Goal: Task Accomplishment & Management: Manage account settings

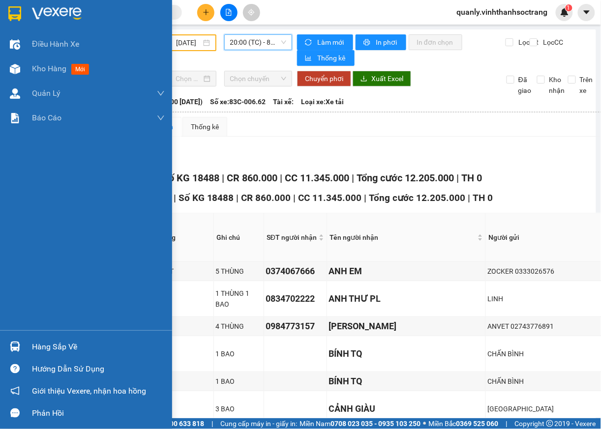
click at [68, 349] on div "Hàng sắp về" at bounding box center [98, 347] width 133 height 15
click at [18, 201] on div "Điều hành xe Kho hàng mới Quản Lý Quản lý chuyến Quản lý khách hàng Quản lý khá…" at bounding box center [86, 214] width 172 height 429
click at [50, 64] on span "Kho hàng" at bounding box center [49, 68] width 34 height 9
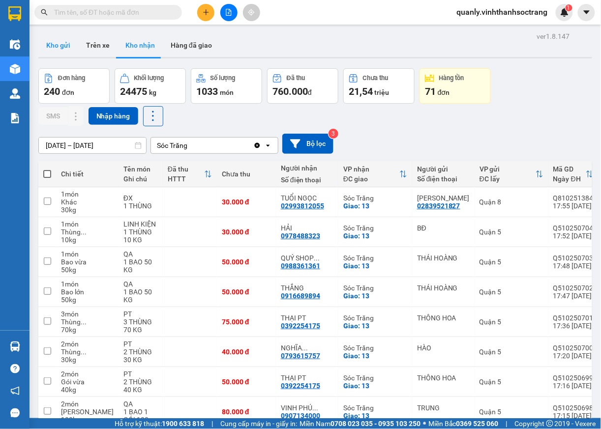
click at [65, 44] on button "Kho gửi" at bounding box center [58, 45] width 40 height 24
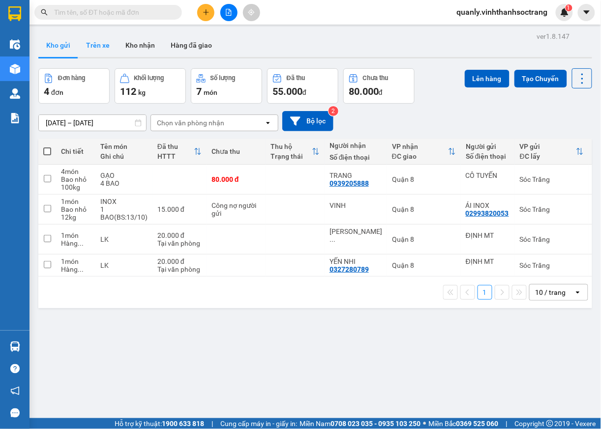
click at [101, 40] on button "Trên xe" at bounding box center [97, 45] width 39 height 24
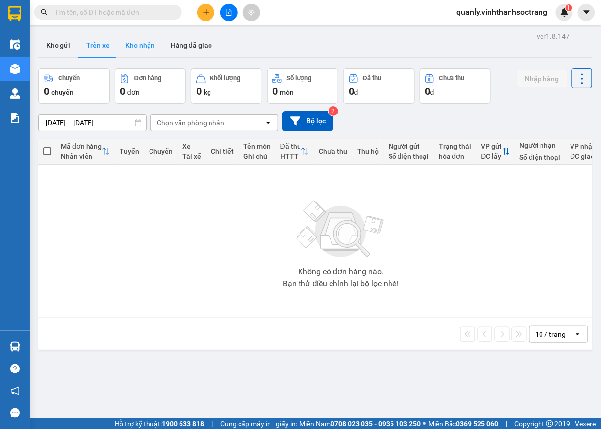
click at [148, 46] on button "Kho nhận" at bounding box center [140, 45] width 45 height 24
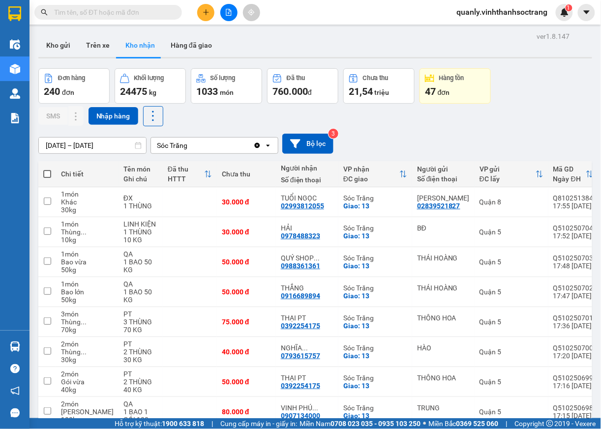
click at [100, 144] on input "12/10/2025 – 14/10/2025" at bounding box center [92, 146] width 107 height 16
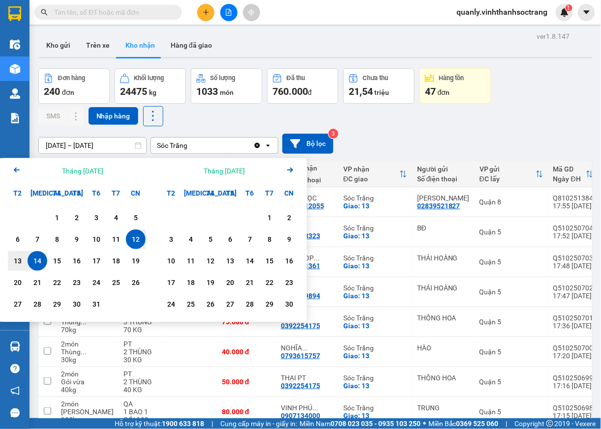
click at [18, 169] on icon "Arrow Left" at bounding box center [17, 170] width 12 height 12
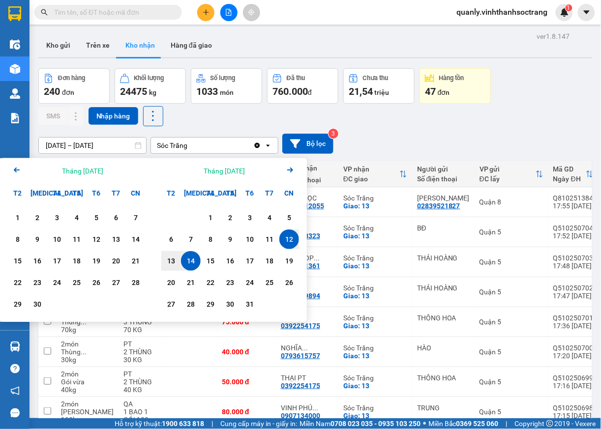
click at [12, 169] on icon "Arrow Left" at bounding box center [17, 170] width 12 height 12
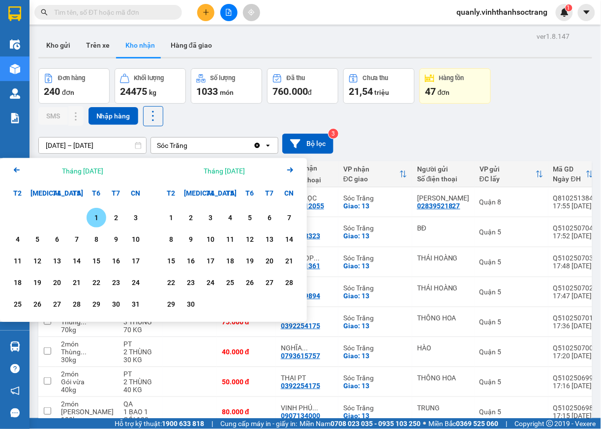
click at [97, 217] on div "1" at bounding box center [97, 218] width 14 height 12
click at [288, 167] on icon "Arrow Right" at bounding box center [290, 170] width 12 height 12
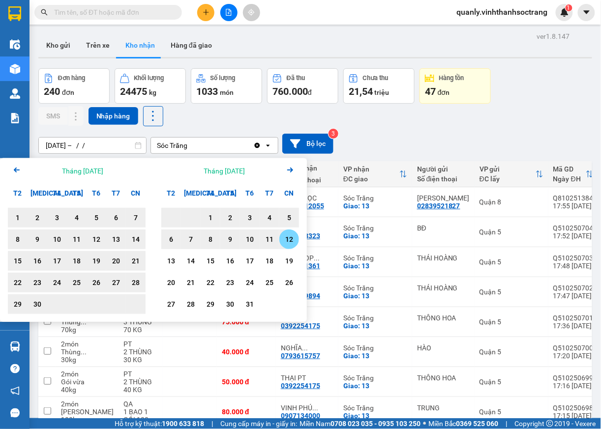
click at [292, 241] on div "12" at bounding box center [289, 240] width 14 height 12
type input "01/08/2025 – 12/10/2025"
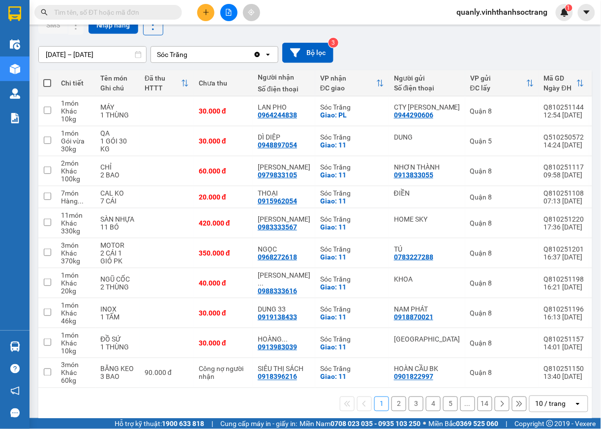
scroll to position [107, 0]
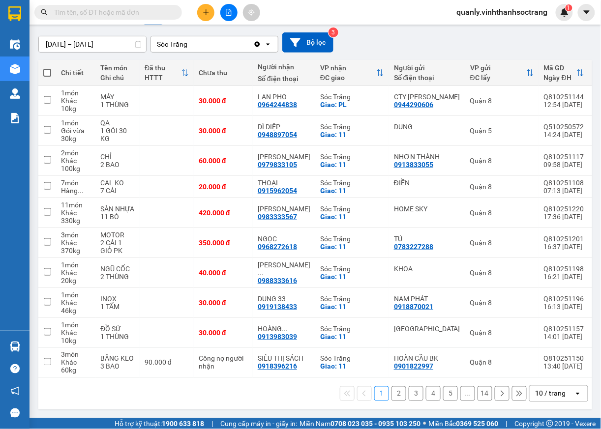
click at [574, 393] on icon "open" at bounding box center [578, 394] width 8 height 8
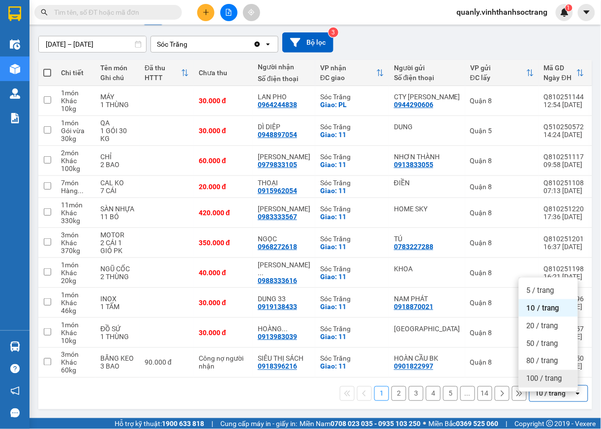
click at [561, 374] on span "100 / trang" at bounding box center [544, 379] width 35 height 10
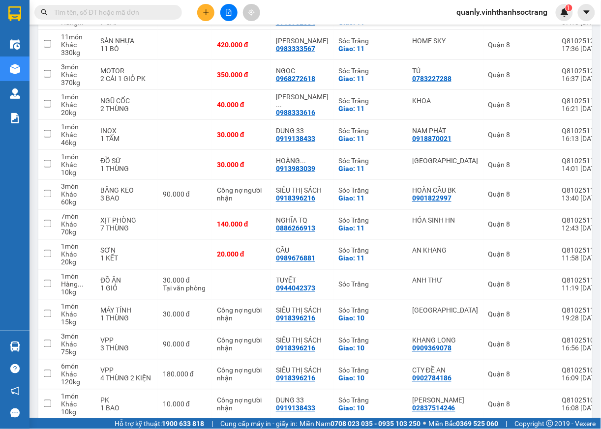
scroll to position [274, 0]
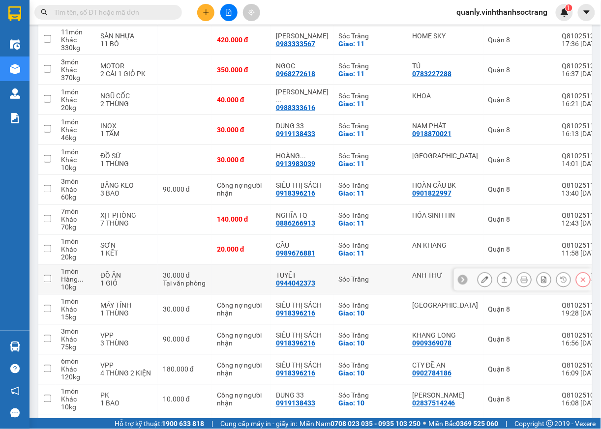
click at [481, 282] on icon at bounding box center [484, 279] width 7 height 7
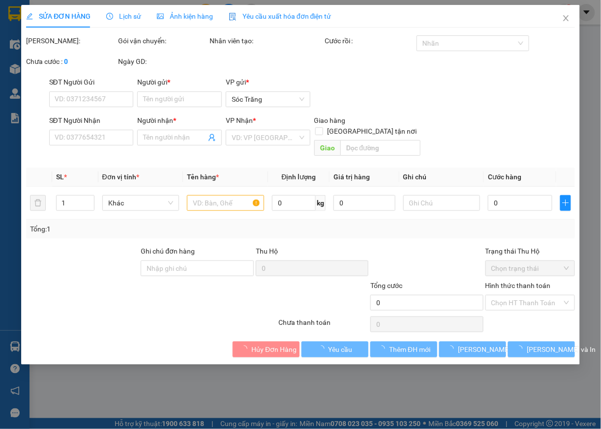
type input "ANH THƯ"
type input "0944042373"
type input "TUYẾT"
type input "30.000"
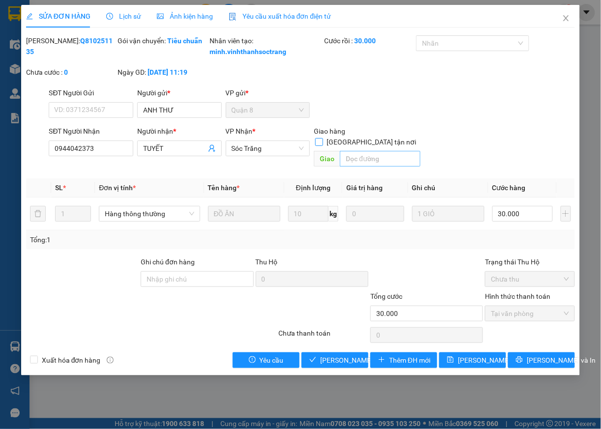
drag, startPoint x: 372, startPoint y: 144, endPoint x: 369, endPoint y: 151, distance: 8.4
click at [322, 144] on input "Giao tận nơi" at bounding box center [318, 141] width 7 height 7
checkbox input "true"
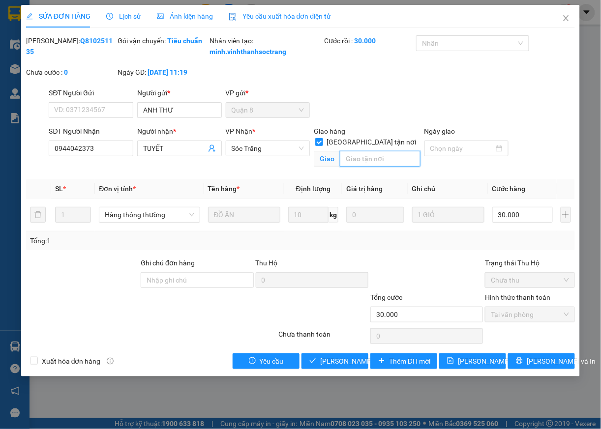
click at [359, 159] on input "text" at bounding box center [380, 159] width 81 height 16
type input "11"
click at [490, 367] on span "Lưu thay đổi" at bounding box center [497, 361] width 79 height 11
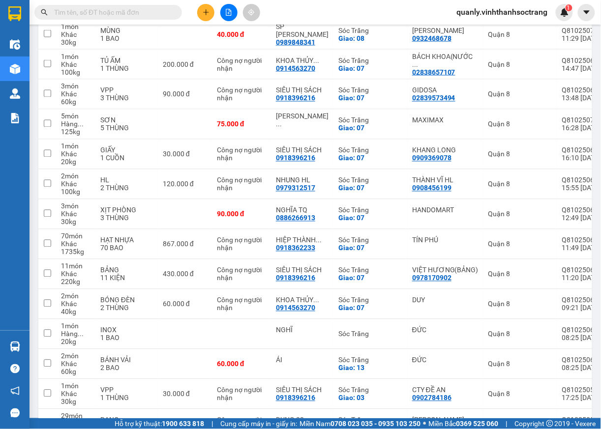
scroll to position [1304, 0]
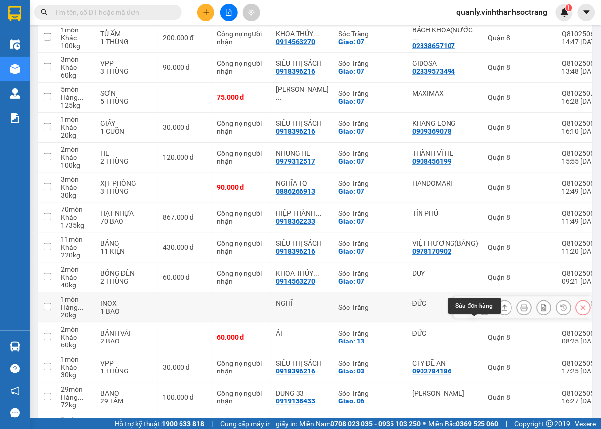
click at [481, 311] on icon at bounding box center [484, 307] width 7 height 7
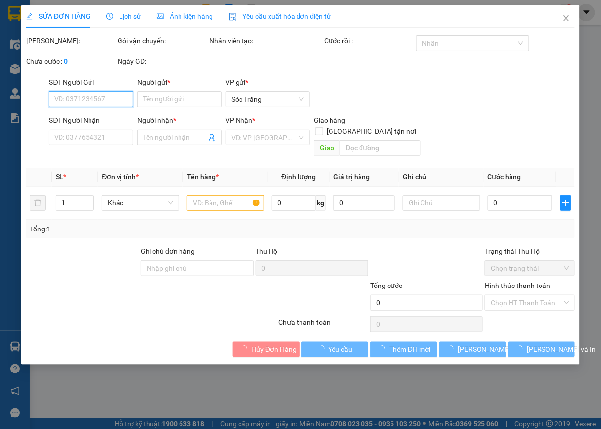
type input "ĐỨC"
type input "NGHĨ"
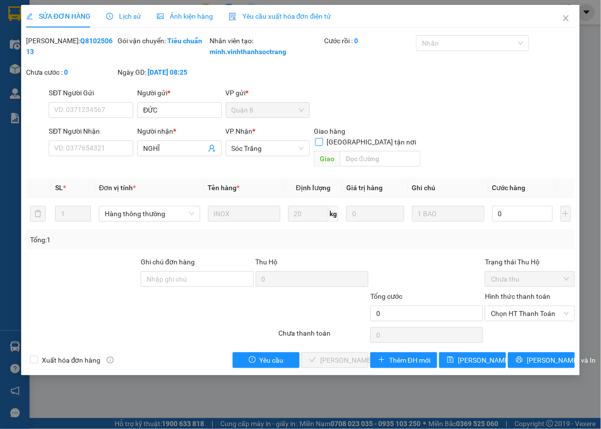
click at [323, 144] on span at bounding box center [319, 142] width 8 height 8
click at [322, 144] on input "Giao tận nơi" at bounding box center [318, 141] width 7 height 7
checkbox input "true"
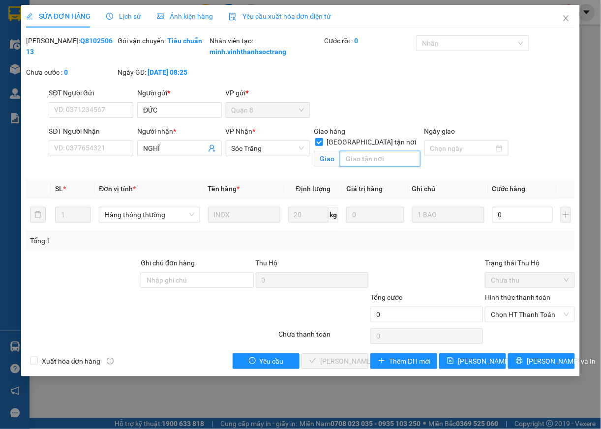
click at [364, 158] on input "text" at bounding box center [380, 159] width 81 height 16
type input "07"
click at [493, 367] on span "Lưu thay đổi" at bounding box center [497, 361] width 79 height 11
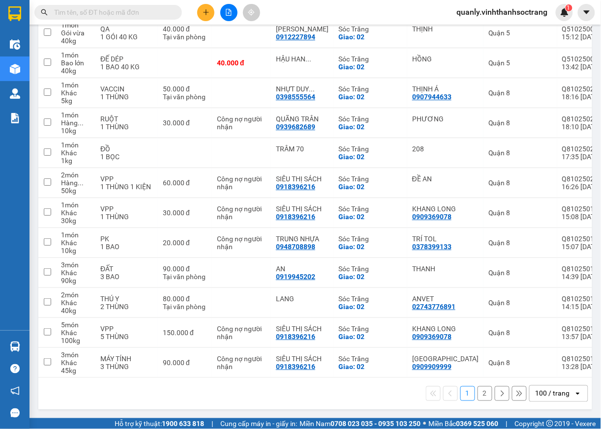
scroll to position [2838, 0]
click at [499, 396] on icon at bounding box center [502, 393] width 7 height 7
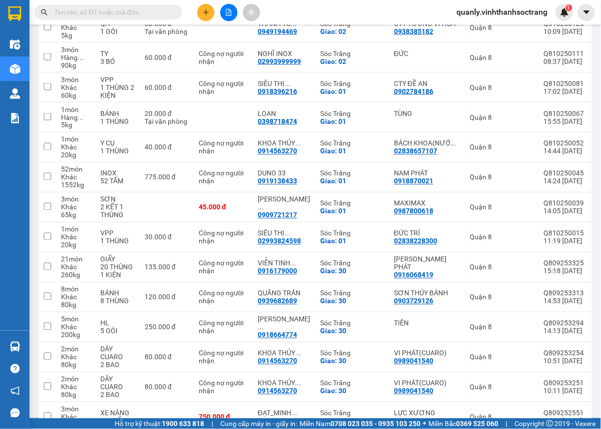
scroll to position [0, 0]
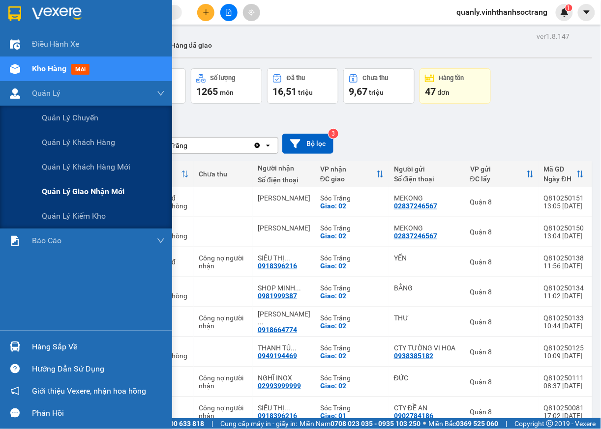
click at [111, 187] on span "Quản lý giao nhận mới" at bounding box center [83, 191] width 83 height 12
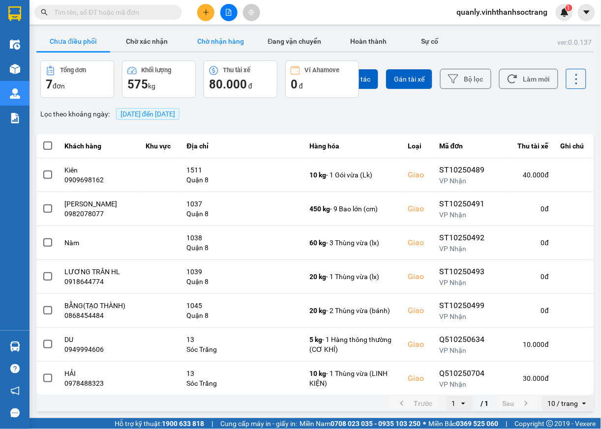
click at [233, 43] on button "Chờ nhận hàng" at bounding box center [221, 41] width 74 height 20
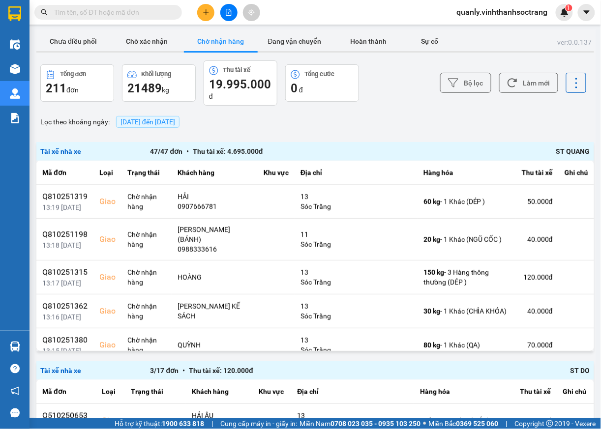
click at [161, 122] on span "14/10/2025 đến 14/10/2025" at bounding box center [147, 122] width 55 height 8
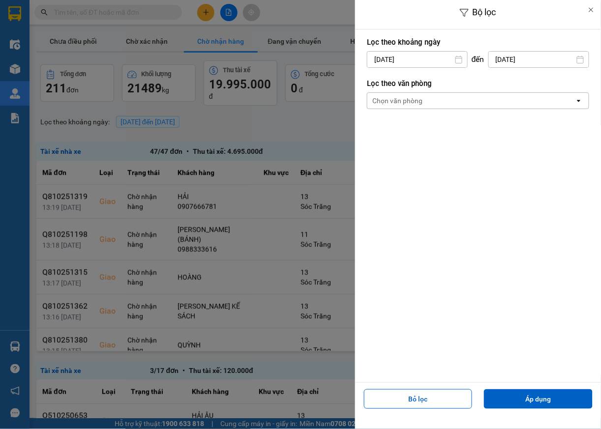
drag, startPoint x: 419, startPoint y: 398, endPoint x: 448, endPoint y: 342, distance: 62.9
click at [421, 396] on button "Bỏ lọc" at bounding box center [418, 399] width 109 height 20
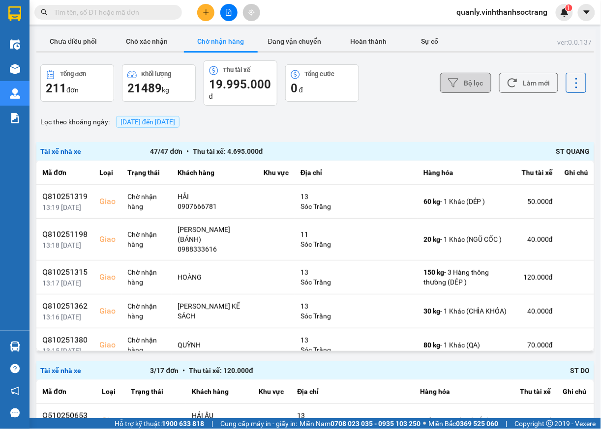
click at [475, 85] on button "Bộ lọc" at bounding box center [465, 83] width 51 height 20
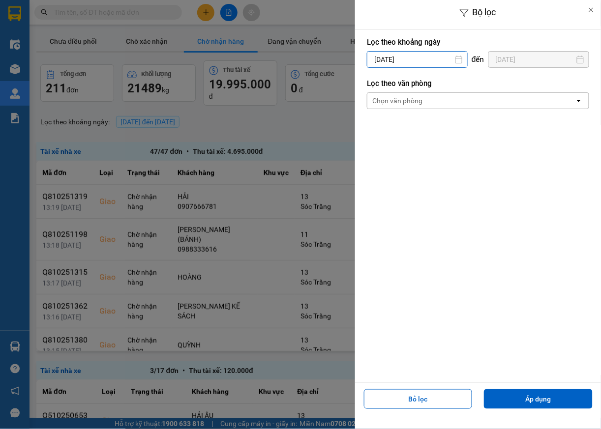
click at [416, 59] on input "[DATE]" at bounding box center [417, 60] width 100 height 16
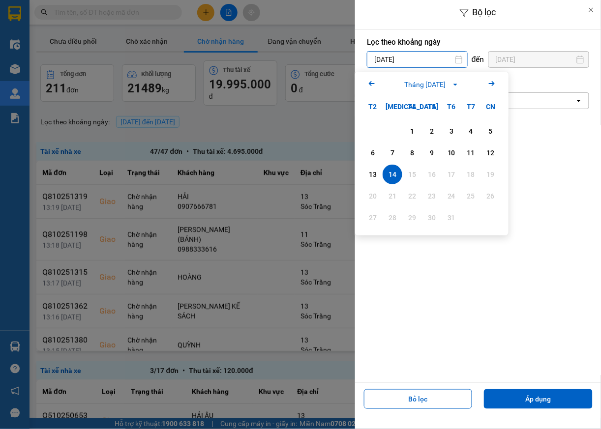
click at [366, 83] on icon "Arrow Left" at bounding box center [372, 84] width 12 height 12
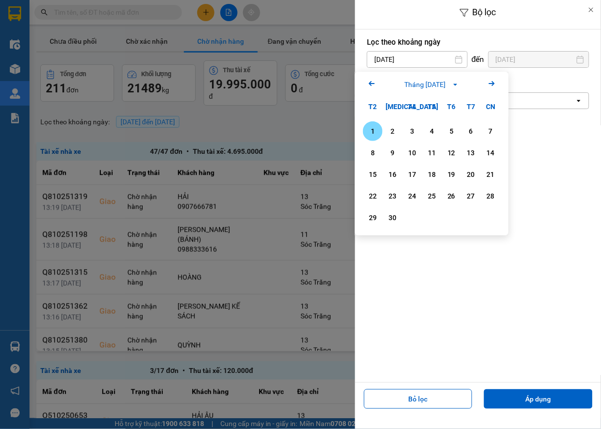
click at [371, 83] on icon "Arrow Left" at bounding box center [372, 84] width 12 height 12
click at [392, 131] on div "1" at bounding box center [393, 131] width 14 height 12
type input "01/07/2025"
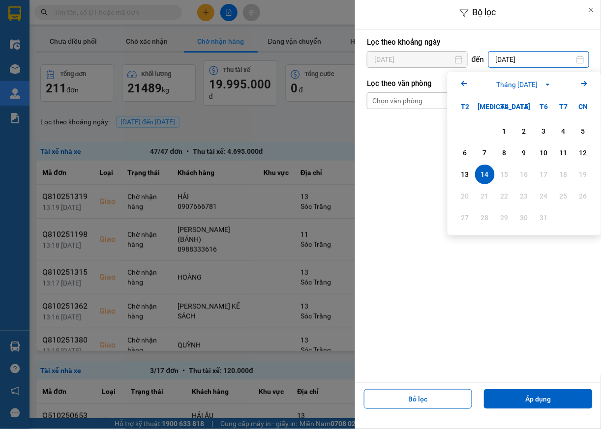
click at [580, 150] on div "12" at bounding box center [583, 153] width 14 height 12
type input "12/10/2025"
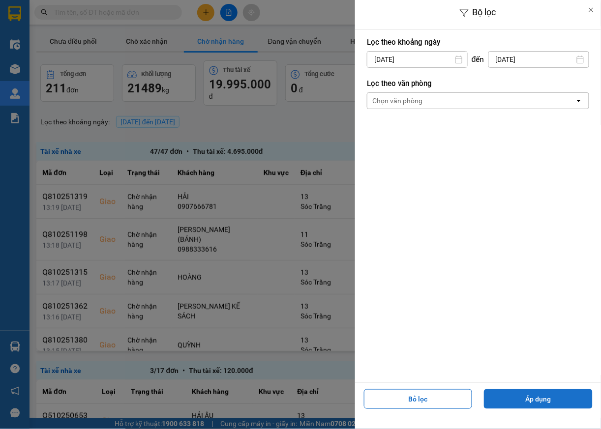
drag, startPoint x: 545, startPoint y: 393, endPoint x: 549, endPoint y: 403, distance: 10.6
click at [544, 396] on button "Áp dụng" at bounding box center [538, 399] width 109 height 20
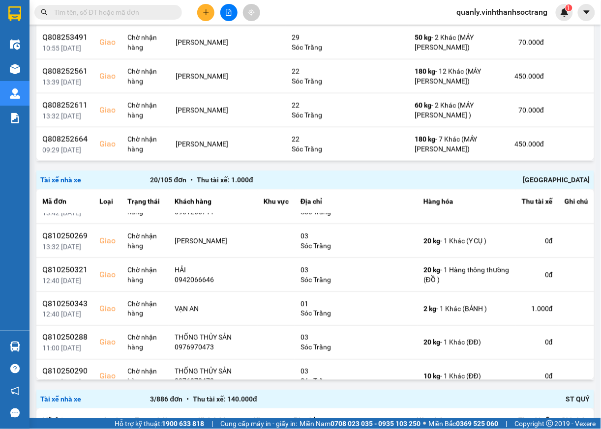
scroll to position [563, 0]
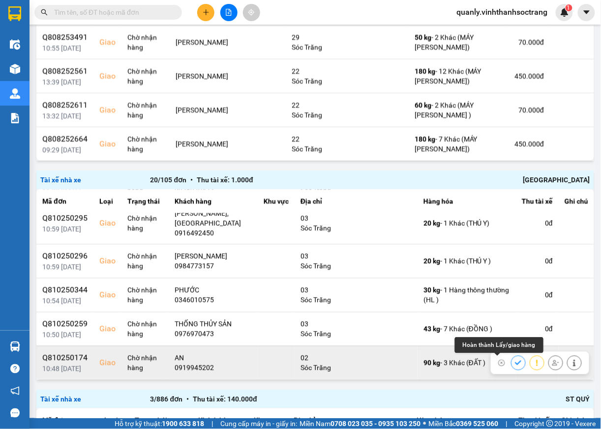
click at [515, 366] on icon at bounding box center [518, 362] width 7 height 7
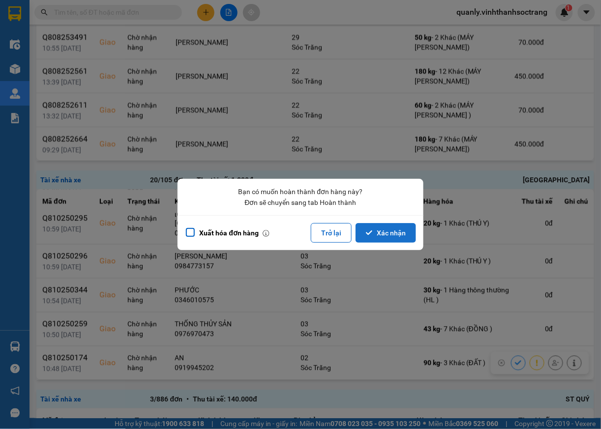
click at [396, 234] on button "Xác nhận" at bounding box center [386, 233] width 60 height 20
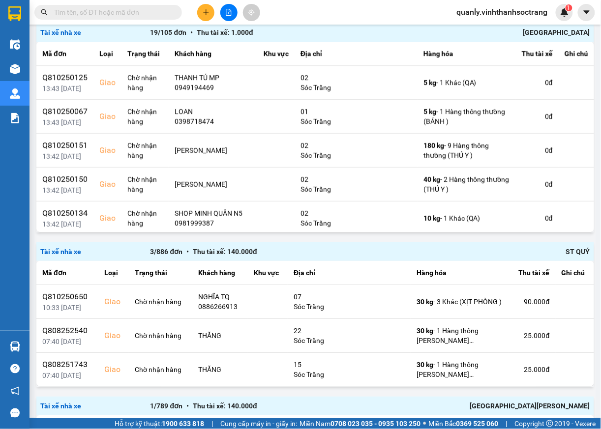
scroll to position [721, 0]
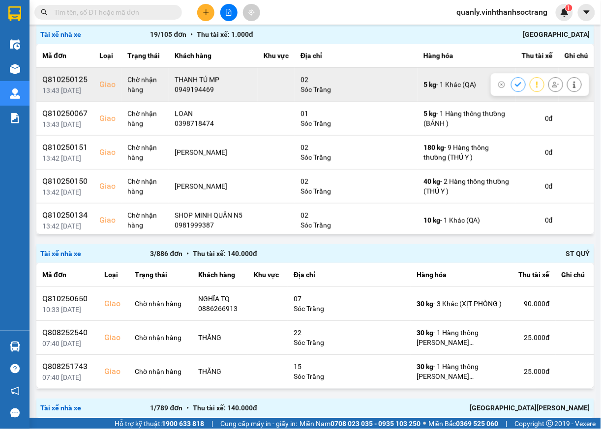
click at [515, 84] on icon at bounding box center [518, 84] width 6 height 4
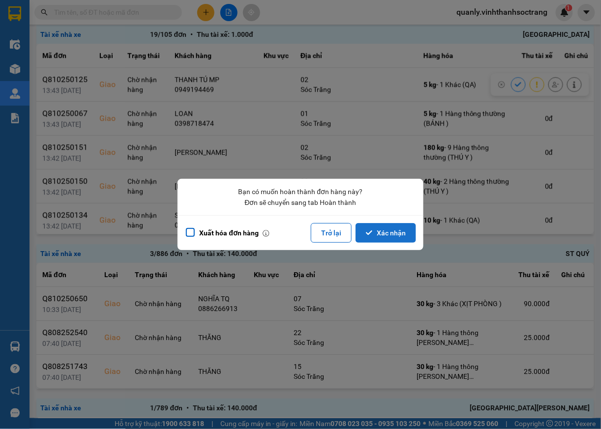
click at [388, 231] on button "Xác nhận" at bounding box center [386, 233] width 60 height 20
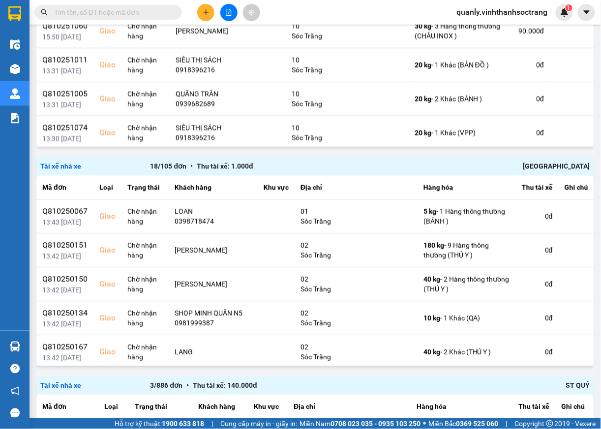
scroll to position [601, 0]
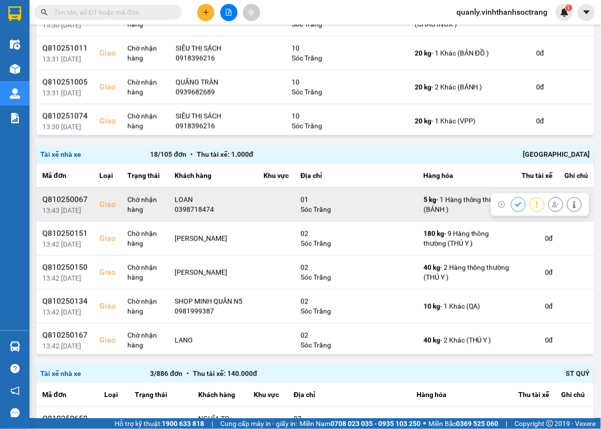
click at [515, 205] on icon at bounding box center [518, 204] width 6 height 4
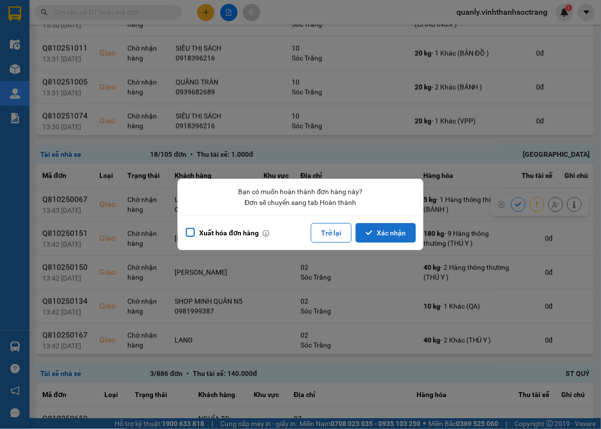
click at [396, 233] on button "Xác nhận" at bounding box center [386, 233] width 60 height 20
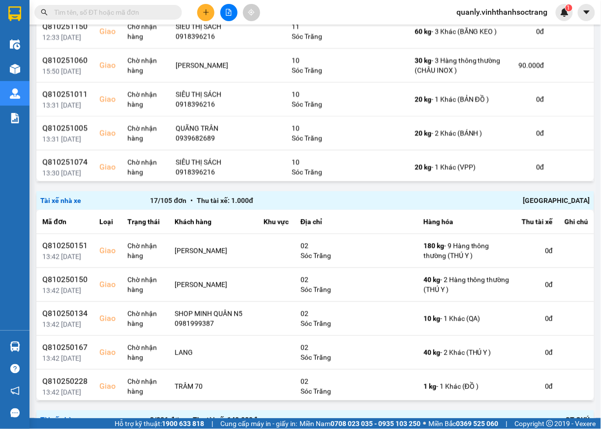
scroll to position [568, 0]
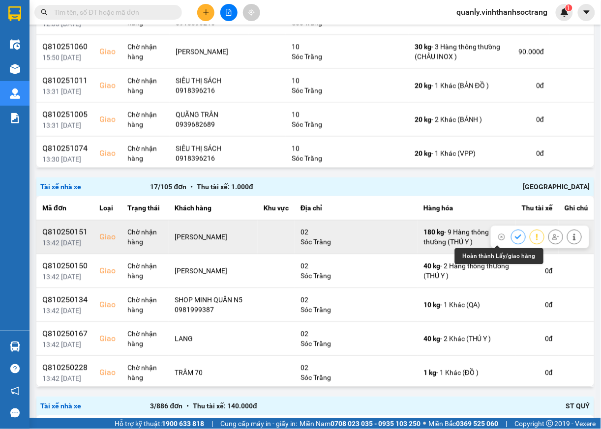
click at [515, 235] on icon at bounding box center [518, 237] width 7 height 7
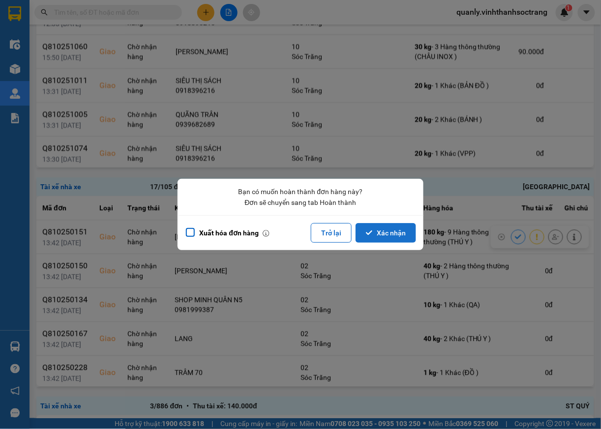
click at [390, 232] on button "Xác nhận" at bounding box center [386, 233] width 60 height 20
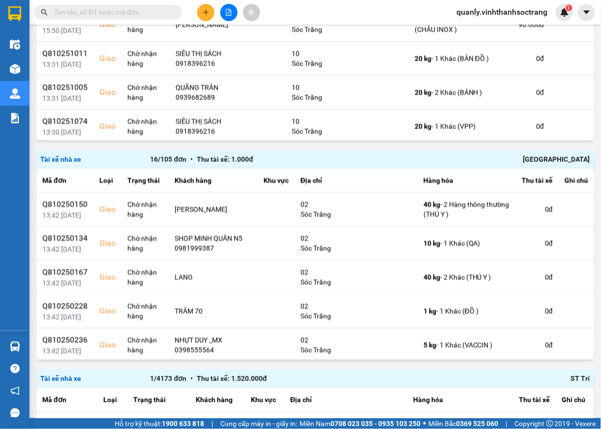
scroll to position [296, 0]
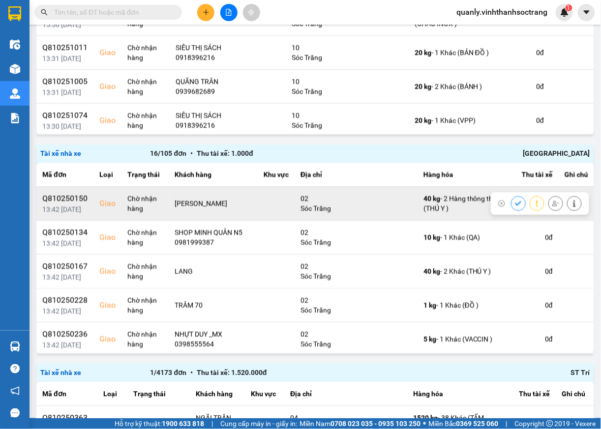
click at [515, 205] on icon at bounding box center [518, 204] width 6 height 4
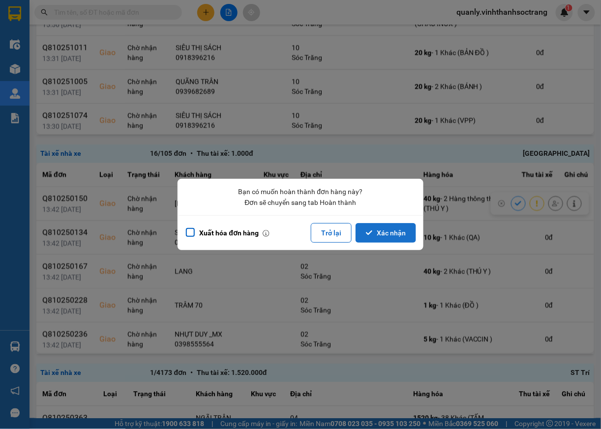
click at [395, 235] on button "Xác nhận" at bounding box center [386, 233] width 60 height 20
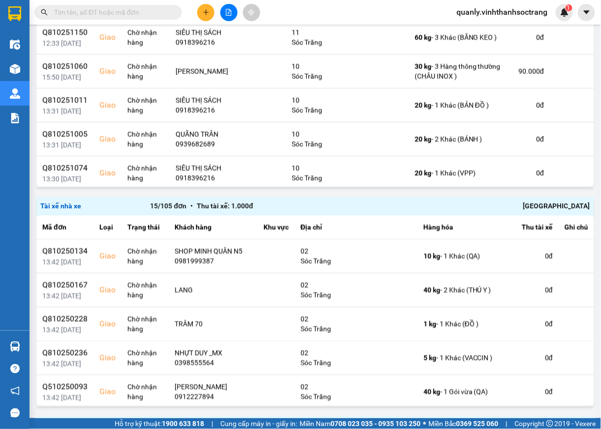
scroll to position [305, 0]
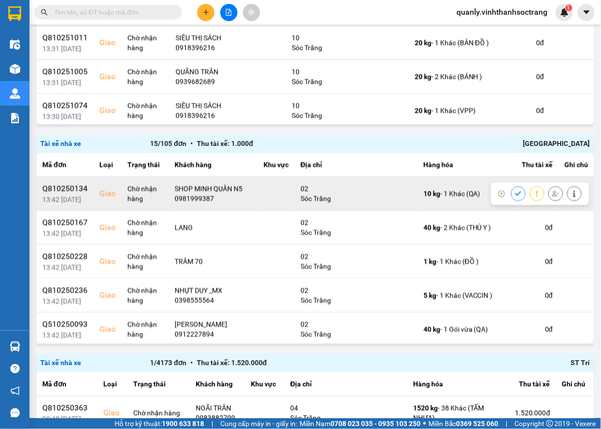
click at [515, 196] on icon at bounding box center [518, 194] width 6 height 4
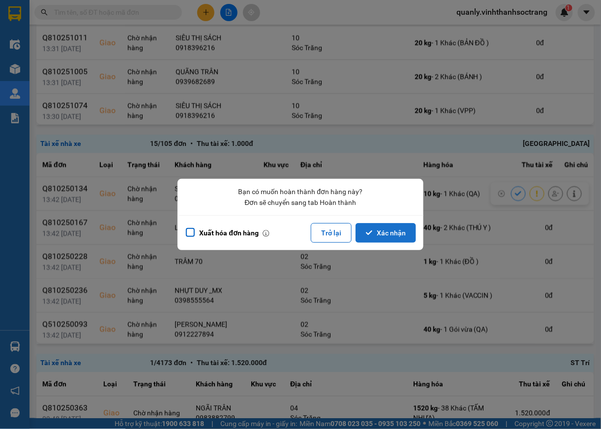
click at [395, 237] on button "Xác nhận" at bounding box center [386, 233] width 60 height 20
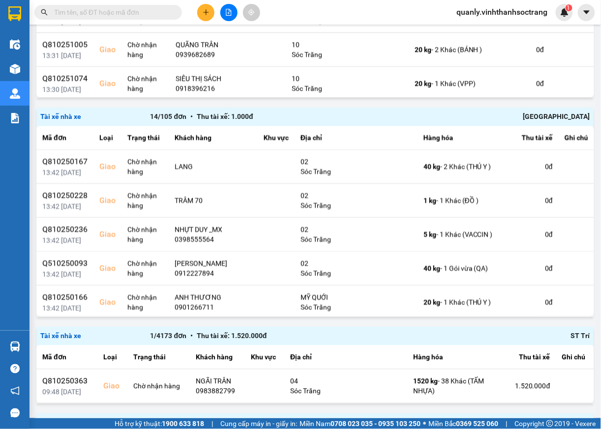
scroll to position [336, 0]
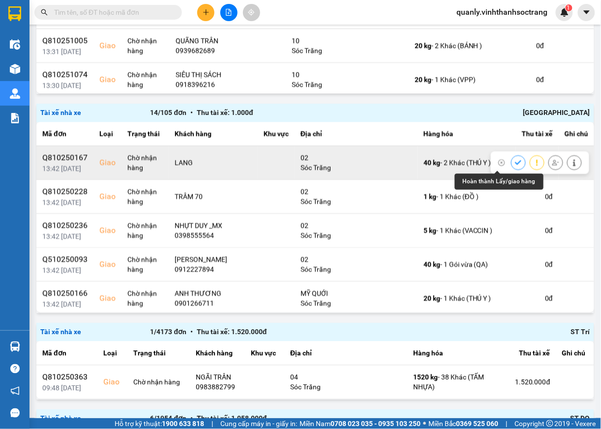
click at [515, 164] on icon at bounding box center [518, 163] width 7 height 7
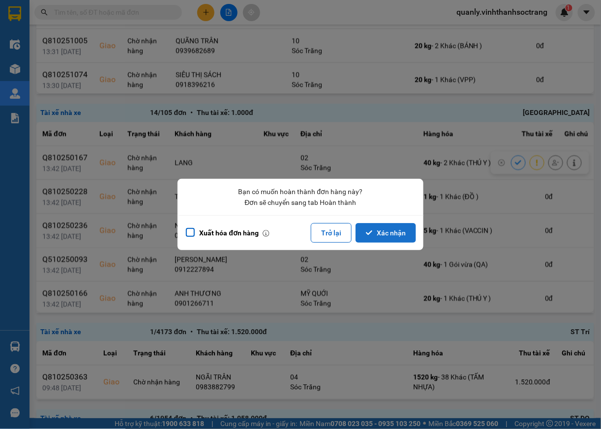
click at [384, 240] on button "Xác nhận" at bounding box center [386, 233] width 60 height 20
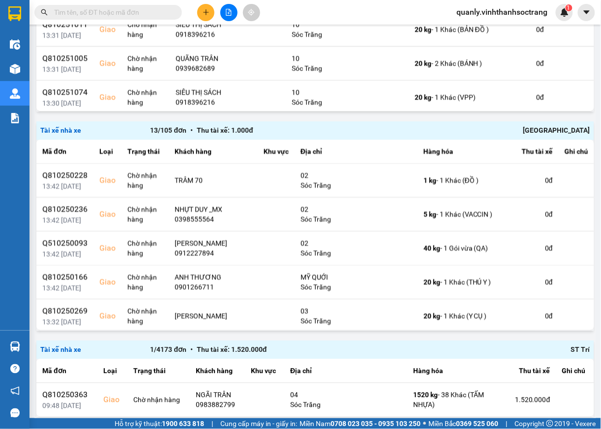
scroll to position [321, 0]
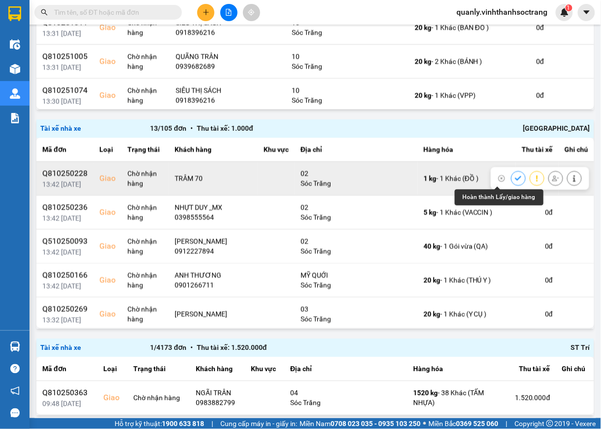
click at [515, 176] on icon at bounding box center [518, 179] width 7 height 7
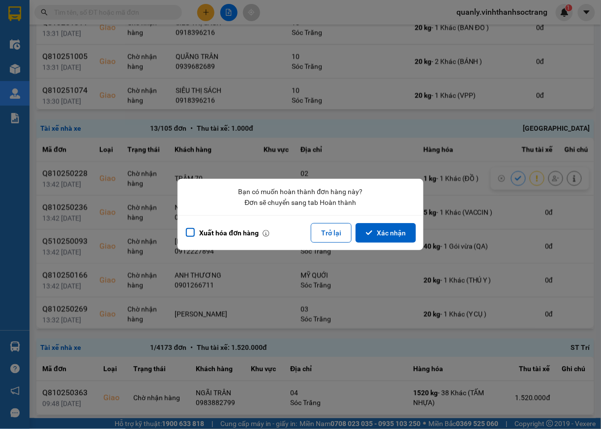
drag, startPoint x: 374, startPoint y: 237, endPoint x: 436, endPoint y: 288, distance: 80.3
click at [375, 237] on button "Xác nhận" at bounding box center [386, 233] width 60 height 20
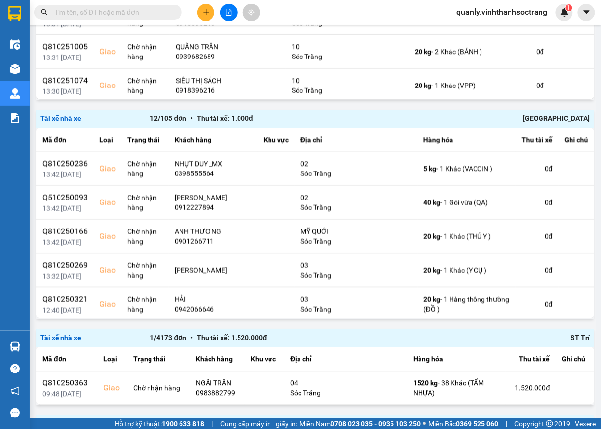
scroll to position [332, 0]
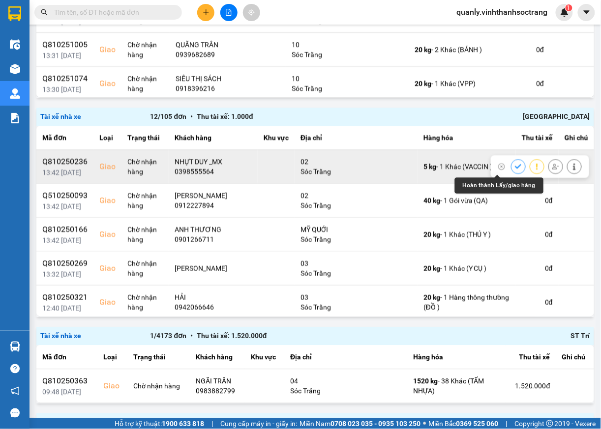
click at [515, 168] on icon at bounding box center [518, 167] width 7 height 7
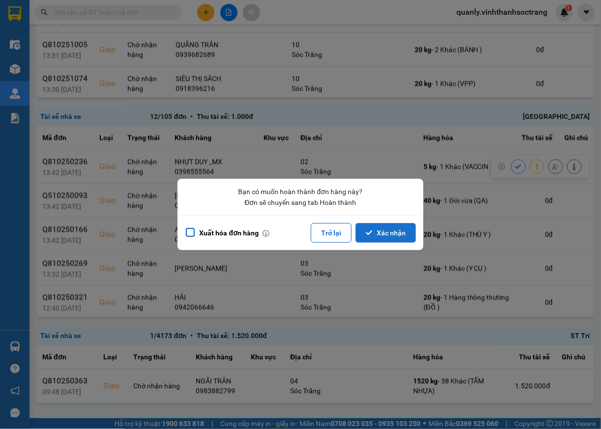
click at [409, 229] on button "Xác nhận" at bounding box center [386, 233] width 60 height 20
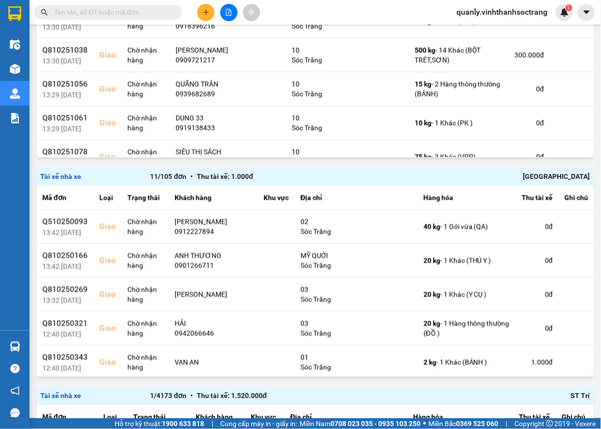
scroll to position [294, 0]
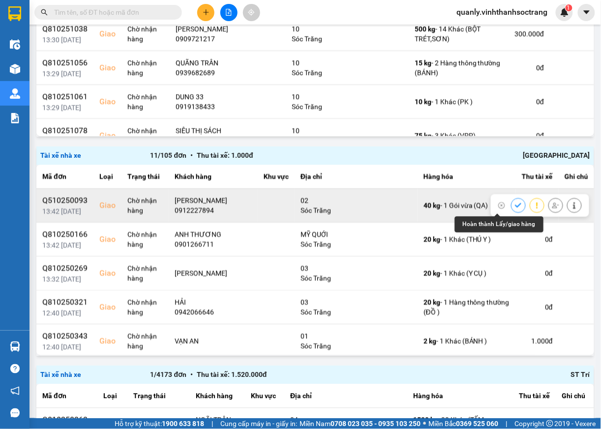
click at [515, 208] on icon at bounding box center [518, 206] width 7 height 7
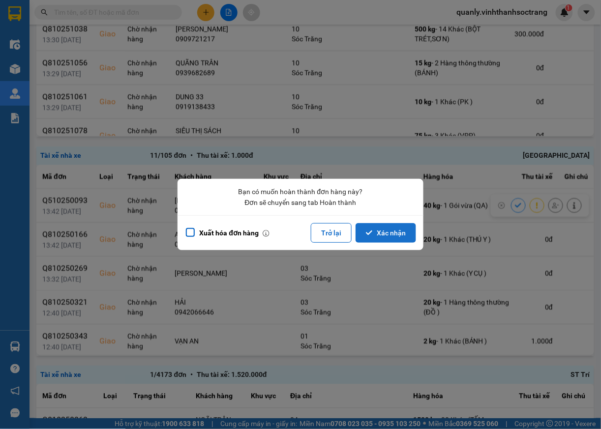
click at [374, 233] on button "Xác nhận" at bounding box center [386, 233] width 60 height 20
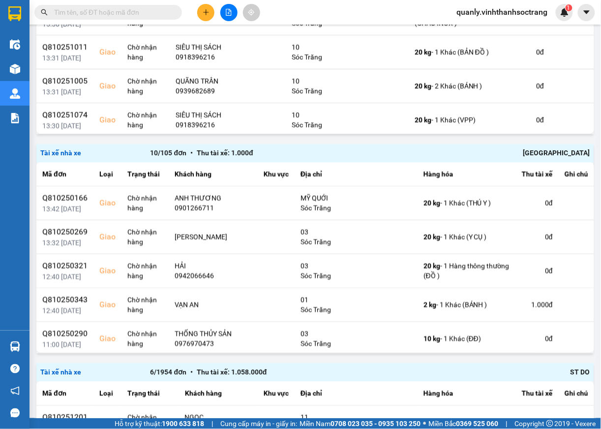
scroll to position [301, 0]
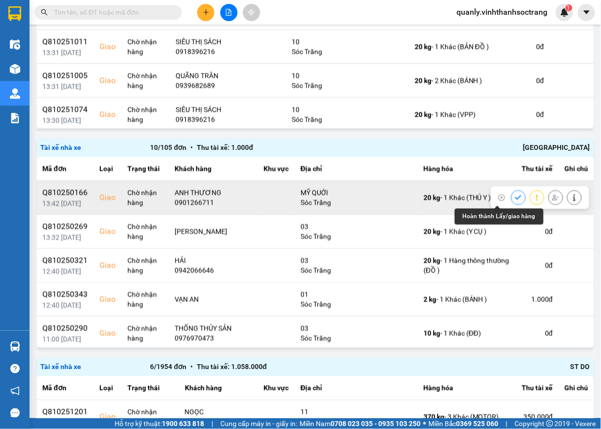
click at [515, 197] on icon at bounding box center [518, 198] width 7 height 7
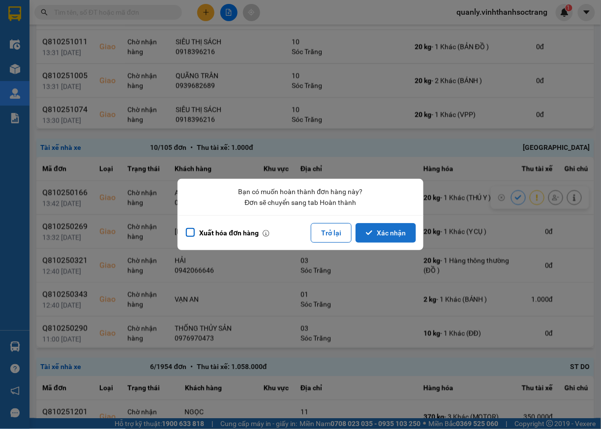
click at [399, 234] on button "Xác nhận" at bounding box center [386, 233] width 60 height 20
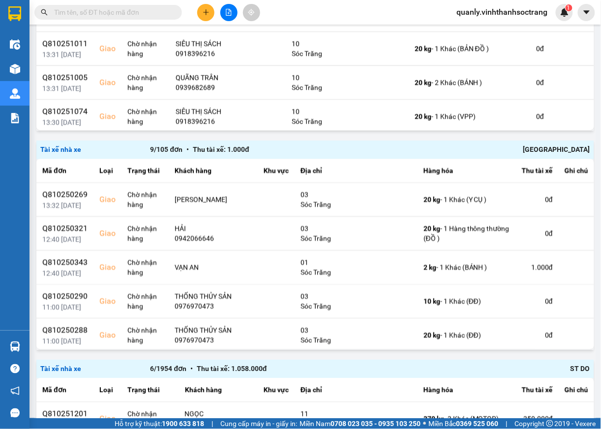
scroll to position [309, 0]
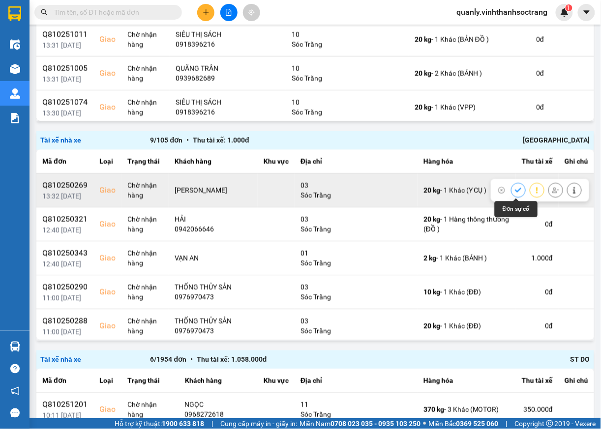
click at [515, 193] on icon at bounding box center [518, 190] width 7 height 7
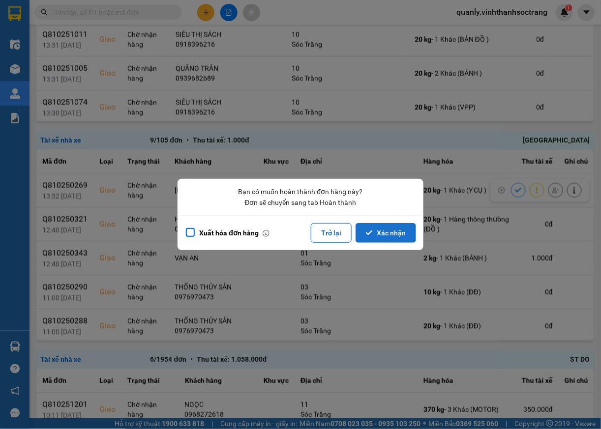
drag, startPoint x: 389, startPoint y: 239, endPoint x: 398, endPoint y: 238, distance: 8.4
click at [392, 239] on button "Xác nhận" at bounding box center [386, 233] width 60 height 20
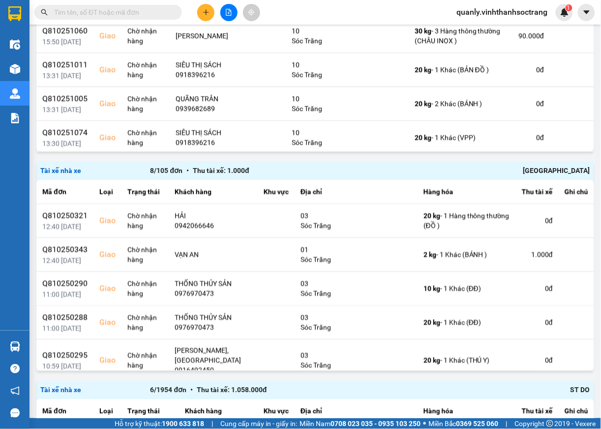
scroll to position [303, 0]
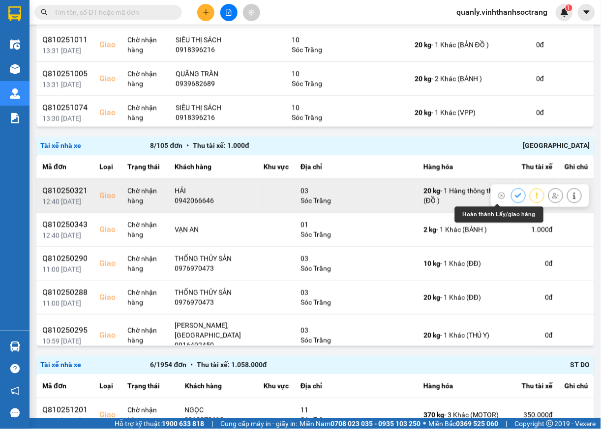
click at [515, 196] on icon at bounding box center [518, 196] width 6 height 4
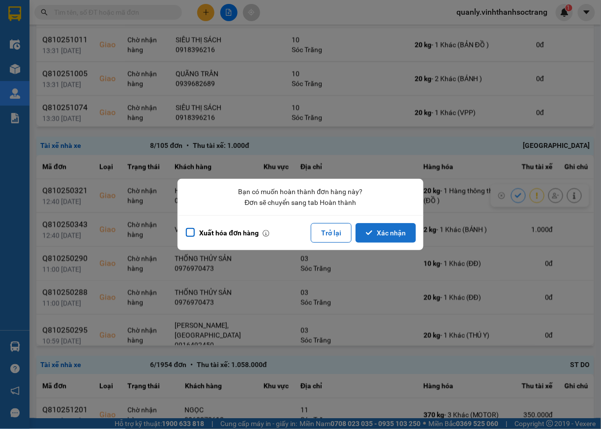
click at [390, 234] on button "Xác nhận" at bounding box center [386, 233] width 60 height 20
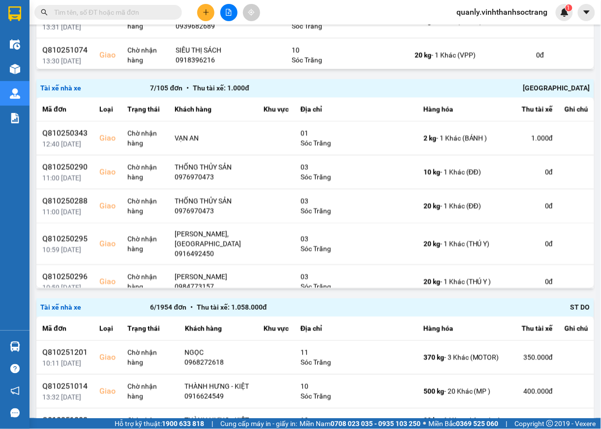
scroll to position [362, 0]
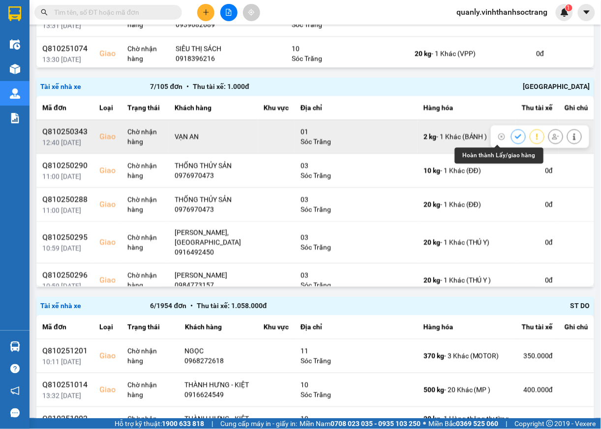
click at [515, 138] on icon at bounding box center [518, 137] width 7 height 7
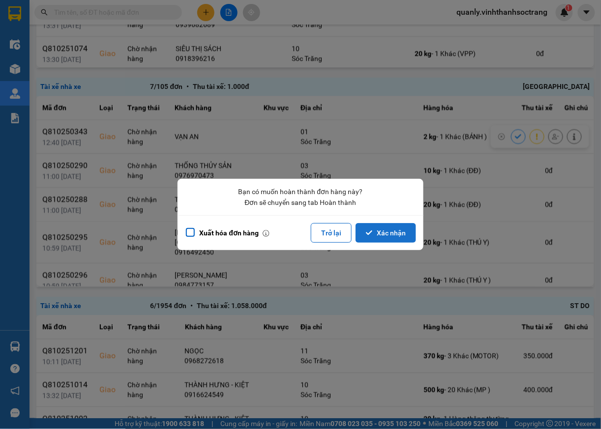
click at [392, 232] on button "Xác nhận" at bounding box center [386, 233] width 60 height 20
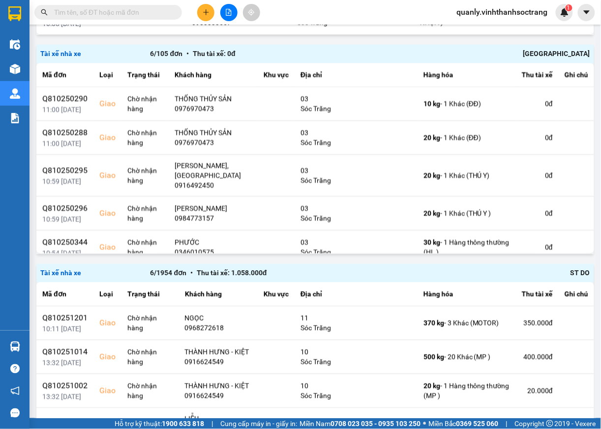
scroll to position [406, 0]
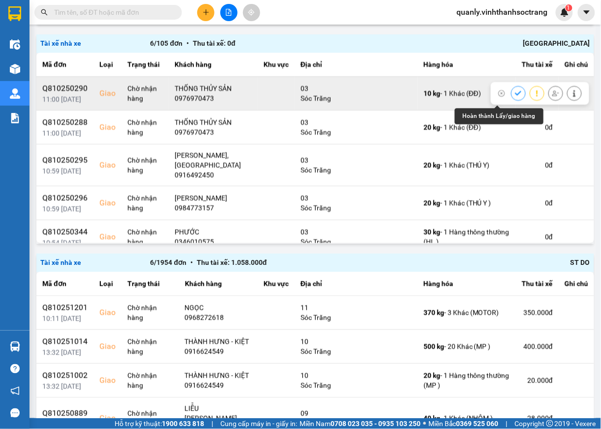
click at [515, 97] on icon at bounding box center [518, 93] width 7 height 7
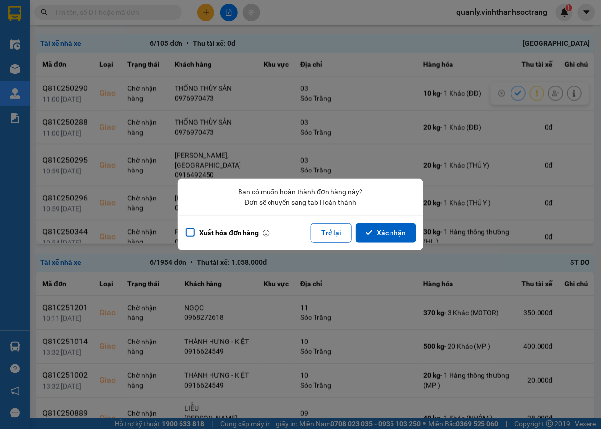
drag, startPoint x: 398, startPoint y: 235, endPoint x: 268, endPoint y: 242, distance: 130.5
click at [339, 244] on div "Xuất hóa đơn hàng Trở lại Xác nhận" at bounding box center [301, 232] width 246 height 35
click at [408, 228] on button "Xác nhận" at bounding box center [386, 233] width 60 height 20
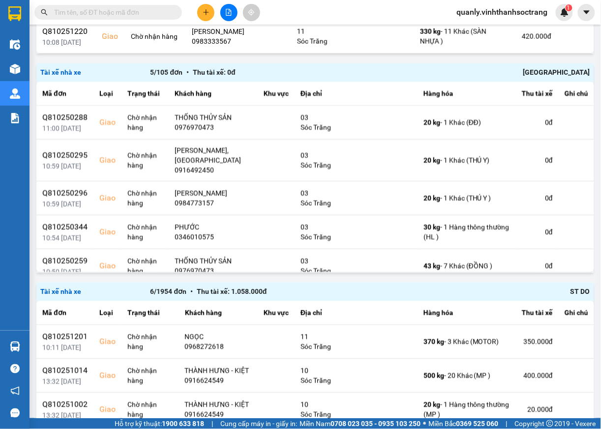
scroll to position [379, 0]
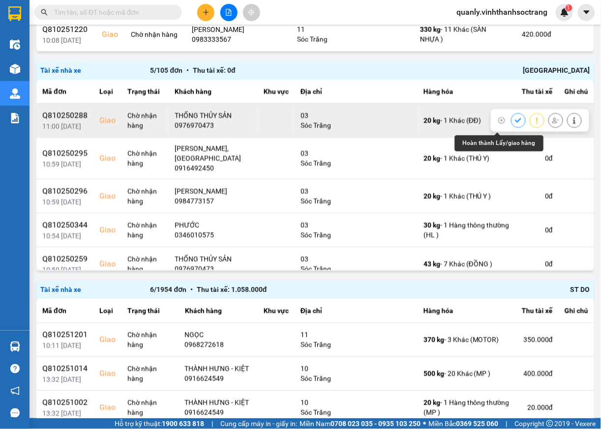
click at [515, 124] on icon at bounding box center [518, 121] width 7 height 7
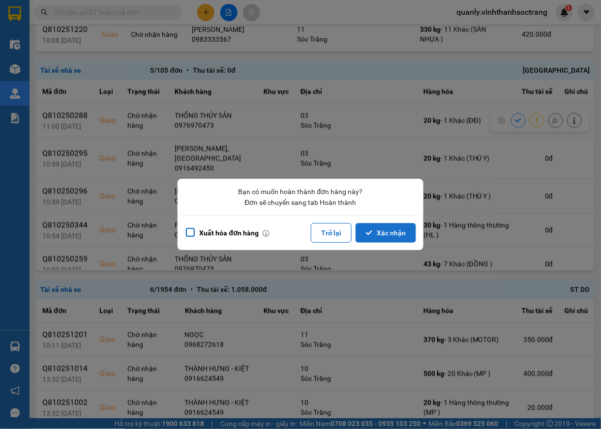
click at [374, 229] on button "Xác nhận" at bounding box center [386, 233] width 60 height 20
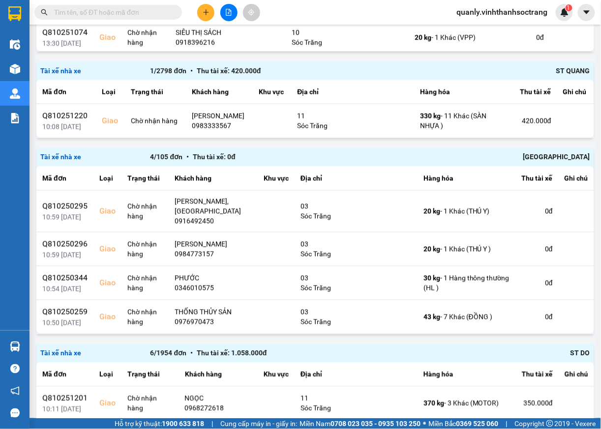
scroll to position [303, 0]
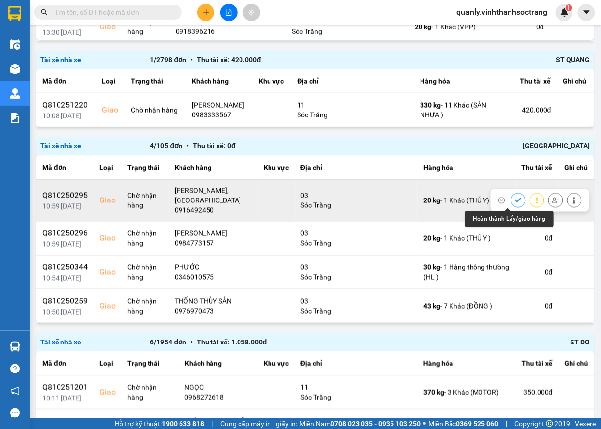
click at [511, 198] on button at bounding box center [518, 200] width 14 height 17
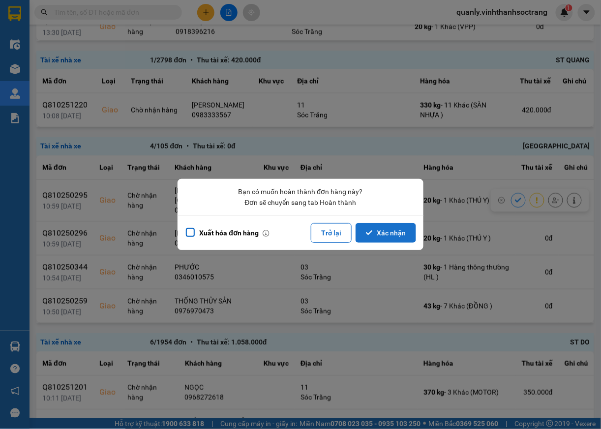
click at [388, 236] on button "Xác nhận" at bounding box center [386, 233] width 60 height 20
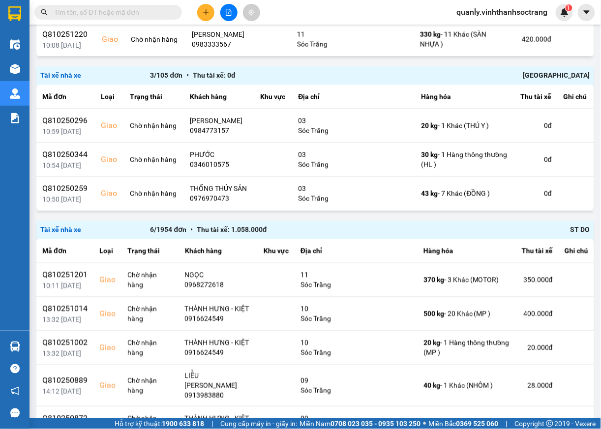
scroll to position [390, 0]
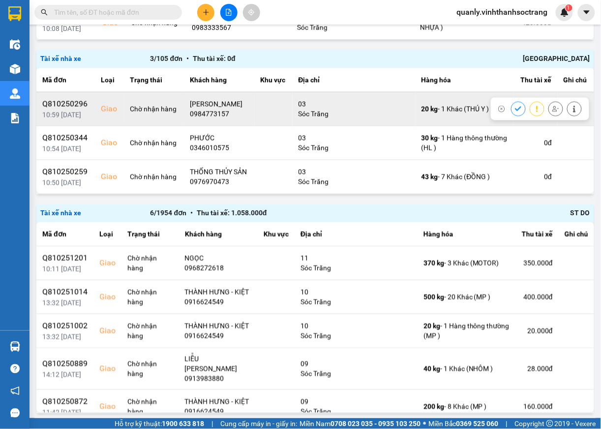
click at [515, 111] on icon at bounding box center [518, 109] width 6 height 4
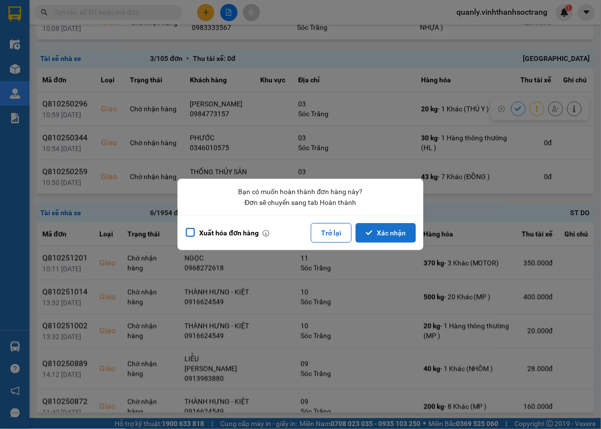
click at [398, 234] on button "Xác nhận" at bounding box center [386, 233] width 60 height 20
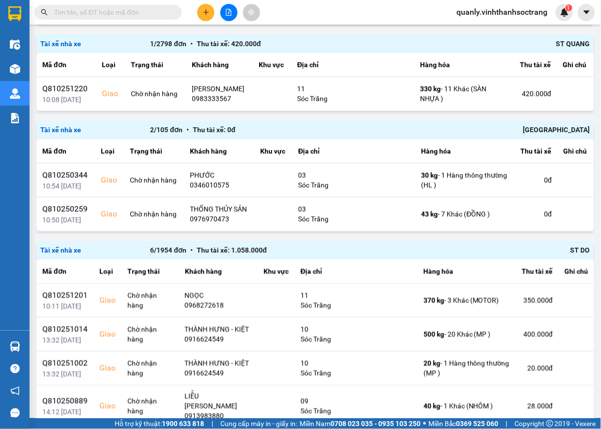
scroll to position [317, 0]
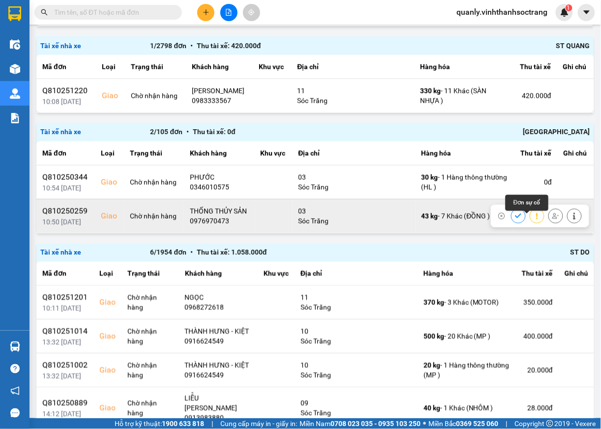
click at [515, 220] on icon at bounding box center [518, 216] width 7 height 7
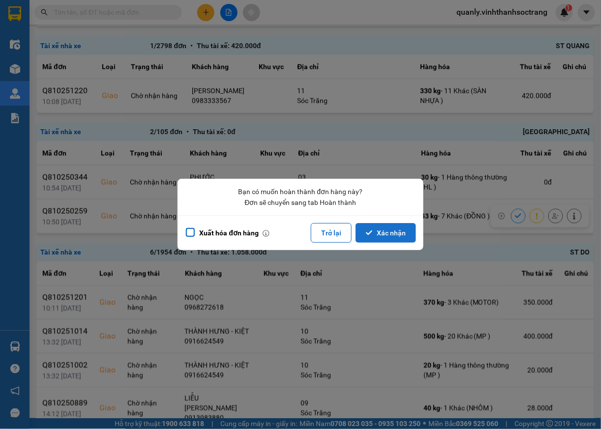
click at [380, 228] on button "Xác nhận" at bounding box center [386, 233] width 60 height 20
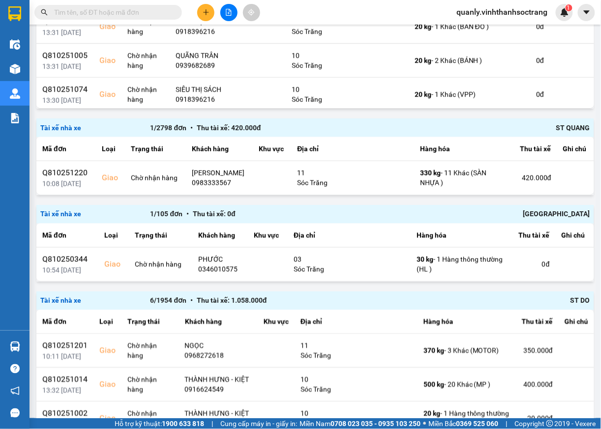
scroll to position [260, 0]
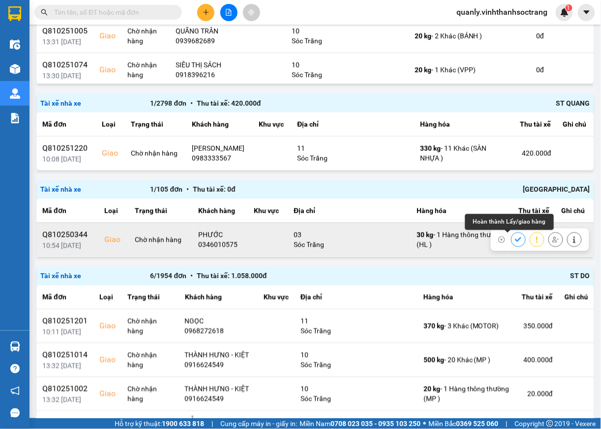
click at [515, 241] on icon at bounding box center [518, 240] width 7 height 7
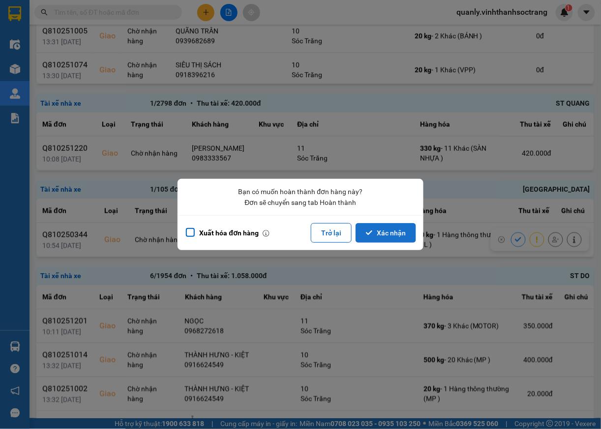
click at [402, 229] on button "Xác nhận" at bounding box center [386, 233] width 60 height 20
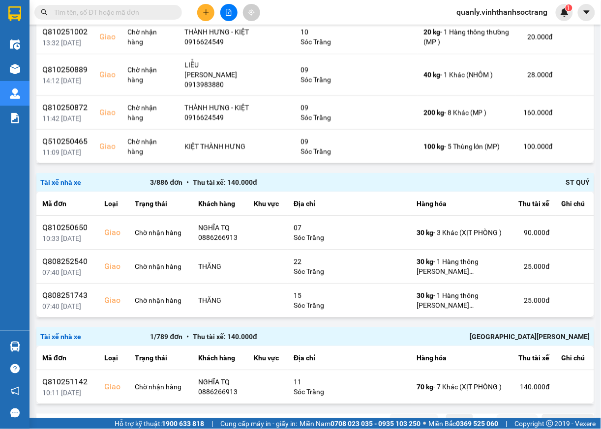
scroll to position [509, 0]
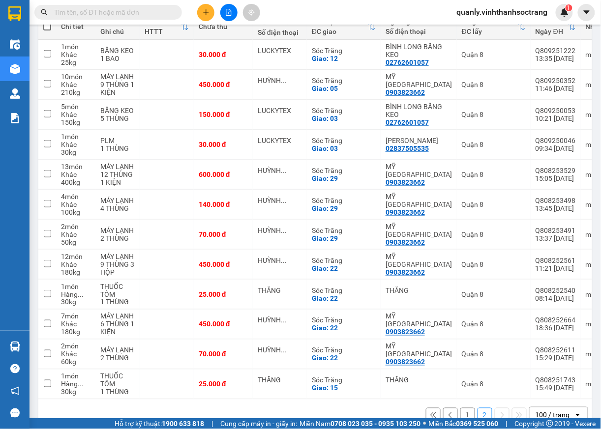
scroll to position [176, 0]
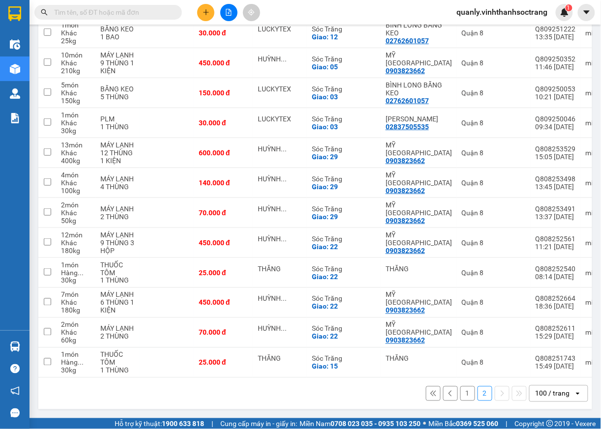
click at [460, 392] on button "1" at bounding box center [467, 394] width 15 height 15
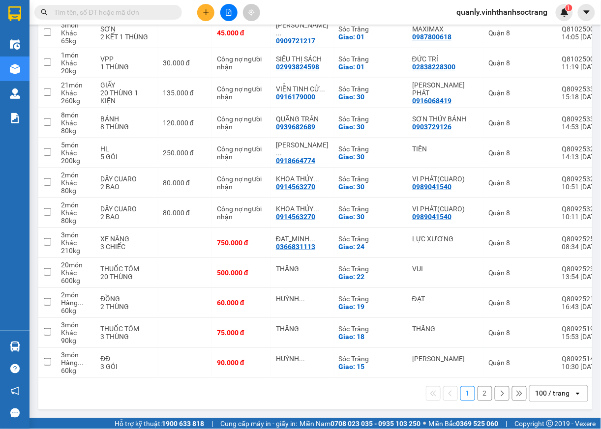
scroll to position [2838, 0]
click at [478, 400] on button "2" at bounding box center [485, 394] width 15 height 15
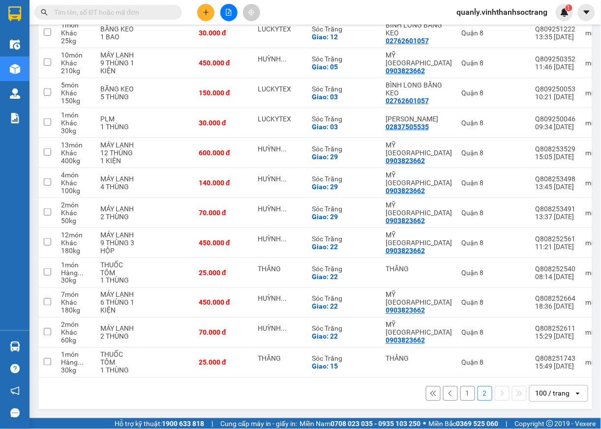
scroll to position [0, 0]
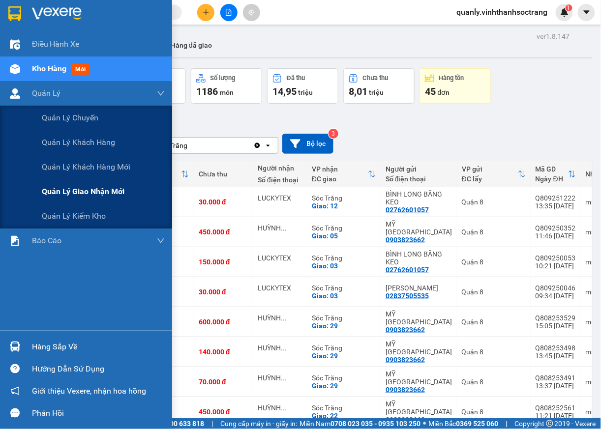
click at [77, 190] on span "Quản lý giao nhận mới" at bounding box center [83, 191] width 83 height 12
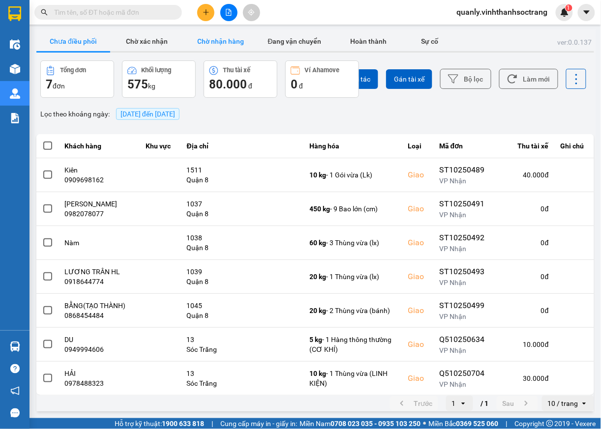
click at [219, 42] on button "Chờ nhận hàng" at bounding box center [221, 41] width 74 height 20
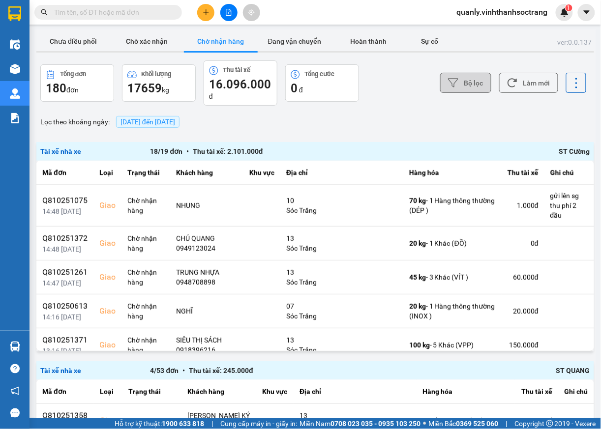
click at [469, 83] on button "Bộ lọc" at bounding box center [465, 83] width 51 height 20
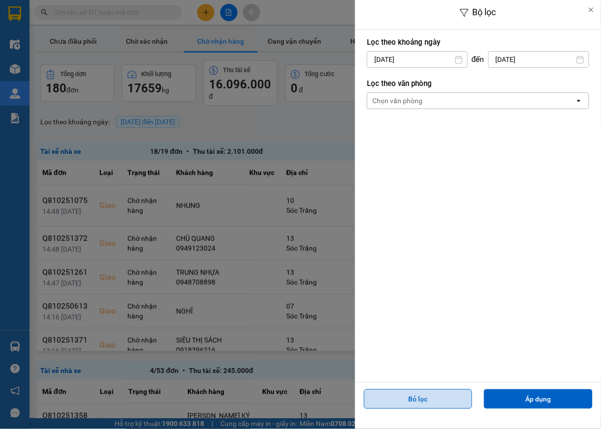
click at [437, 397] on button "Bỏ lọc" at bounding box center [418, 399] width 109 height 20
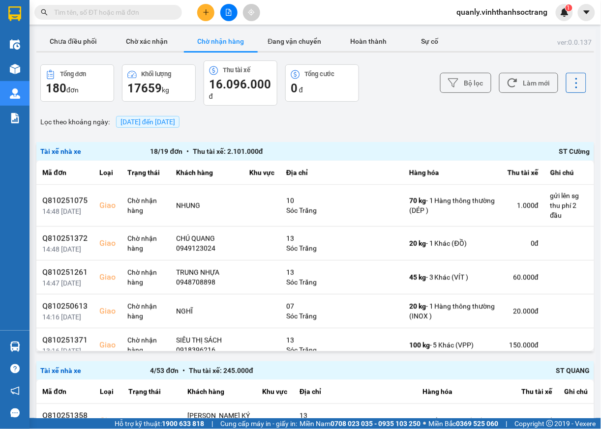
click at [179, 116] on span "14/10/2025 đến 14/10/2025" at bounding box center [147, 122] width 63 height 12
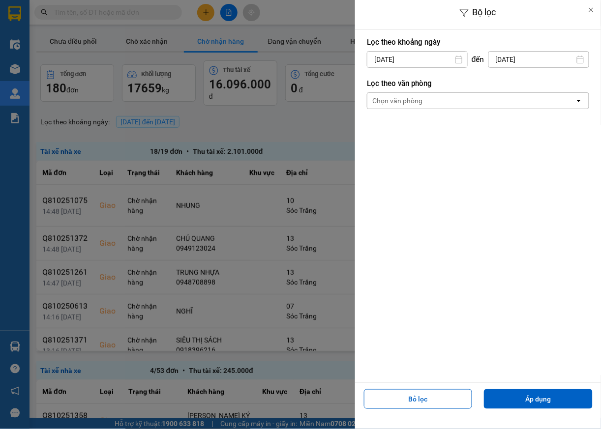
click at [443, 58] on input "[DATE]" at bounding box center [417, 60] width 100 height 16
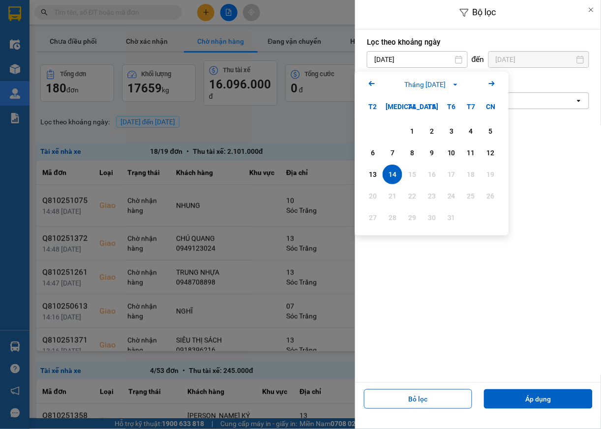
click at [370, 86] on icon "Arrow Left" at bounding box center [372, 84] width 12 height 12
click at [490, 81] on icon "Arrow Right" at bounding box center [492, 84] width 12 height 12
click at [373, 174] on div "13" at bounding box center [373, 175] width 14 height 12
type input "13/10/2025"
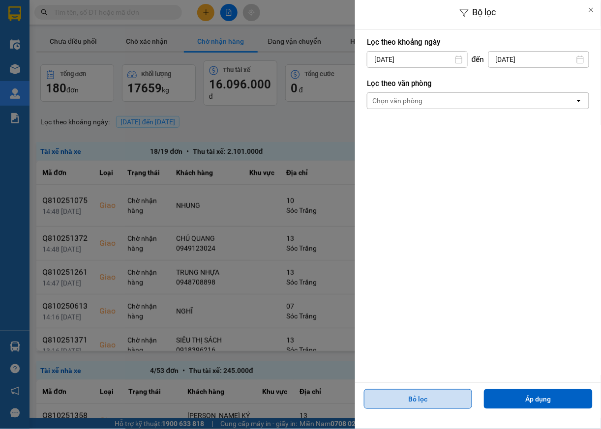
click at [423, 397] on button "Bỏ lọc" at bounding box center [418, 399] width 109 height 20
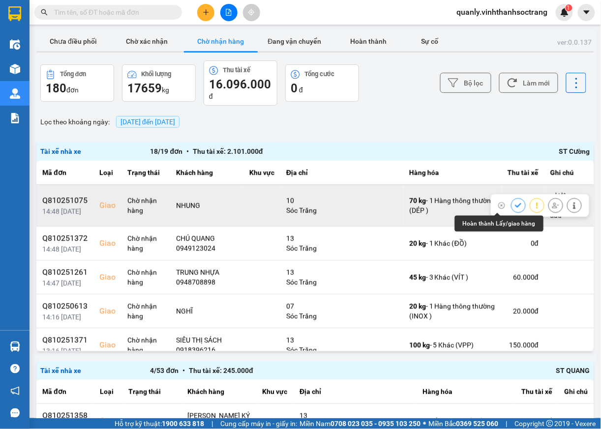
click at [515, 207] on icon at bounding box center [518, 205] width 7 height 7
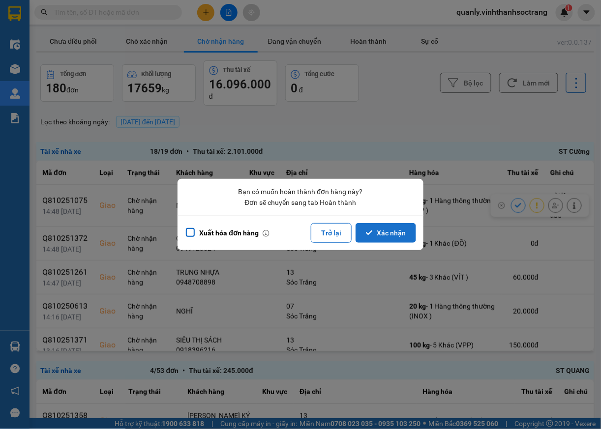
click at [385, 233] on button "Xác nhận" at bounding box center [386, 233] width 60 height 20
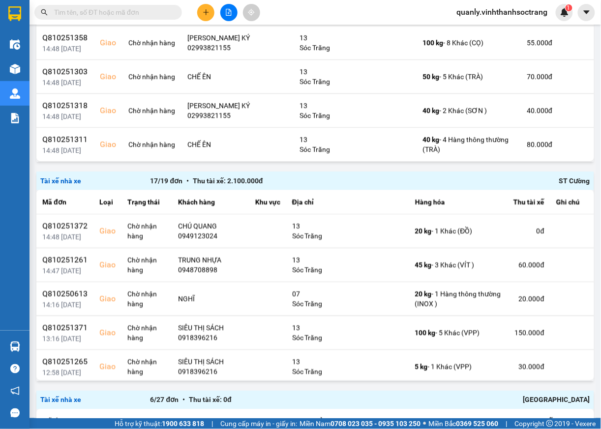
scroll to position [193, 0]
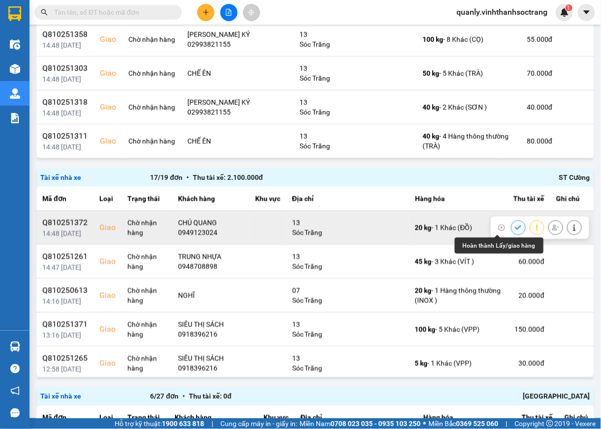
click at [515, 229] on icon at bounding box center [518, 227] width 7 height 7
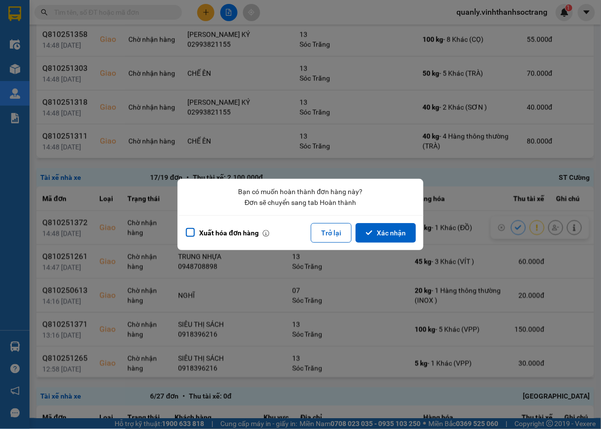
drag, startPoint x: 406, startPoint y: 226, endPoint x: 599, endPoint y: 255, distance: 195.4
click at [406, 227] on button "Xác nhận" at bounding box center [386, 233] width 60 height 20
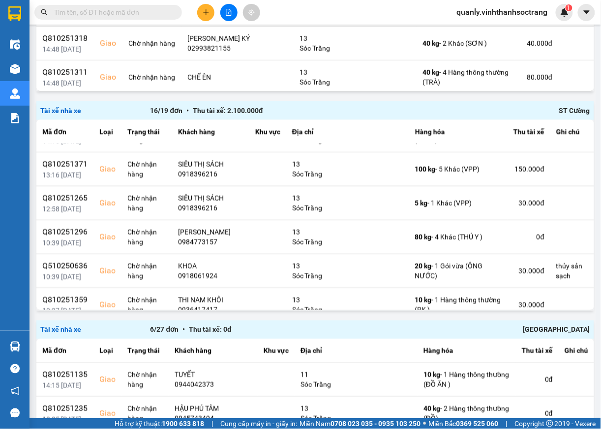
scroll to position [68, 0]
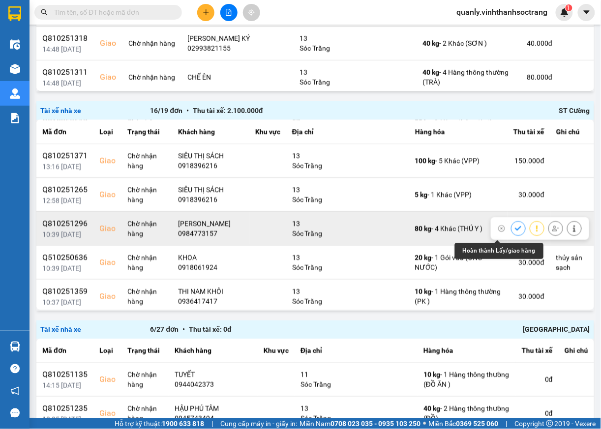
click at [515, 231] on icon at bounding box center [518, 228] width 6 height 4
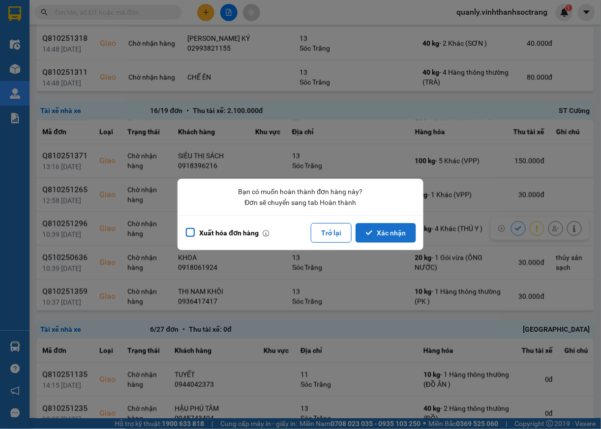
click at [398, 235] on button "Xác nhận" at bounding box center [386, 233] width 60 height 20
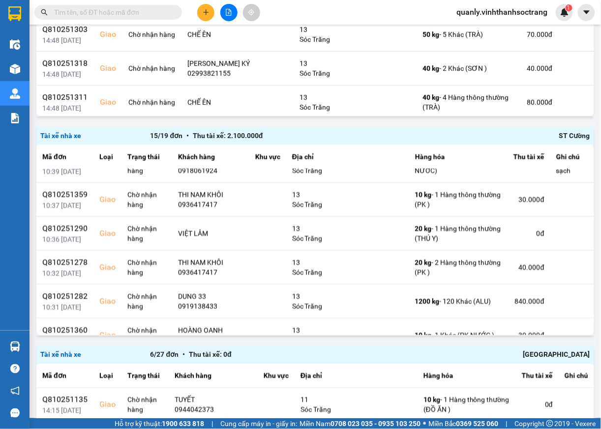
scroll to position [157, 0]
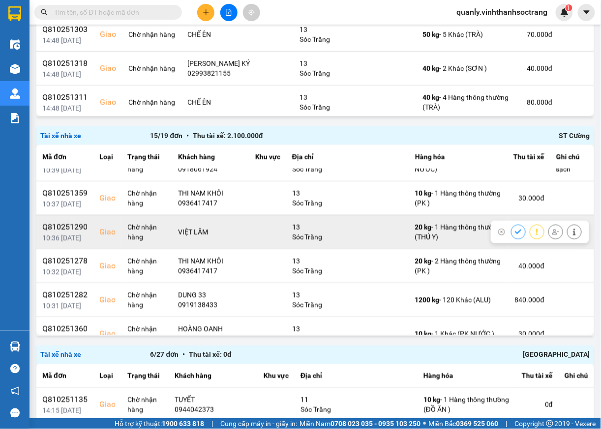
click at [515, 233] on icon at bounding box center [518, 232] width 7 height 7
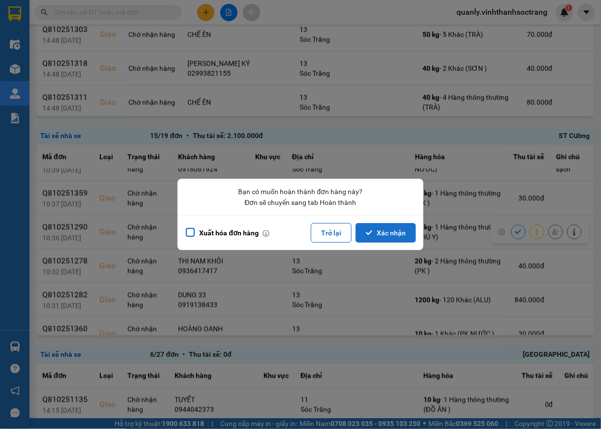
click at [394, 236] on button "Xác nhận" at bounding box center [386, 233] width 60 height 20
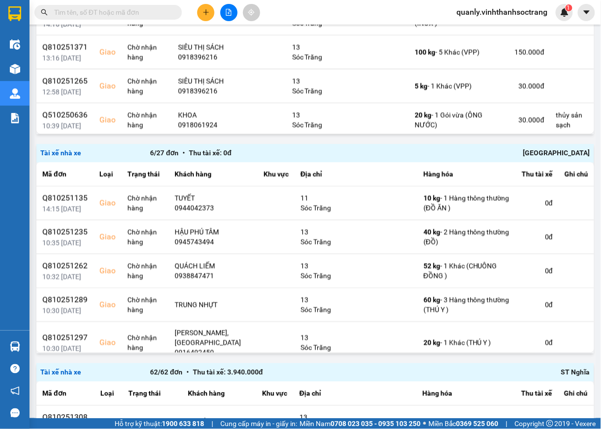
scroll to position [443, 0]
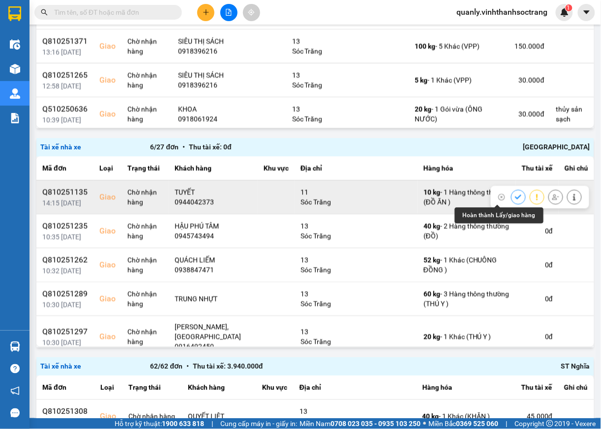
click at [515, 196] on icon at bounding box center [518, 197] width 7 height 7
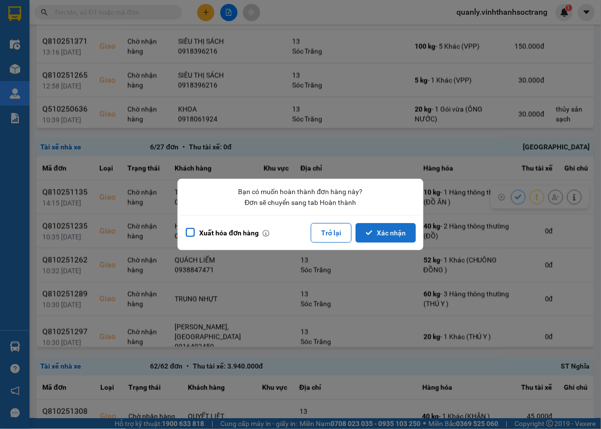
click at [383, 232] on button "Xác nhận" at bounding box center [386, 233] width 60 height 20
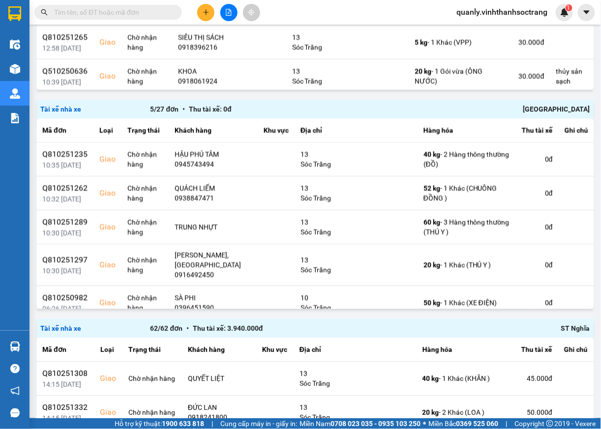
scroll to position [498, 0]
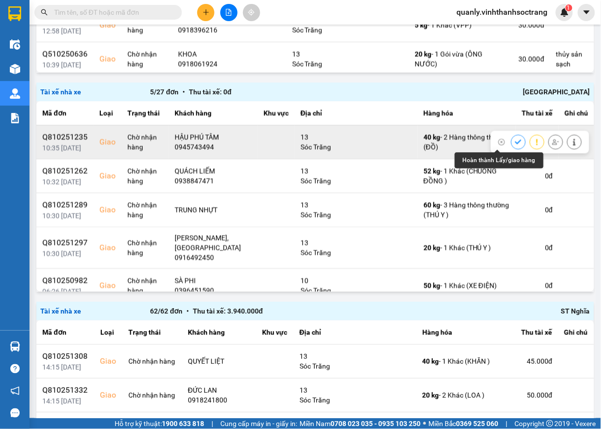
click at [511, 142] on button at bounding box center [518, 141] width 14 height 17
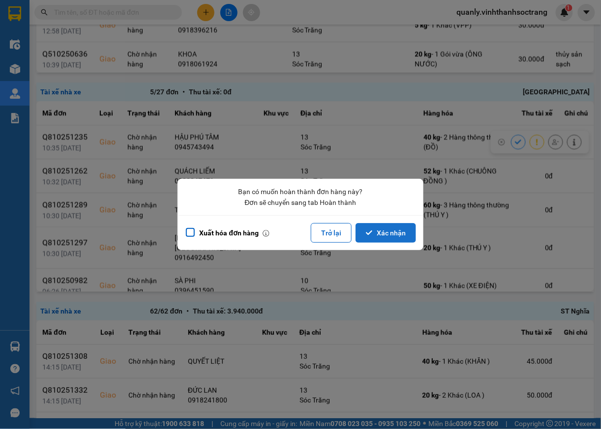
click at [378, 225] on button "Xác nhận" at bounding box center [386, 233] width 60 height 20
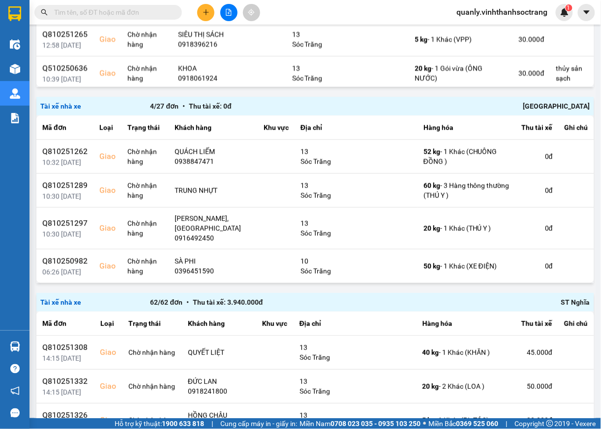
scroll to position [487, 0]
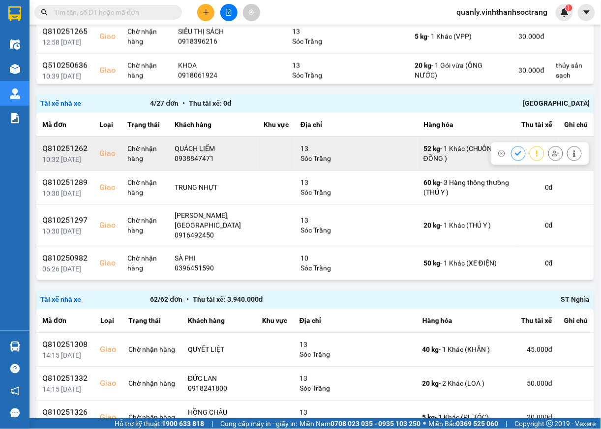
click at [515, 152] on icon at bounding box center [518, 153] width 6 height 4
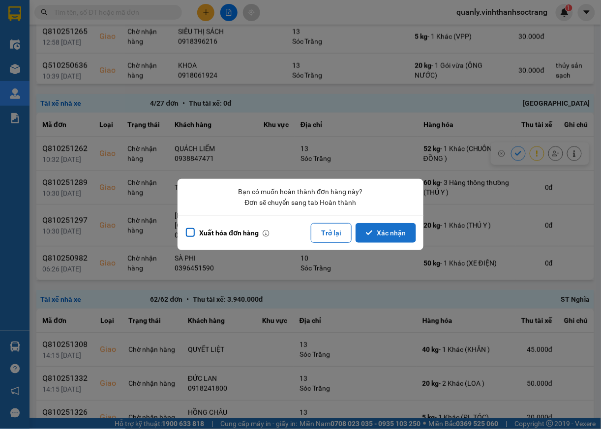
click at [380, 229] on button "Xác nhận" at bounding box center [386, 233] width 60 height 20
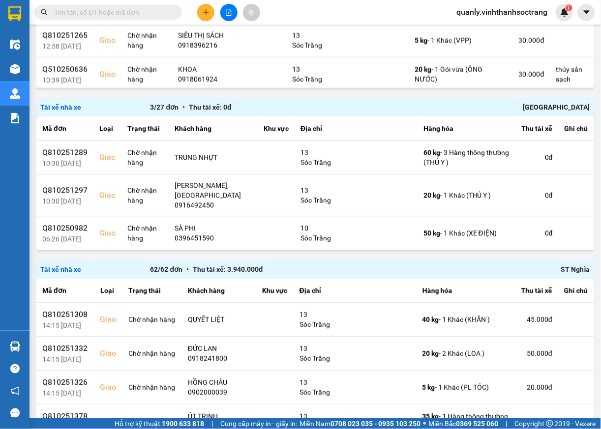
scroll to position [486, 0]
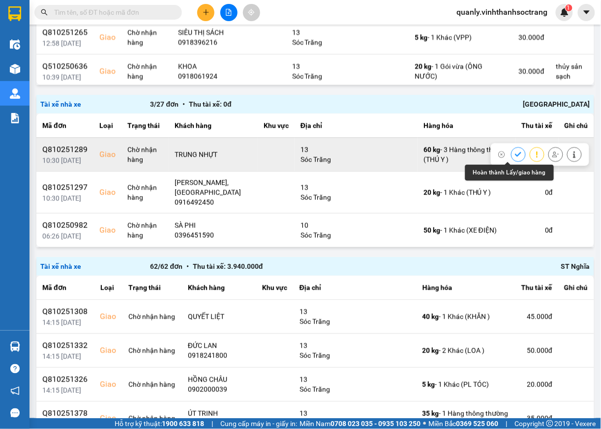
click at [515, 157] on icon at bounding box center [518, 154] width 7 height 7
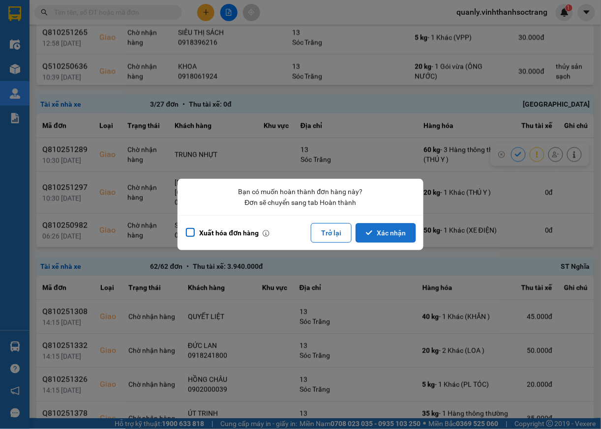
click at [393, 232] on button "Xác nhận" at bounding box center [386, 233] width 60 height 20
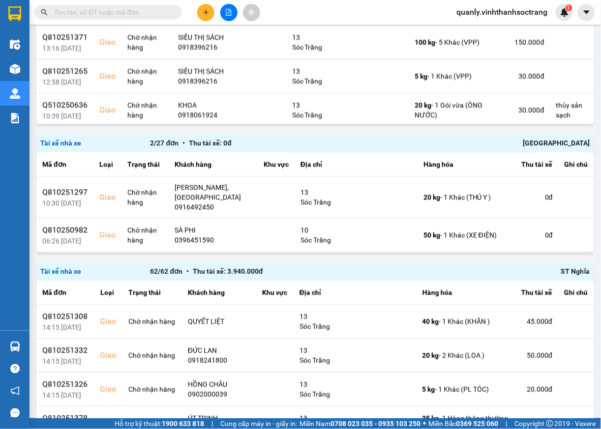
scroll to position [455, 0]
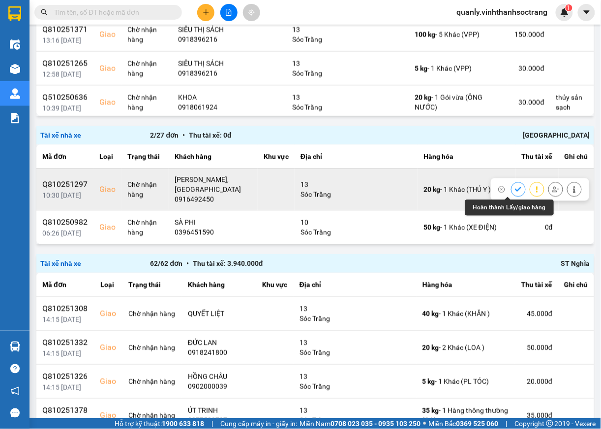
click at [515, 190] on icon at bounding box center [518, 189] width 7 height 7
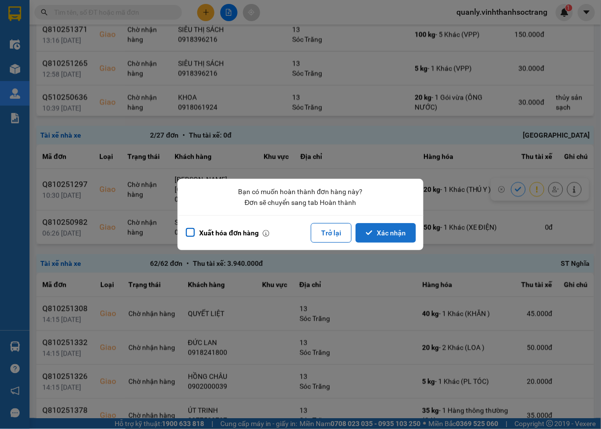
click at [388, 227] on button "Xác nhận" at bounding box center [386, 233] width 60 height 20
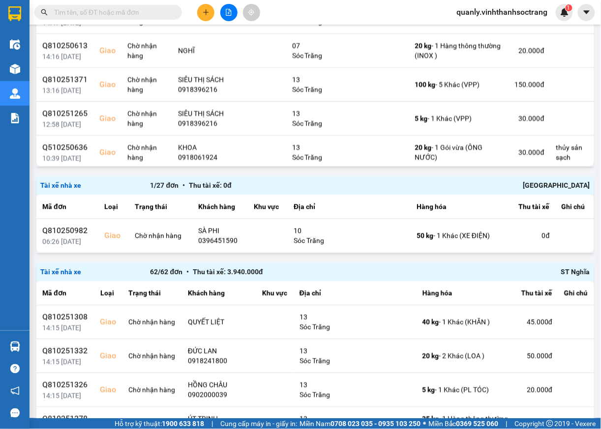
scroll to position [415, 0]
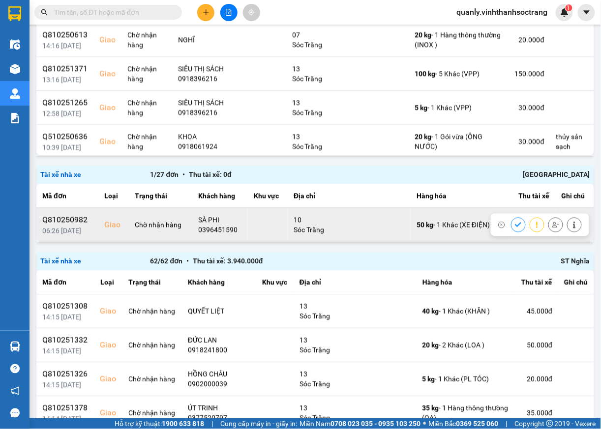
click at [515, 227] on icon at bounding box center [518, 225] width 7 height 7
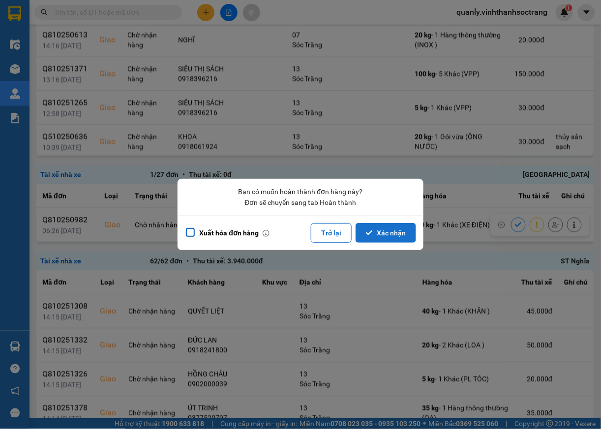
click at [395, 232] on button "Xác nhận" at bounding box center [386, 233] width 60 height 20
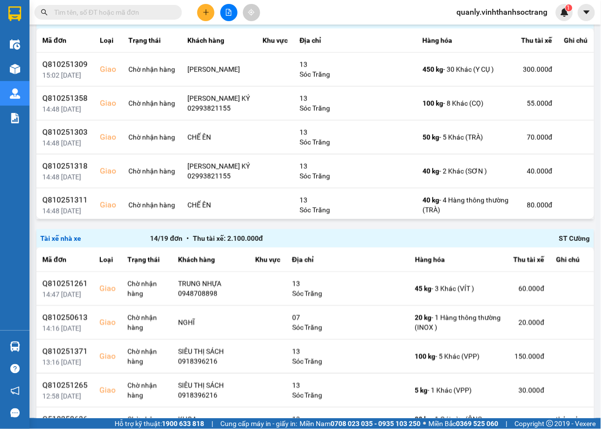
scroll to position [154, 0]
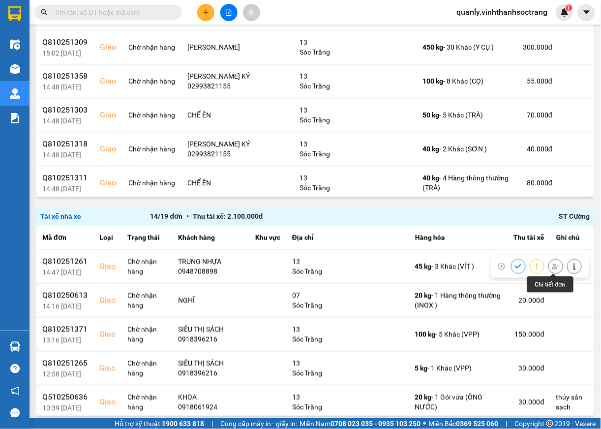
click at [571, 264] on icon at bounding box center [574, 266] width 7 height 7
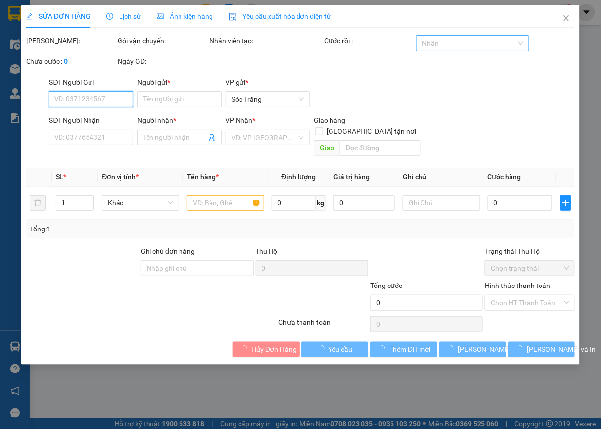
type input "0378399133"
type input "TRÍ TOL"
type input "0948708898"
type input "TRUNG NHỰA"
checkbox input "true"
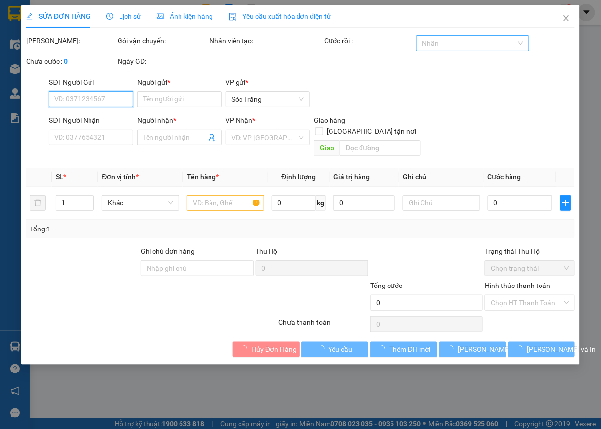
type input "13"
type input "60.000"
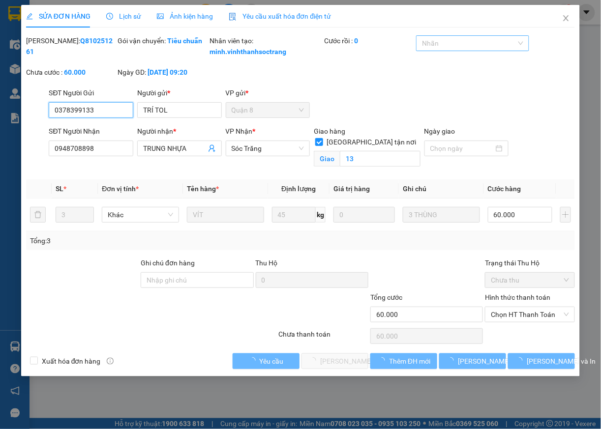
click at [481, 47] on div at bounding box center [467, 43] width 98 height 12
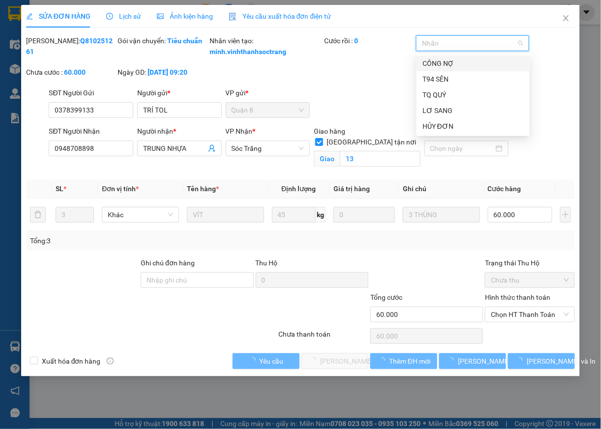
click at [441, 62] on div "CÔNG NỢ" at bounding box center [472, 63] width 101 height 11
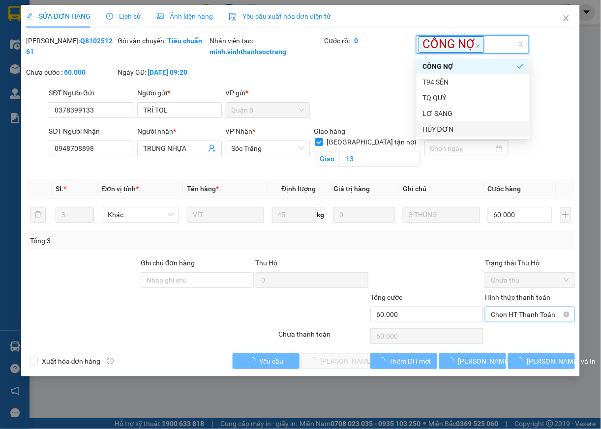
click at [504, 322] on span "Chọn HT Thanh Toán" at bounding box center [530, 314] width 78 height 15
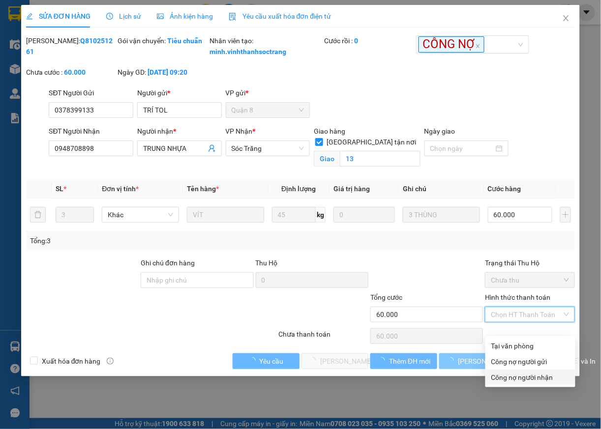
drag, startPoint x: 499, startPoint y: 377, endPoint x: 485, endPoint y: 379, distance: 13.9
click at [500, 378] on div "Công nợ người nhận" at bounding box center [530, 377] width 78 height 11
type input "0"
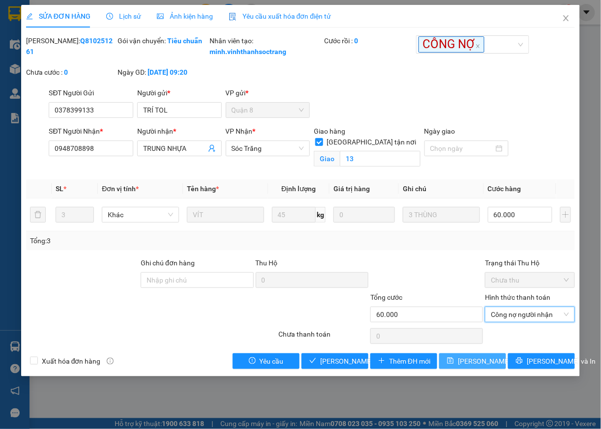
click at [470, 367] on span "[PERSON_NAME] thay đổi" at bounding box center [497, 361] width 79 height 11
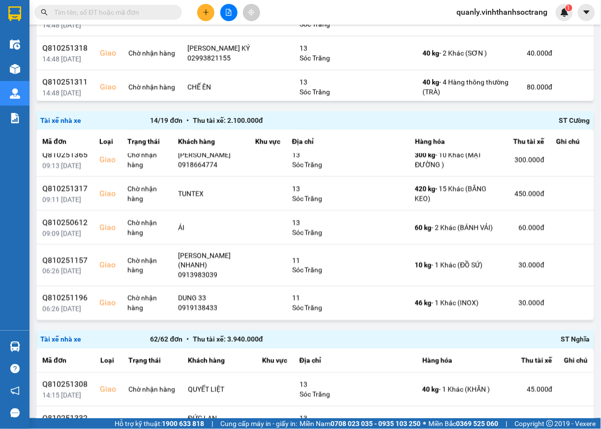
scroll to position [327, 0]
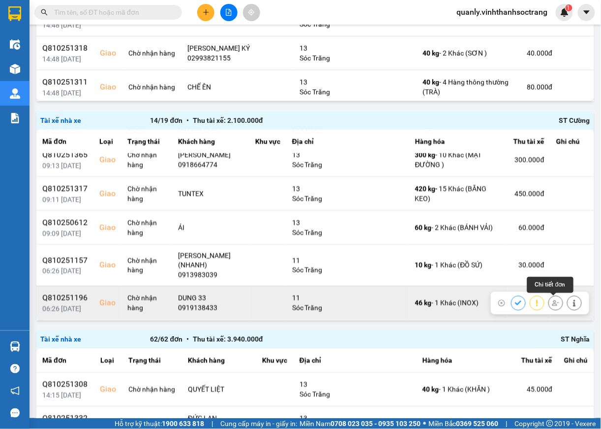
click at [571, 303] on icon at bounding box center [574, 303] width 7 height 7
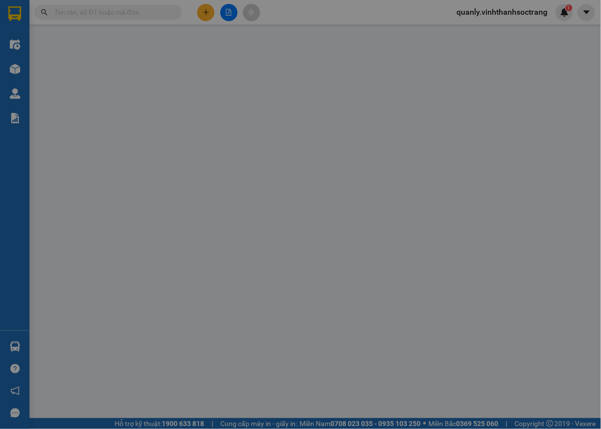
type input "0918870021"
type input "NAM PHÁT"
type input "0919138433"
type input "DUNG 33"
checkbox input "true"
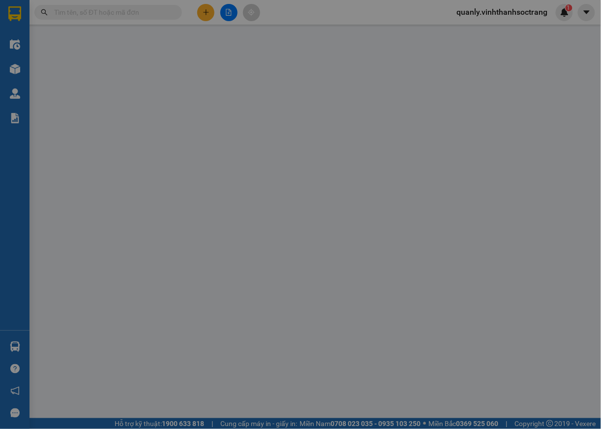
type input "11"
type input "30.000"
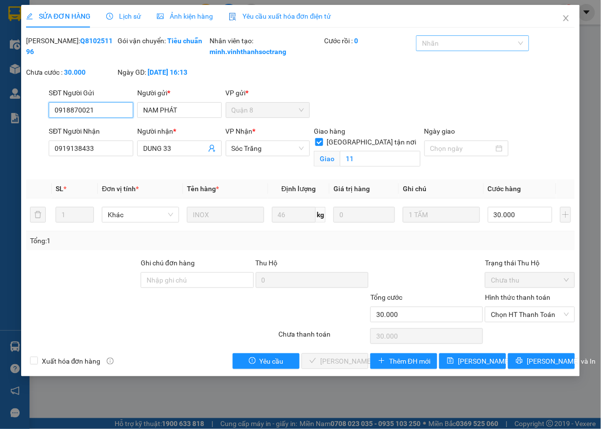
click at [496, 42] on div at bounding box center [467, 43] width 98 height 12
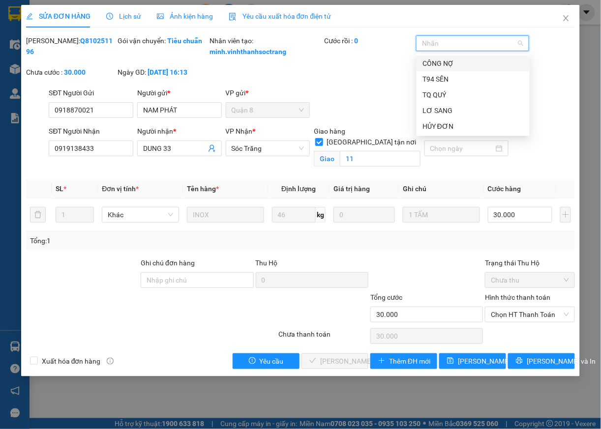
drag, startPoint x: 451, startPoint y: 60, endPoint x: 462, endPoint y: 115, distance: 56.1
click at [451, 61] on div "CÔNG NỢ" at bounding box center [472, 63] width 101 height 11
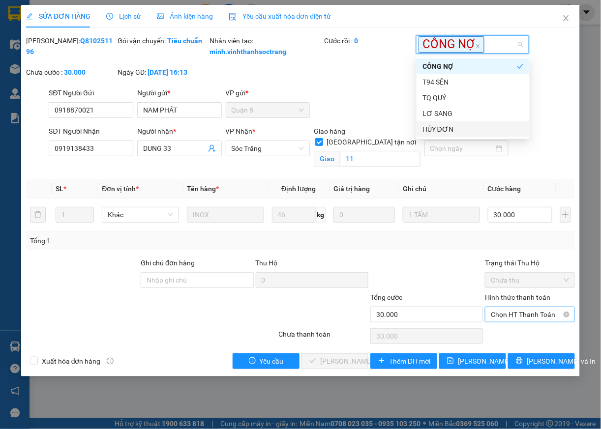
click at [516, 322] on span "Chọn HT Thanh Toán" at bounding box center [530, 314] width 78 height 15
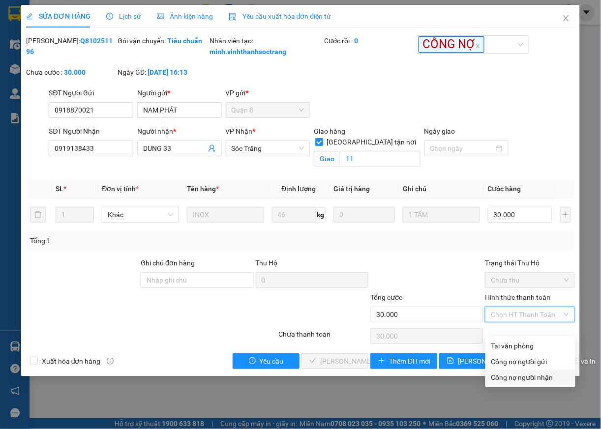
click at [516, 376] on div "Công nợ người nhận" at bounding box center [530, 377] width 78 height 11
type input "0"
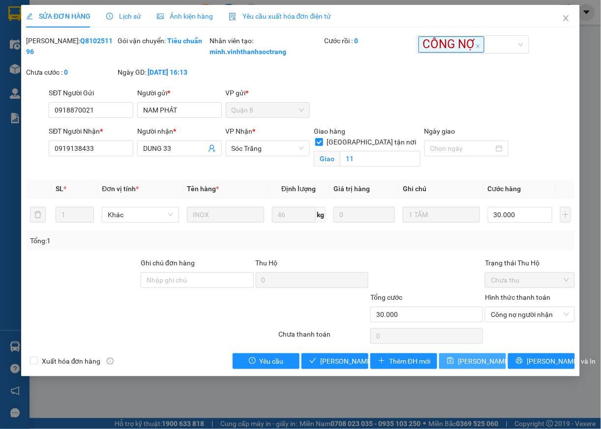
click at [494, 367] on span "[PERSON_NAME] thay đổi" at bounding box center [497, 361] width 79 height 11
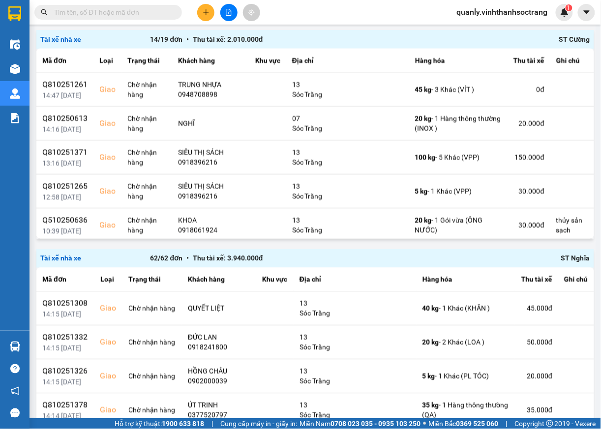
scroll to position [278, 0]
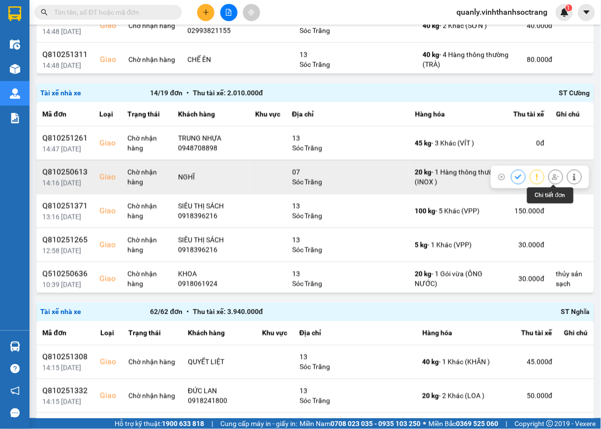
click at [573, 180] on icon at bounding box center [574, 177] width 2 height 7
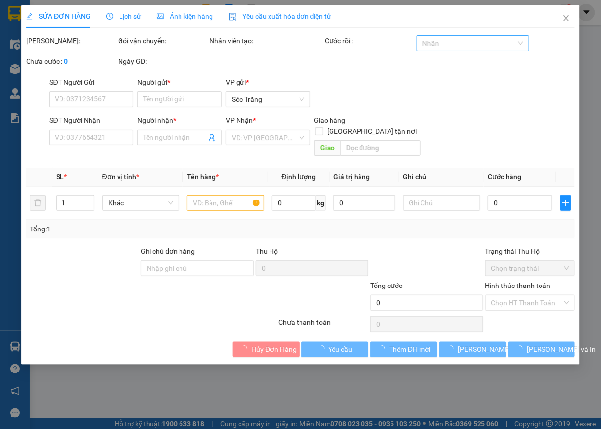
type input "ĐỨC"
type input "NGHĨ"
checkbox input "true"
type input "07"
type input "20.000"
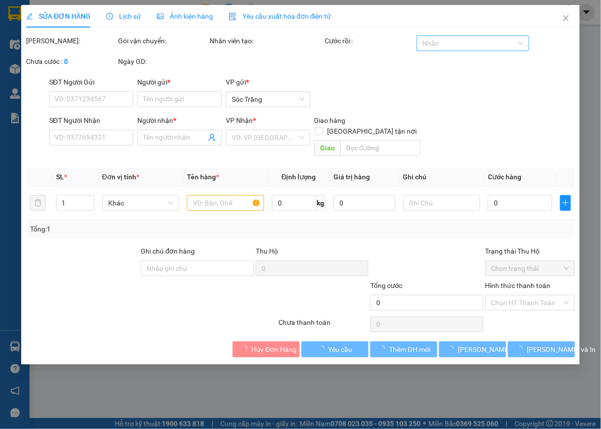
type input "20.000"
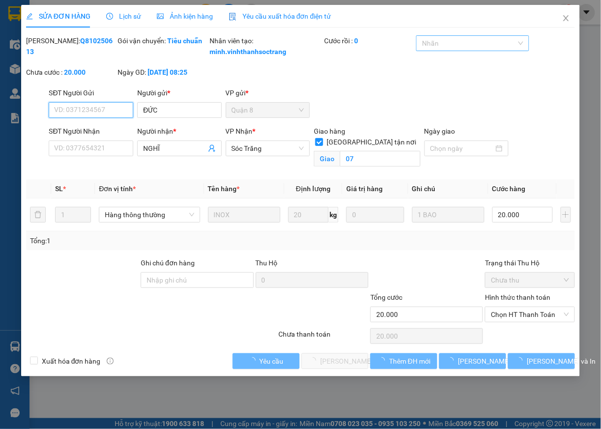
click at [500, 46] on div at bounding box center [467, 43] width 98 height 12
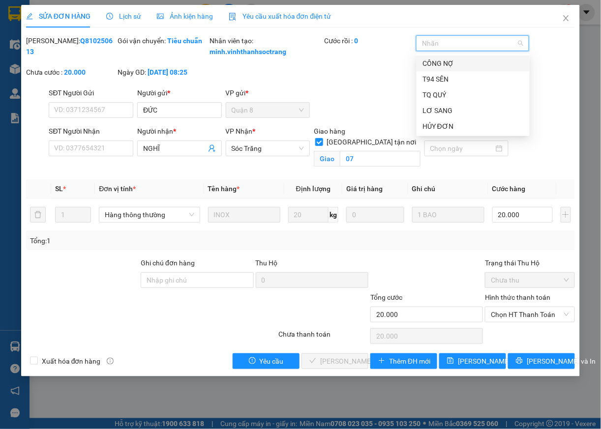
click at [433, 65] on div "CÔNG NỢ" at bounding box center [472, 63] width 101 height 11
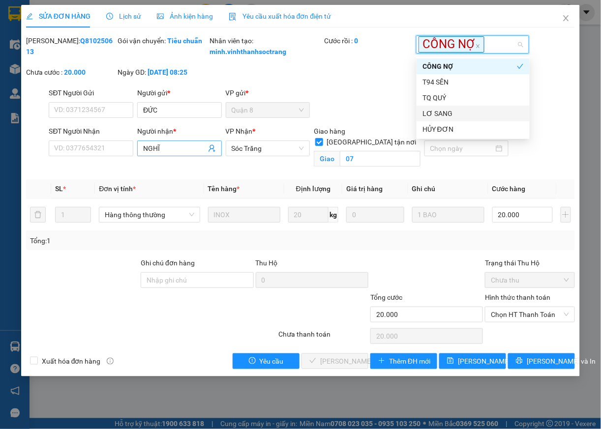
click at [190, 154] on input "NGHĨ" at bounding box center [174, 148] width 63 height 11
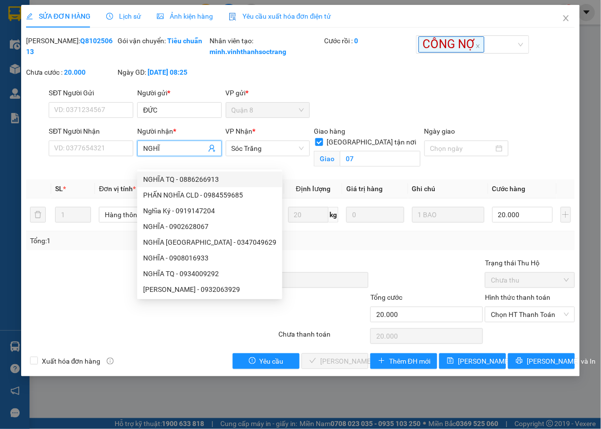
type input "NGHĨ"
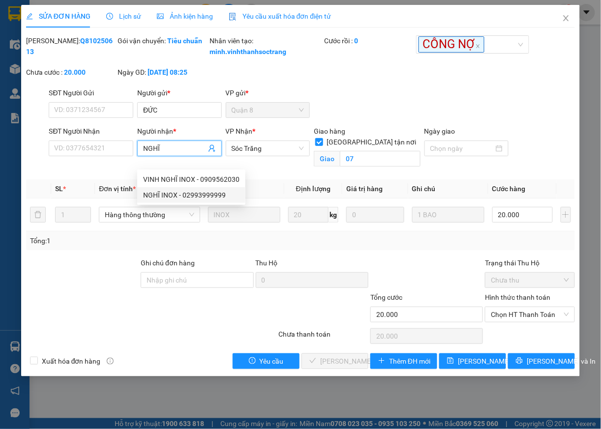
click at [216, 197] on div "NGHĨ INOX - 02993999999" at bounding box center [191, 195] width 96 height 11
type input "02993999999"
type input "NGHĨ INOX"
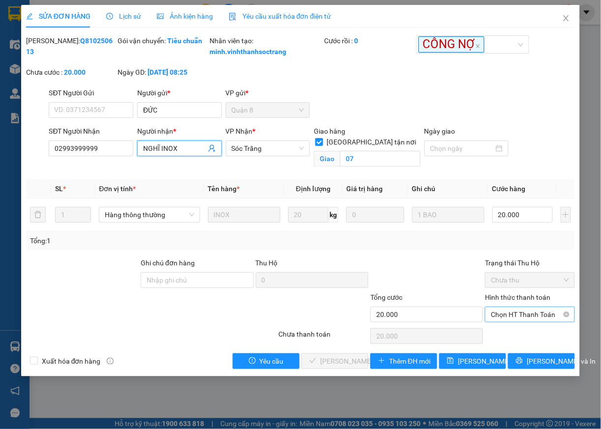
click at [522, 322] on span "Chọn HT Thanh Toán" at bounding box center [530, 314] width 78 height 15
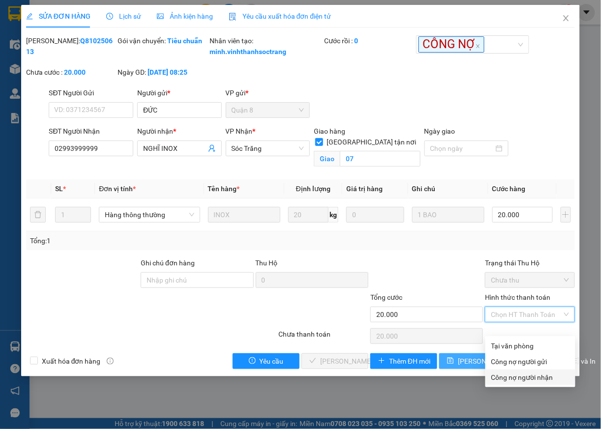
drag, startPoint x: 518, startPoint y: 377, endPoint x: 461, endPoint y: 380, distance: 56.7
click at [514, 377] on div "Công nợ người nhận" at bounding box center [530, 377] width 78 height 11
type input "0"
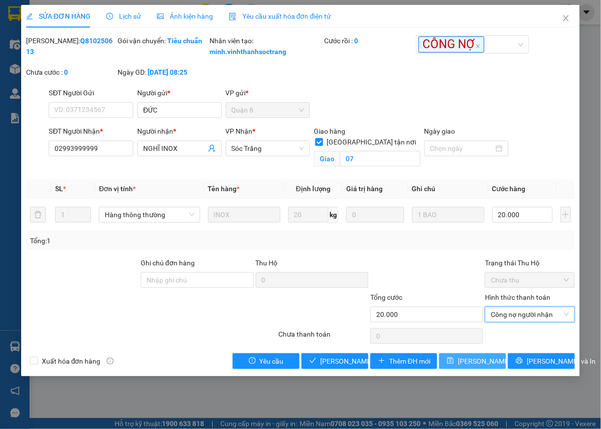
click at [467, 367] on span "[PERSON_NAME] thay đổi" at bounding box center [497, 361] width 79 height 11
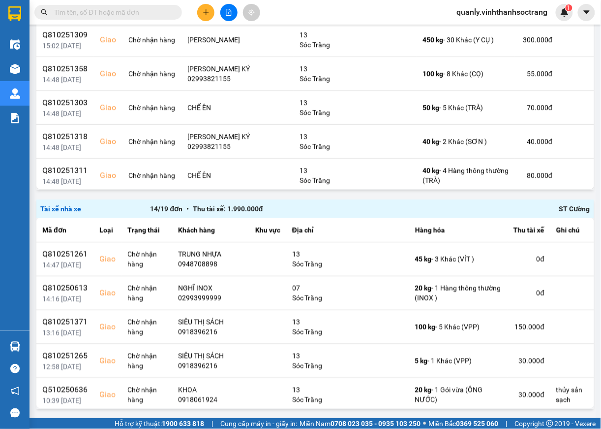
scroll to position [331, 0]
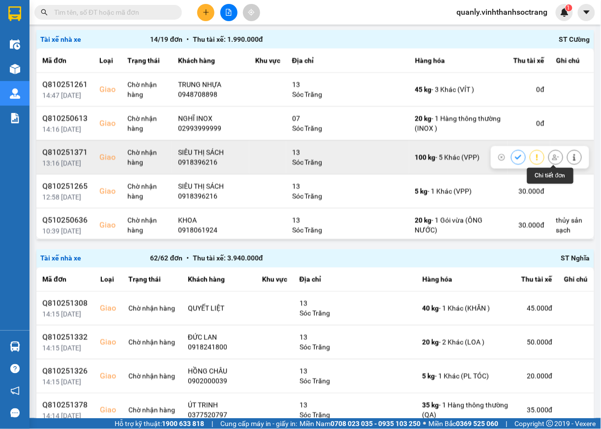
click at [573, 158] on icon at bounding box center [574, 157] width 2 height 7
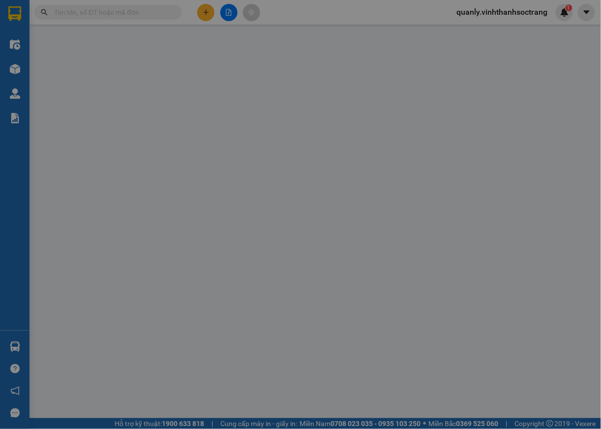
type input "0902784186"
type input "CTY ĐỀ AN"
type input "0918396216"
type input "SIÊU THỊ SÁCH"
checkbox input "true"
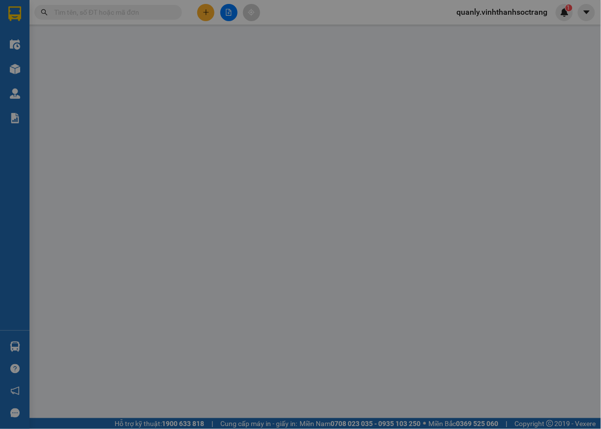
type input "13"
type input "150.000"
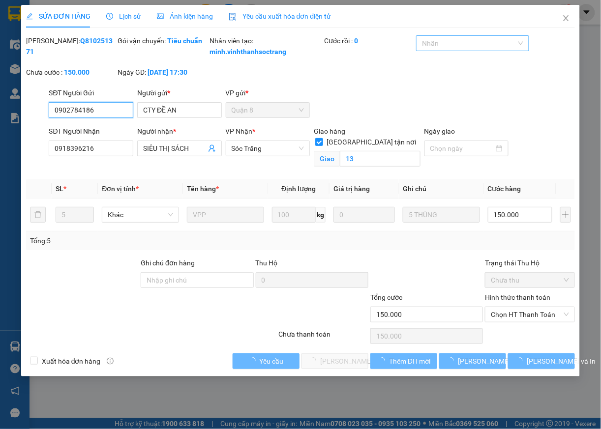
drag, startPoint x: 465, startPoint y: 40, endPoint x: 460, endPoint y: 45, distance: 7.0
click at [463, 45] on div at bounding box center [467, 43] width 98 height 12
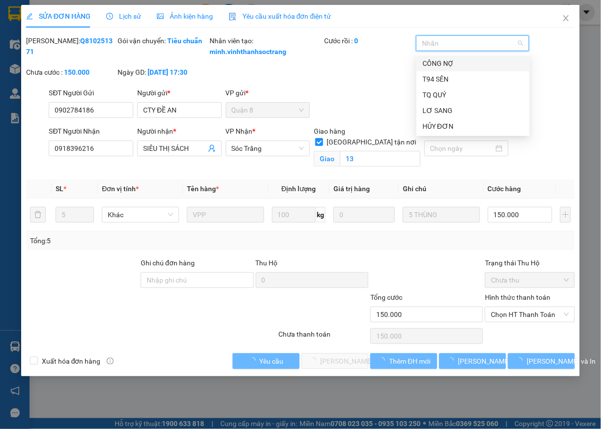
drag, startPoint x: 441, startPoint y: 64, endPoint x: 439, endPoint y: 99, distance: 35.0
click at [441, 65] on div "CÔNG NỢ" at bounding box center [472, 63] width 101 height 11
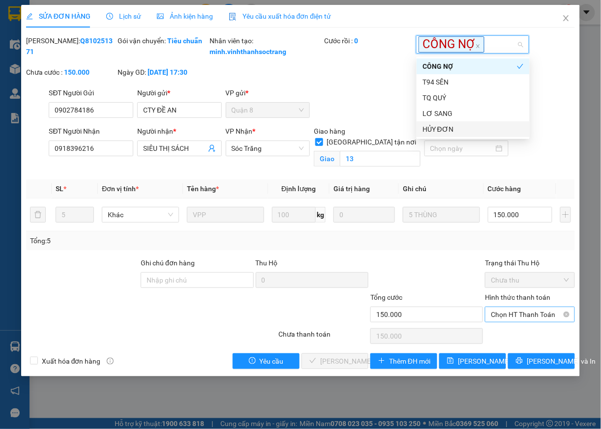
click at [509, 322] on span "Chọn HT Thanh Toán" at bounding box center [530, 314] width 78 height 15
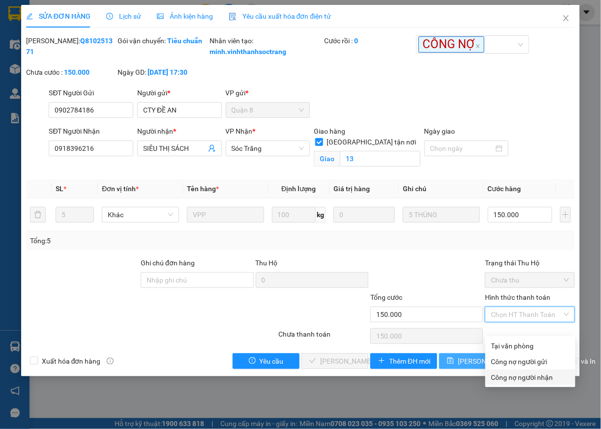
drag, startPoint x: 518, startPoint y: 380, endPoint x: 505, endPoint y: 378, distance: 13.8
click at [518, 378] on div "Công nợ người nhận" at bounding box center [530, 377] width 78 height 11
type input "0"
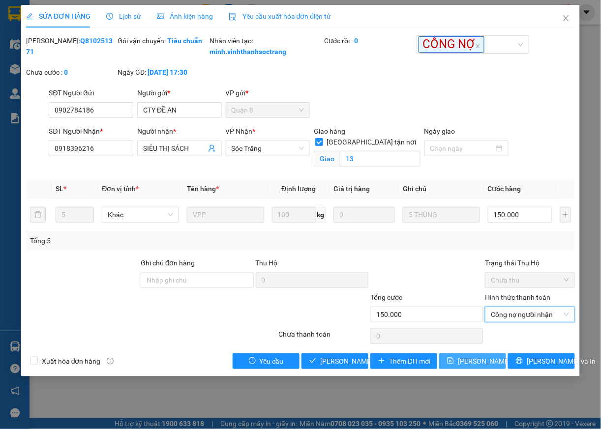
click at [475, 367] on span "[PERSON_NAME] thay đổi" at bounding box center [497, 361] width 79 height 11
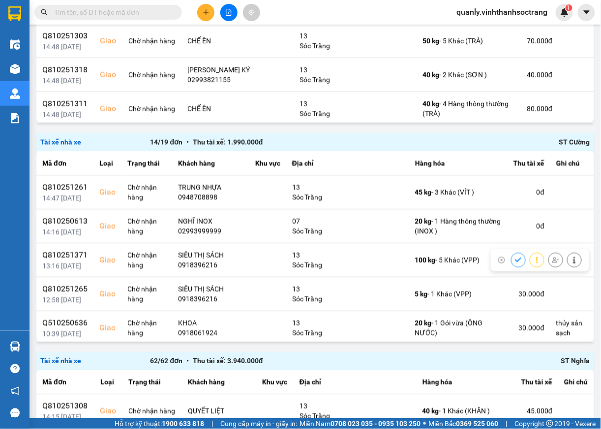
scroll to position [240, 0]
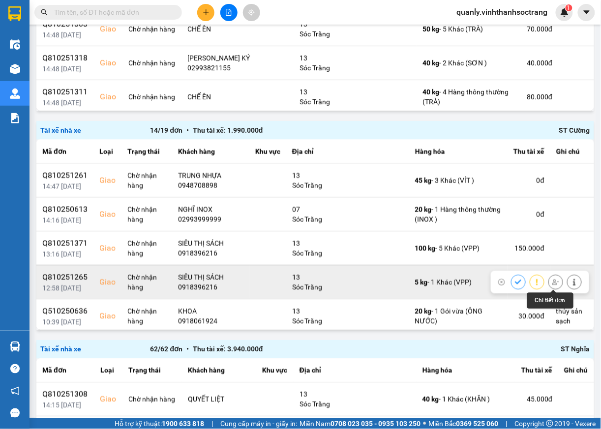
click at [571, 281] on icon at bounding box center [574, 282] width 7 height 7
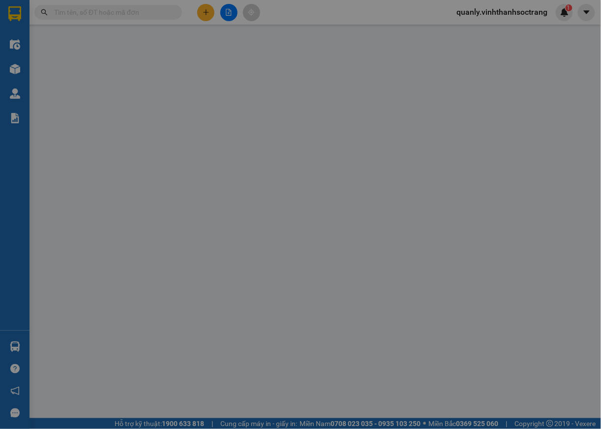
type input "0909369078"
type input "KHANG LONG"
type input "0918396216"
type input "SIÊU THỊ SÁCH"
checkbox input "true"
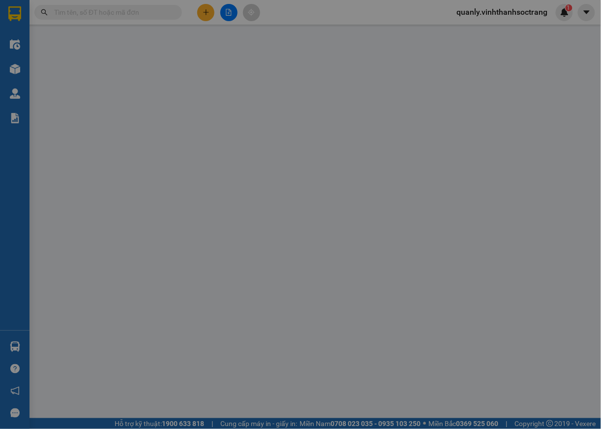
type input "13"
type input "30.000"
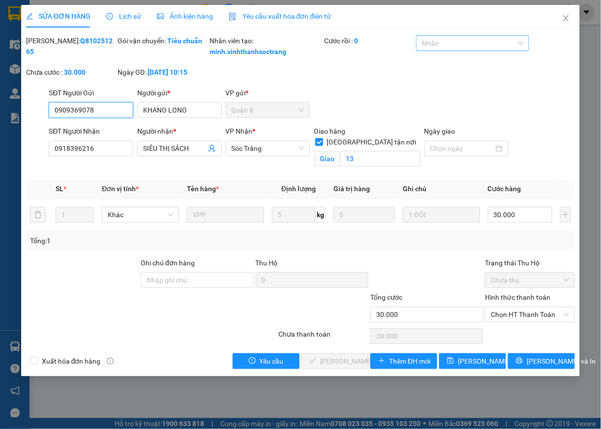
drag, startPoint x: 479, startPoint y: 38, endPoint x: 475, endPoint y: 48, distance: 10.8
click at [478, 43] on div at bounding box center [467, 43] width 98 height 12
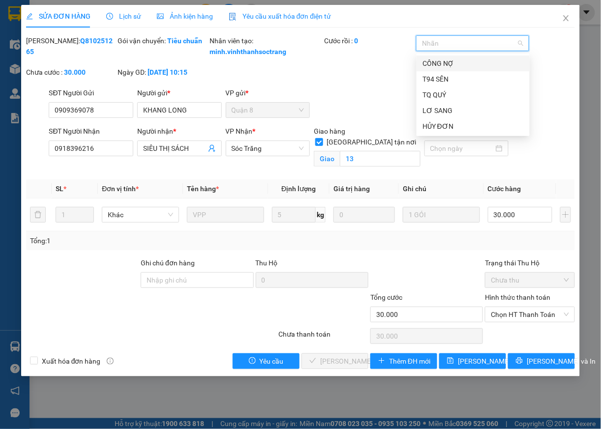
drag, startPoint x: 445, startPoint y: 68, endPoint x: 452, endPoint y: 93, distance: 26.3
click at [445, 69] on div "CÔNG NỢ" at bounding box center [473, 64] width 113 height 16
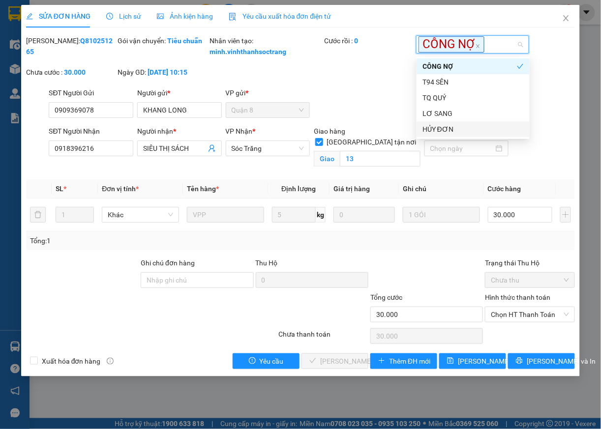
click at [511, 323] on div "Chọn HT Thanh Toán" at bounding box center [530, 315] width 90 height 16
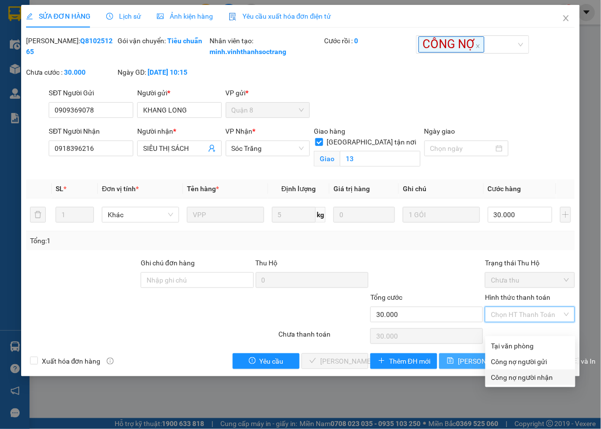
click at [506, 376] on div "Công nợ người nhận" at bounding box center [530, 377] width 78 height 11
type input "0"
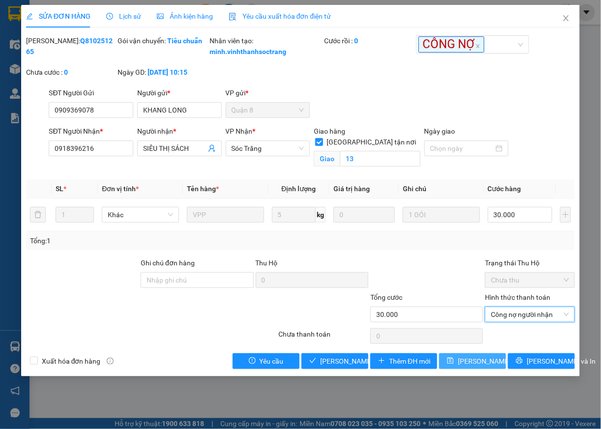
click at [475, 369] on button "[PERSON_NAME] thay đổi" at bounding box center [472, 362] width 67 height 16
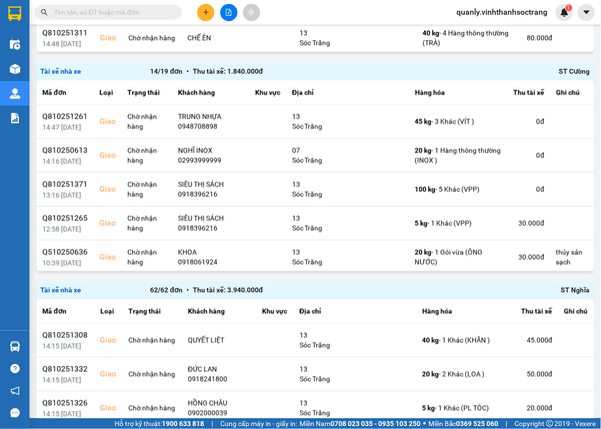
scroll to position [305, 0]
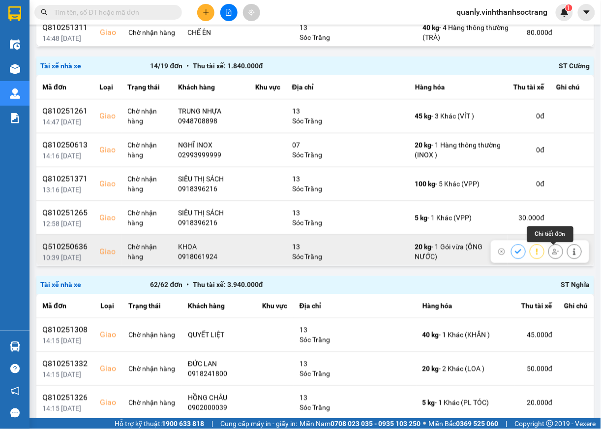
click at [568, 254] on button at bounding box center [575, 251] width 14 height 17
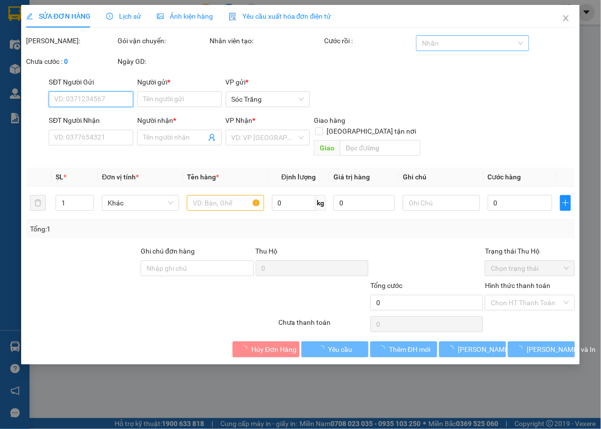
type input "BẢO KHANG"
type input "0918061924"
type input "KHOA"
checkbox input "true"
type input "13"
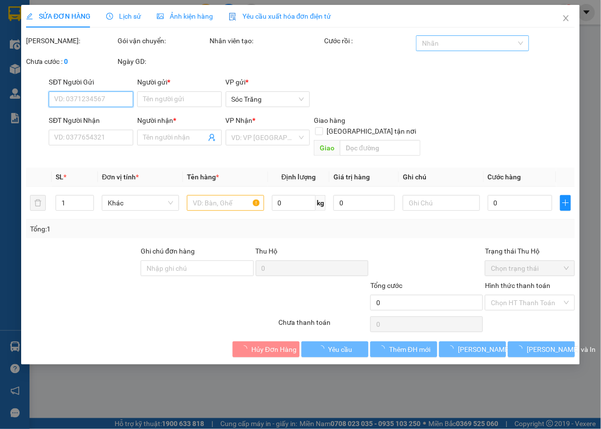
type input "thủy sản sạch"
type input "30.000"
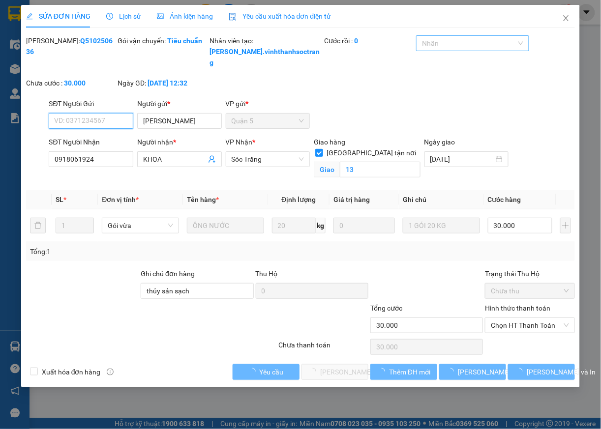
drag, startPoint x: 466, startPoint y: 44, endPoint x: 463, endPoint y: 49, distance: 6.0
click at [466, 46] on div at bounding box center [467, 43] width 98 height 12
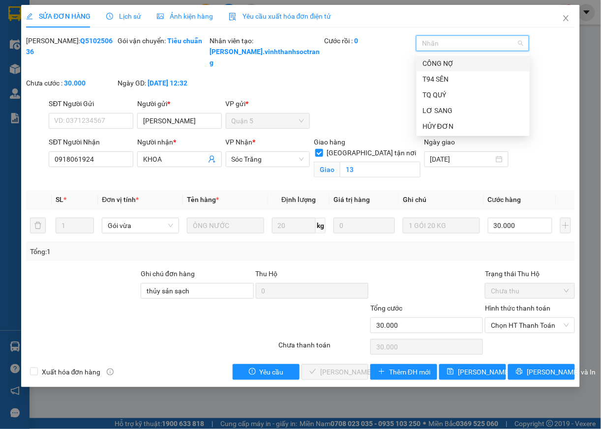
drag, startPoint x: 446, startPoint y: 65, endPoint x: 449, endPoint y: 69, distance: 5.6
click at [446, 67] on div "CÔNG NỢ" at bounding box center [472, 63] width 101 height 11
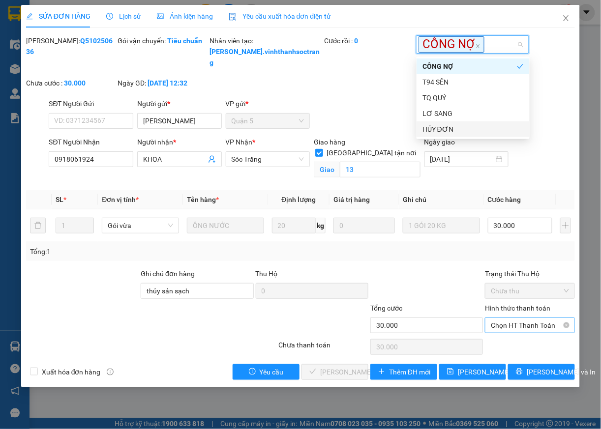
click at [516, 328] on span "Chọn HT Thanh Toán" at bounding box center [530, 325] width 78 height 15
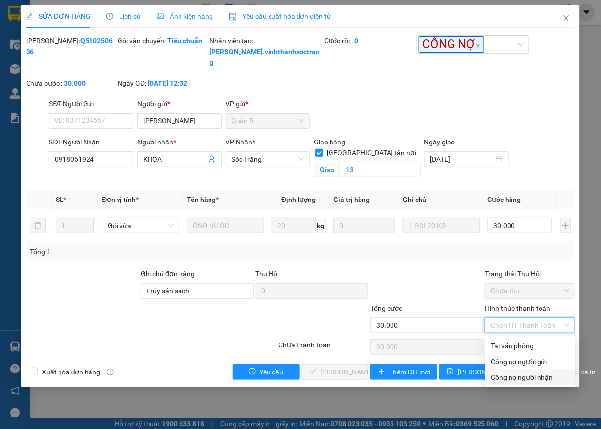
click at [513, 381] on div "Công nợ người nhận" at bounding box center [530, 377] width 78 height 11
type input "0"
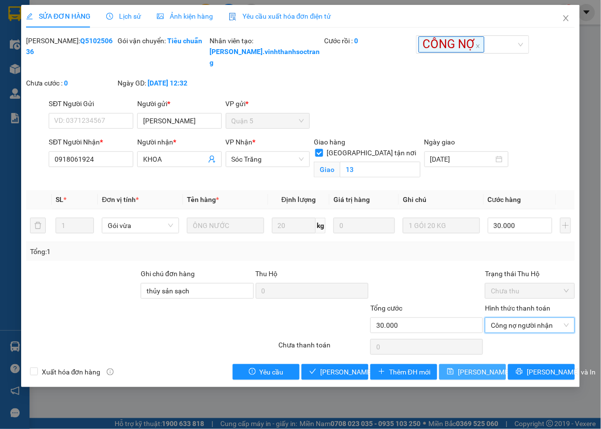
click at [470, 377] on span "[PERSON_NAME] thay đổi" at bounding box center [497, 372] width 79 height 11
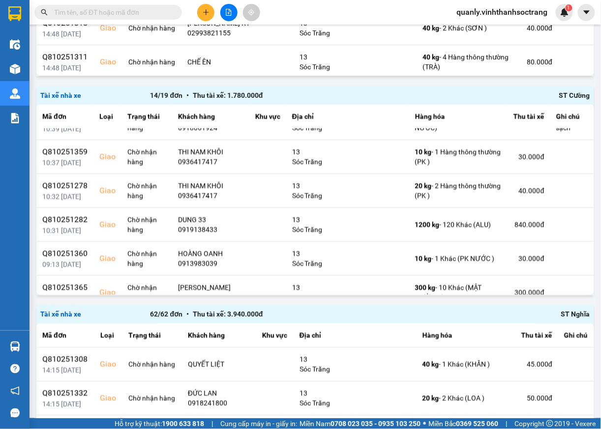
scroll to position [168, 0]
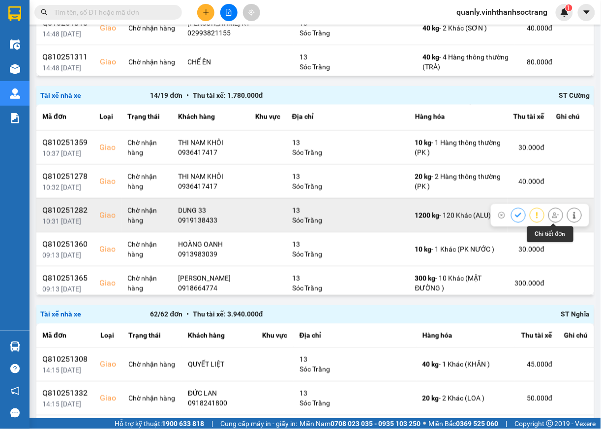
click at [571, 217] on icon at bounding box center [574, 215] width 7 height 7
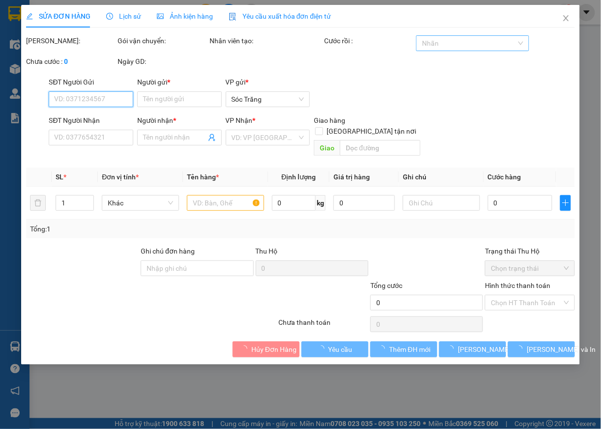
type input "ABC"
type input "0919138433"
type input "DUNG 33"
checkbox input "true"
type input "13"
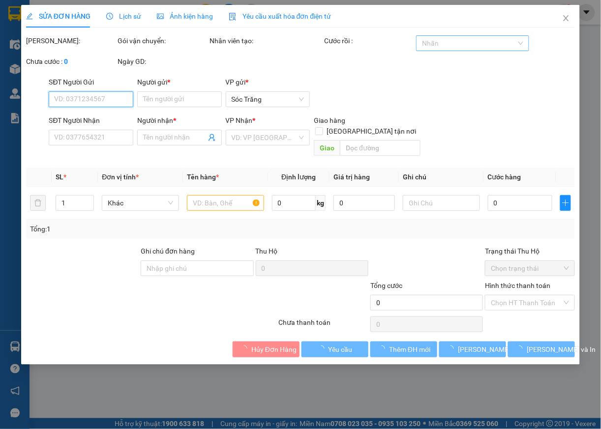
type input "840.000"
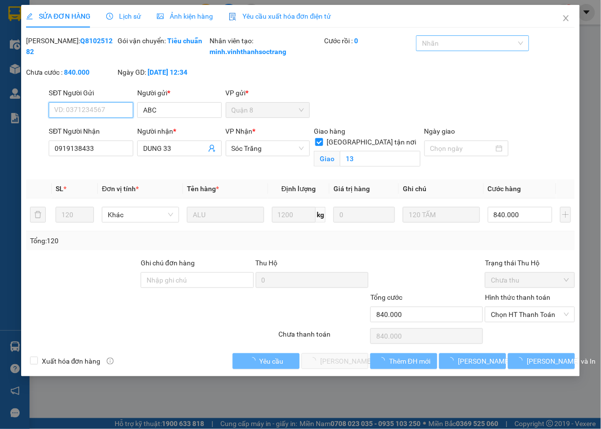
click at [485, 46] on div at bounding box center [467, 43] width 98 height 12
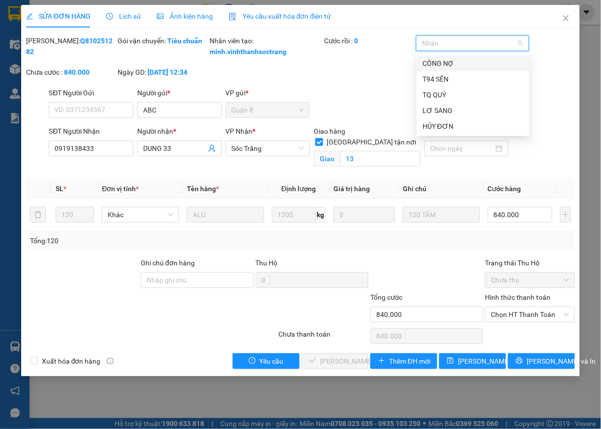
drag, startPoint x: 453, startPoint y: 62, endPoint x: 465, endPoint y: 85, distance: 26.0
click at [452, 63] on div "CÔNG NỢ" at bounding box center [472, 63] width 101 height 11
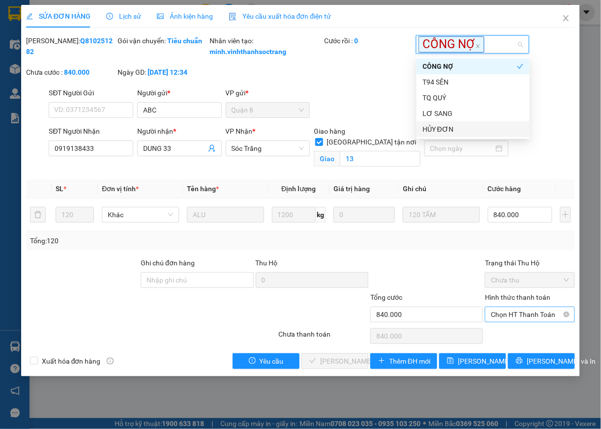
click at [532, 322] on span "Chọn HT Thanh Toán" at bounding box center [530, 314] width 78 height 15
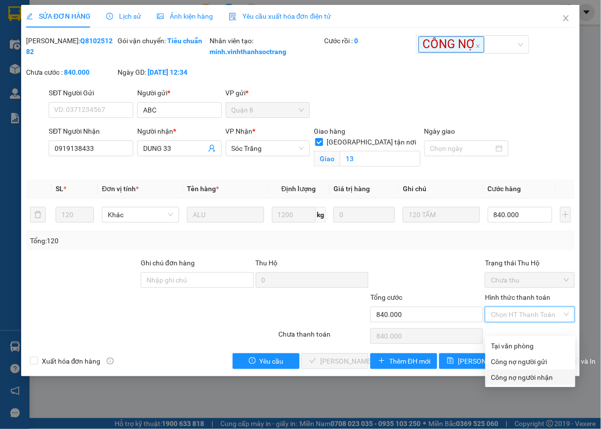
click at [519, 378] on div "Công nợ người nhận" at bounding box center [530, 377] width 78 height 11
type input "0"
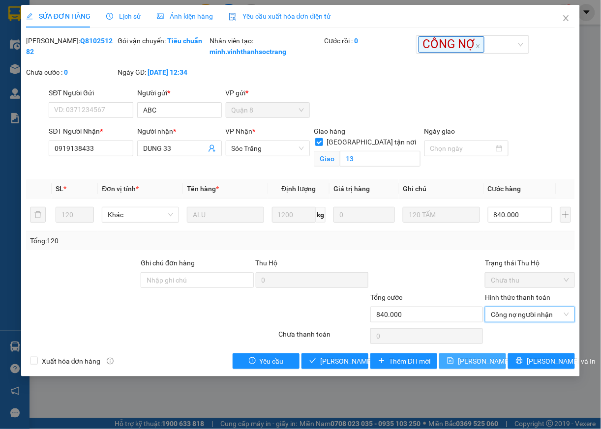
click at [482, 367] on span "[PERSON_NAME] thay đổi" at bounding box center [497, 361] width 79 height 11
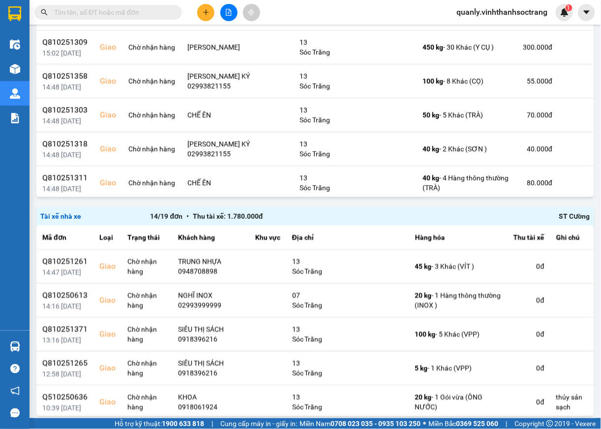
scroll to position [211, 0]
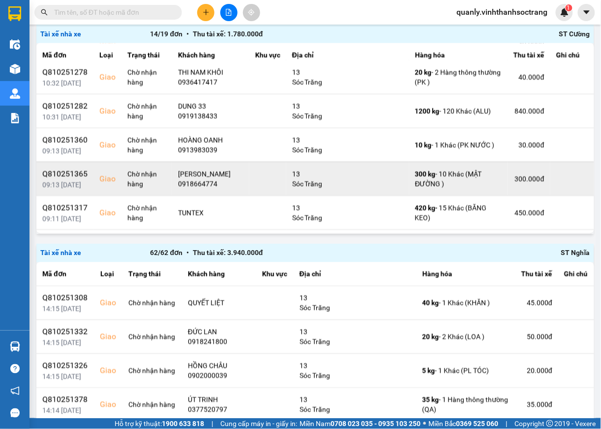
scroll to position [211, 0]
click at [571, 182] on icon at bounding box center [574, 178] width 7 height 7
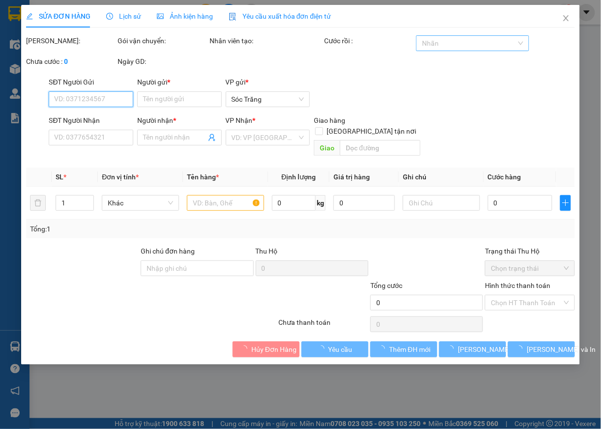
type input "0909189892"
type input "DIỄM(MẬT ĐƯỜNG)"
type input "0918664774"
type input "NGỌC LƯƠNG TRÂN"
checkbox input "true"
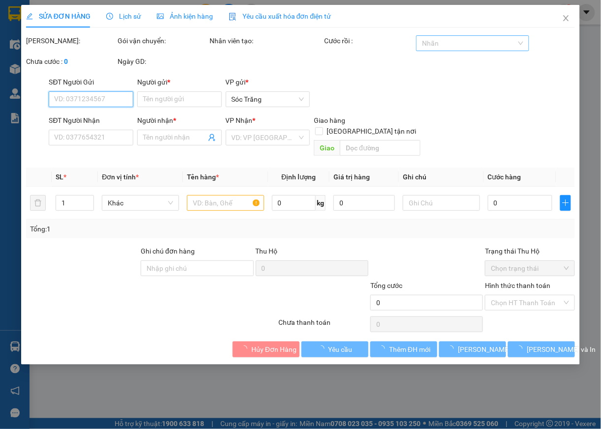
type input "13"
type input "300.000"
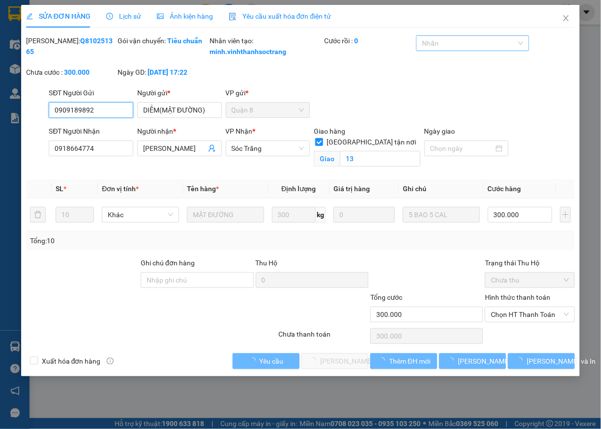
click at [497, 44] on div at bounding box center [467, 43] width 98 height 12
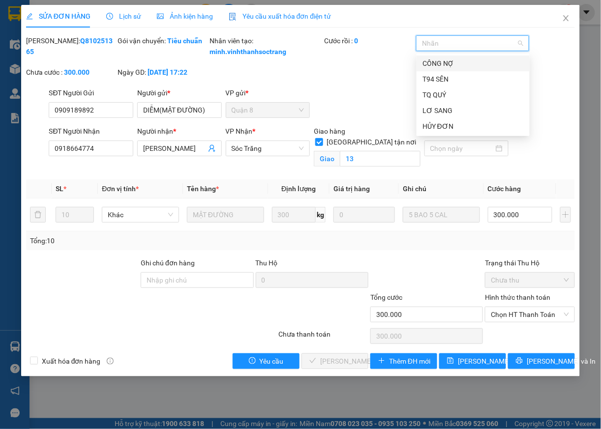
drag, startPoint x: 448, startPoint y: 58, endPoint x: 452, endPoint y: 62, distance: 5.6
click at [448, 59] on div "CÔNG NỢ" at bounding box center [472, 63] width 101 height 11
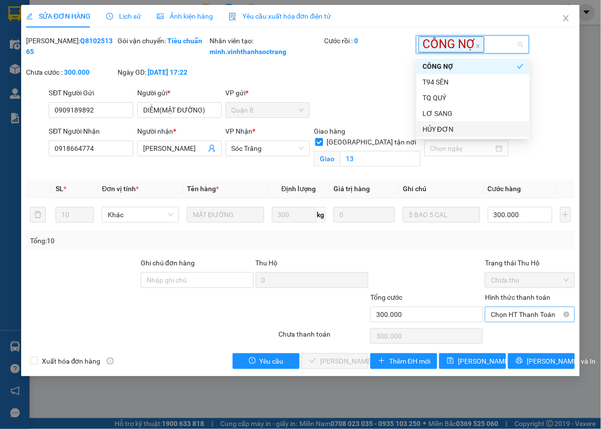
click at [522, 322] on span "Chọn HT Thanh Toán" at bounding box center [530, 314] width 78 height 15
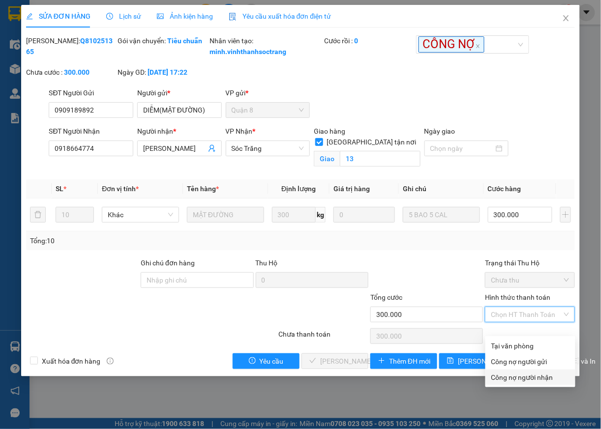
click at [520, 380] on div "Công nợ người nhận" at bounding box center [530, 377] width 78 height 11
type input "0"
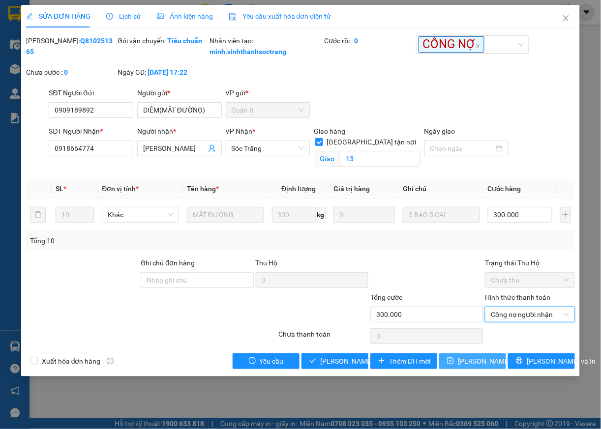
click at [484, 367] on span "Lưu thay đổi" at bounding box center [497, 361] width 79 height 11
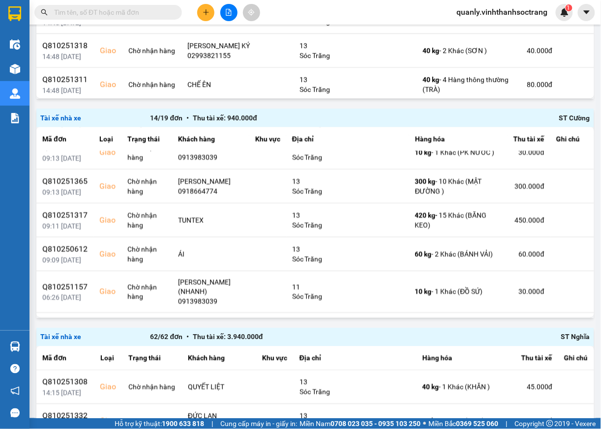
scroll to position [296, 0]
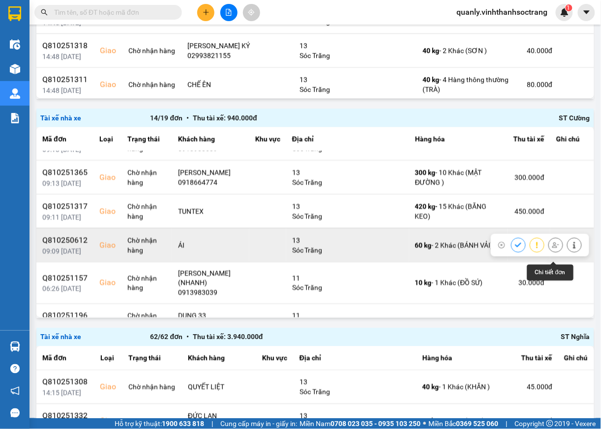
click at [568, 254] on button at bounding box center [575, 245] width 14 height 17
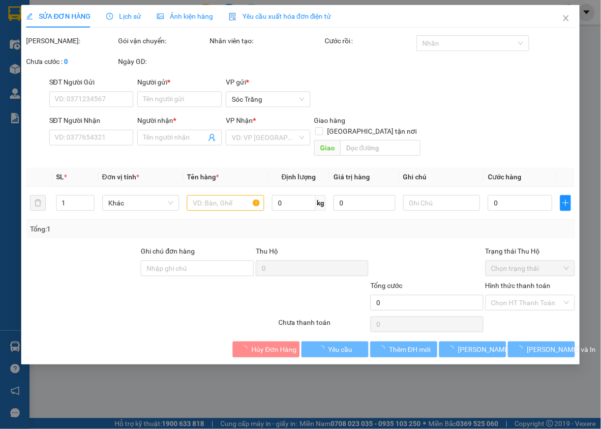
type input "ĐỨC"
type input "ÁI"
checkbox input "true"
type input "13"
type input "60.000"
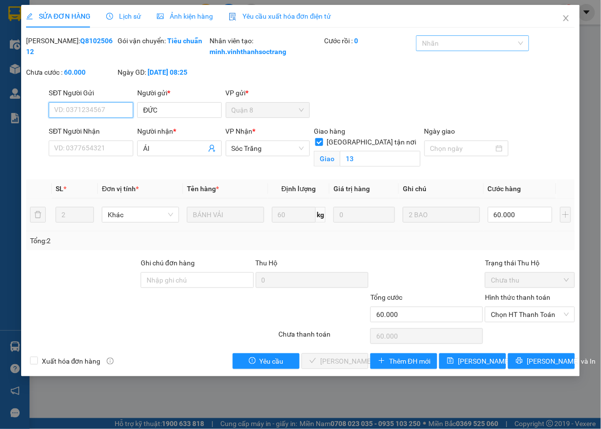
drag, startPoint x: 500, startPoint y: 44, endPoint x: 475, endPoint y: 49, distance: 25.6
click at [498, 44] on div at bounding box center [467, 43] width 98 height 12
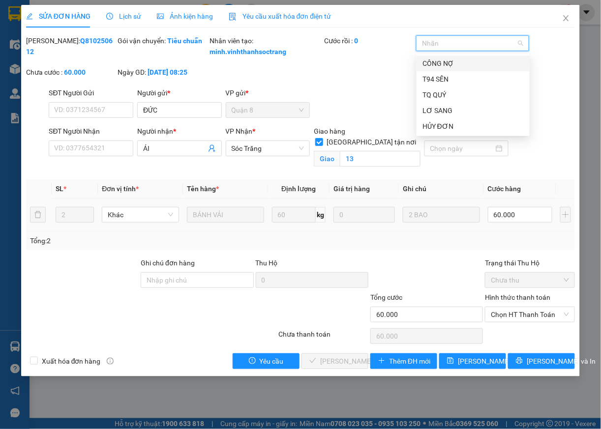
click at [438, 69] on div "CÔNG NỢ" at bounding box center [473, 64] width 113 height 16
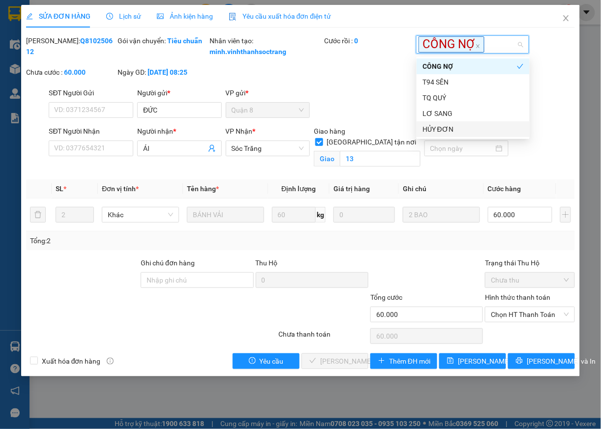
drag, startPoint x: 525, startPoint y: 328, endPoint x: 519, endPoint y: 335, distance: 9.4
click at [524, 322] on span "Chọn HT Thanh Toán" at bounding box center [530, 314] width 78 height 15
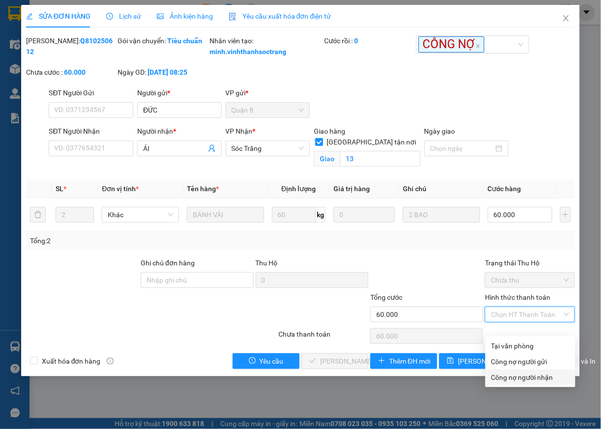
click at [504, 381] on div "Công nợ người nhận" at bounding box center [530, 377] width 78 height 11
type input "0"
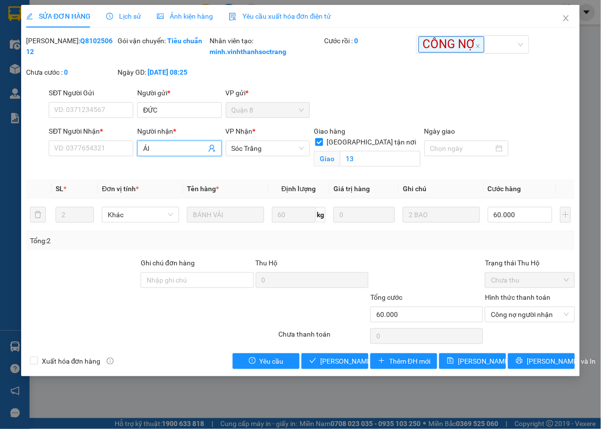
click at [163, 154] on input "ÁI" at bounding box center [174, 148] width 63 height 11
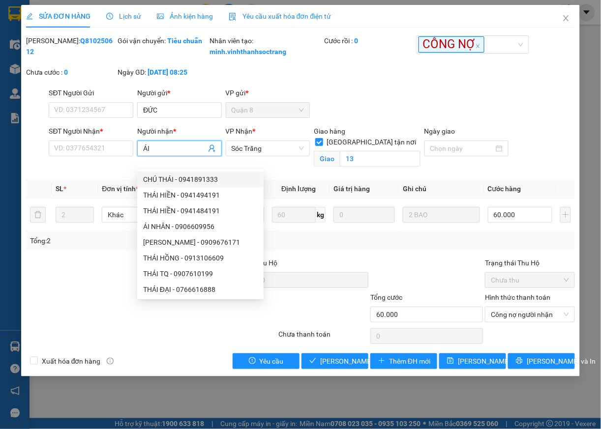
click at [144, 154] on input "ÁI" at bounding box center [174, 148] width 63 height 11
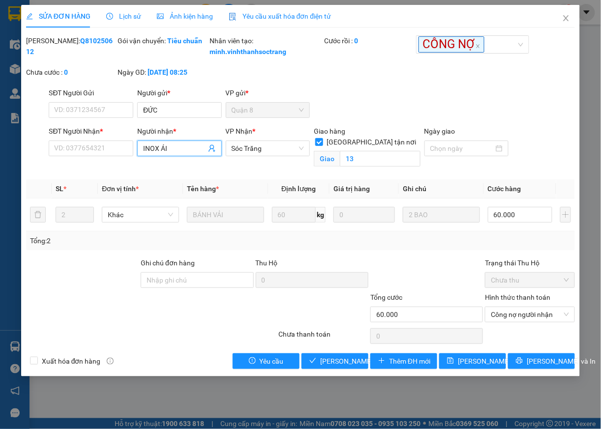
drag, startPoint x: 181, startPoint y: 156, endPoint x: 181, endPoint y: 164, distance: 7.4
click at [181, 154] on input "INOX ÁI" at bounding box center [174, 148] width 63 height 11
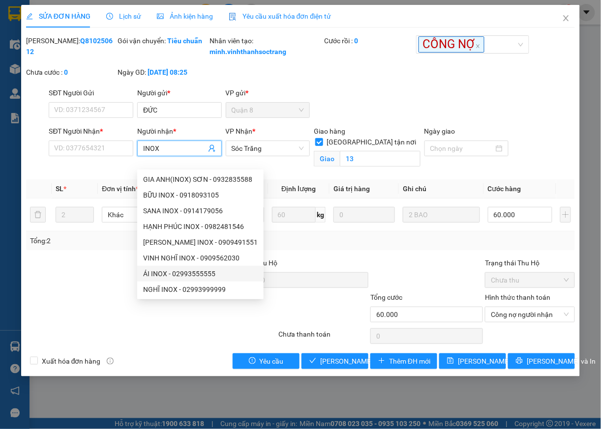
drag, startPoint x: 208, startPoint y: 277, endPoint x: 211, endPoint y: 288, distance: 11.1
click at [209, 284] on div "GIA ANH(INOX) SƠN - 0932835588 BỮU INOX - 0918093105 SANA INOX - 0914179056 HẠN…" at bounding box center [200, 250] width 126 height 157
type input "INOX"
click at [484, 367] on span "Lưu thay đổi" at bounding box center [497, 361] width 79 height 11
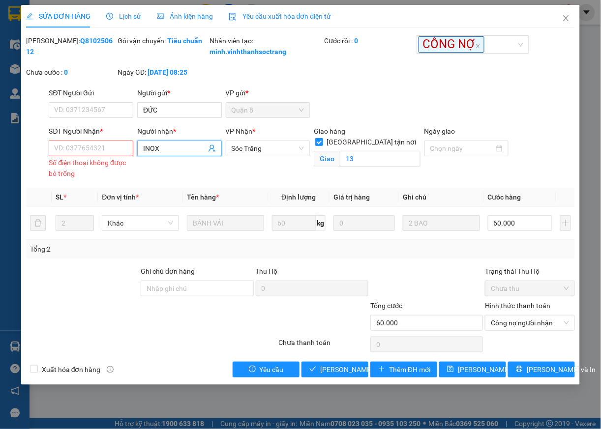
click at [179, 154] on input "INOX" at bounding box center [174, 148] width 63 height 11
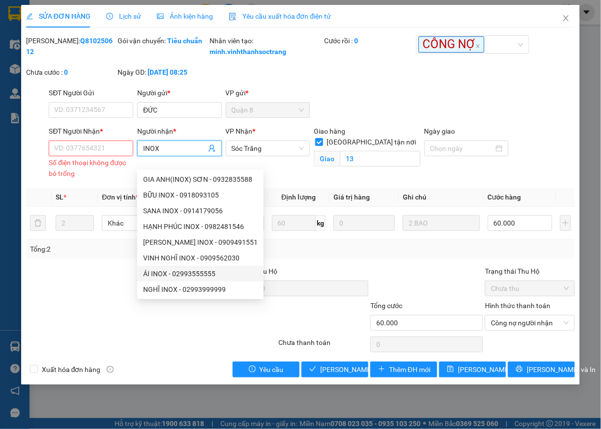
drag, startPoint x: 154, startPoint y: 274, endPoint x: 157, endPoint y: 269, distance: 5.7
click at [155, 274] on div "ÁI INOX - 02993555555" at bounding box center [200, 274] width 115 height 11
type input "02993555555"
type input "ÁI INOX"
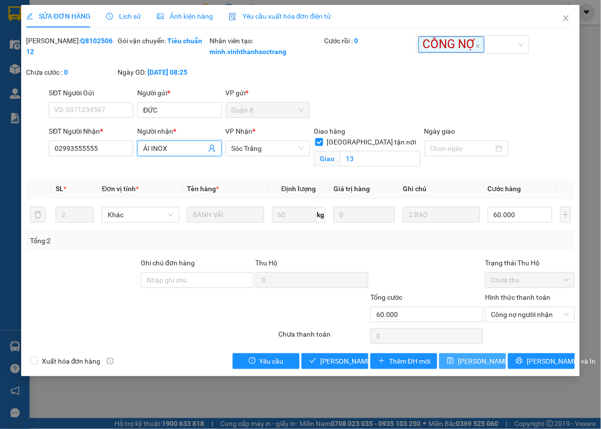
drag, startPoint x: 457, startPoint y: 374, endPoint x: 461, endPoint y: 371, distance: 5.2
click at [457, 369] on button "Lưu thay đổi" at bounding box center [472, 362] width 67 height 16
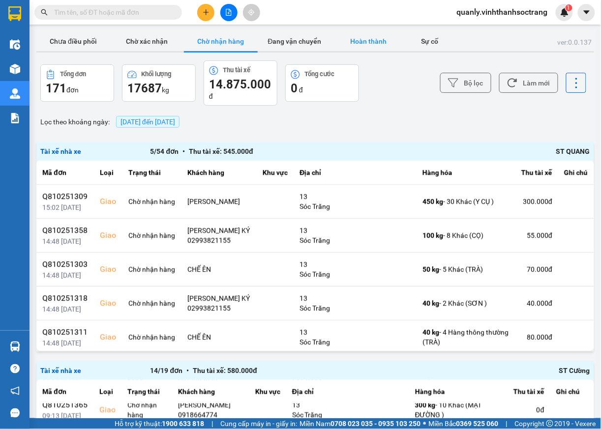
click at [368, 38] on button "Hoàn thành" at bounding box center [368, 41] width 74 height 20
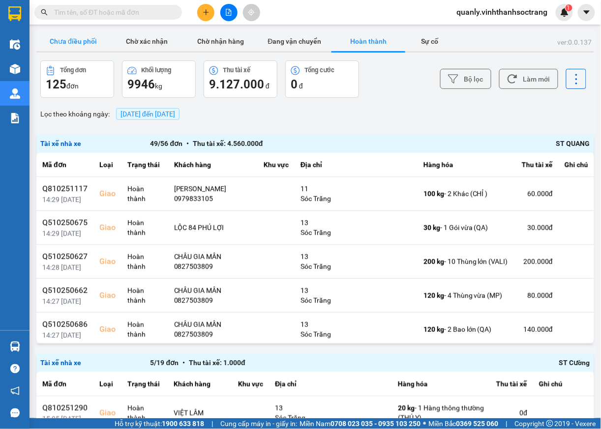
click at [56, 42] on button "Chưa điều phối" at bounding box center [73, 41] width 74 height 20
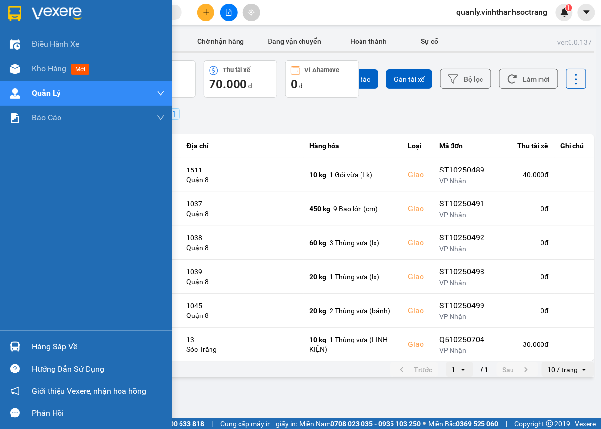
click at [34, 343] on div "Hàng sắp về" at bounding box center [98, 347] width 133 height 15
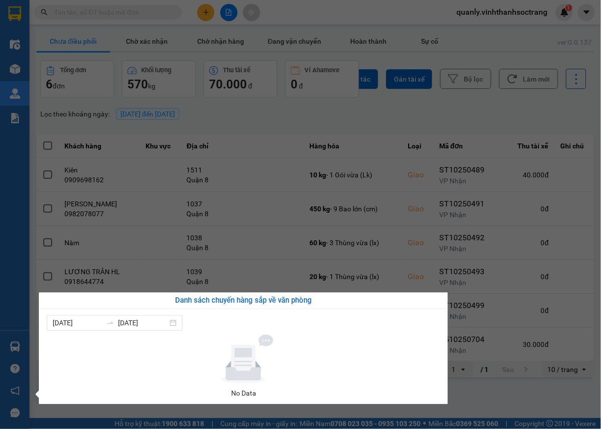
click at [8, 214] on div "Điều hành xe Kho hàng mới Quản Lý Quản lý chuyến Quản lý khách hàng Quản lý khá…" at bounding box center [15, 214] width 30 height 429
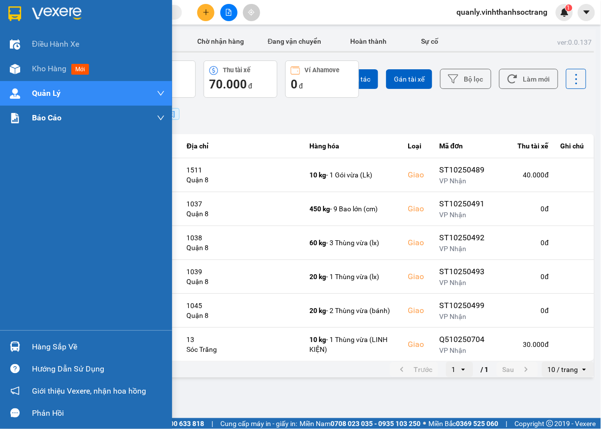
drag, startPoint x: 44, startPoint y: 69, endPoint x: 172, endPoint y: 122, distance: 137.8
click at [45, 69] on span "Kho hàng" at bounding box center [49, 68] width 34 height 9
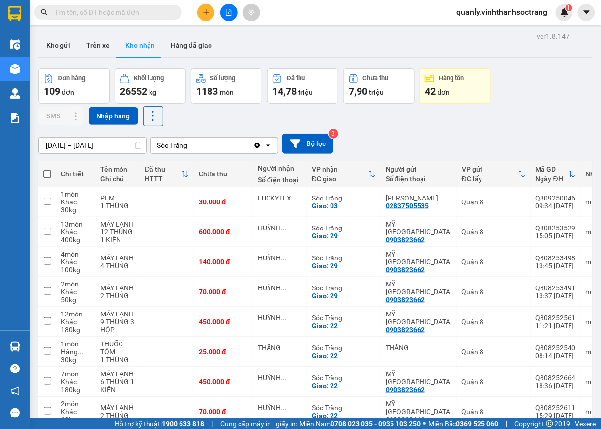
click at [502, 14] on span "quanly.vinhthanhsoctrang" at bounding box center [502, 12] width 107 height 12
click at [478, 30] on span "Đăng xuất" at bounding box center [507, 30] width 87 height 11
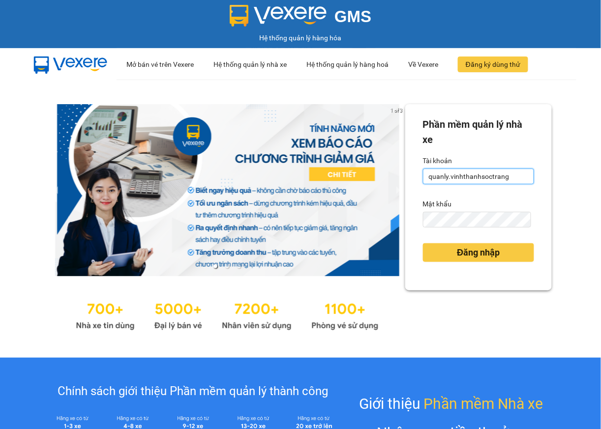
drag, startPoint x: 418, startPoint y: 171, endPoint x: 437, endPoint y: 183, distance: 22.4
click at [423, 172] on input "quanly.vinhthanhsoctrang" at bounding box center [478, 177] width 111 height 16
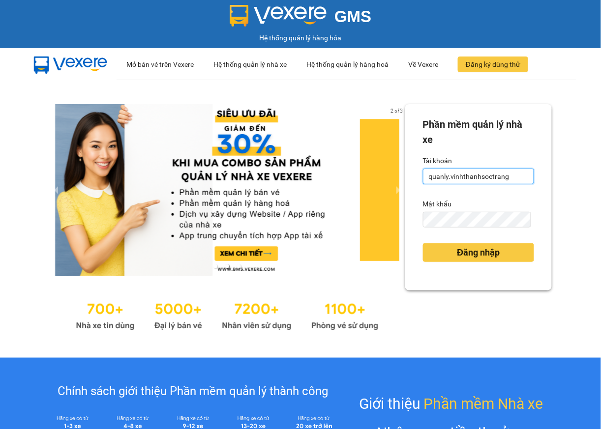
type input "ngoc.vinhthanhsoctrang"
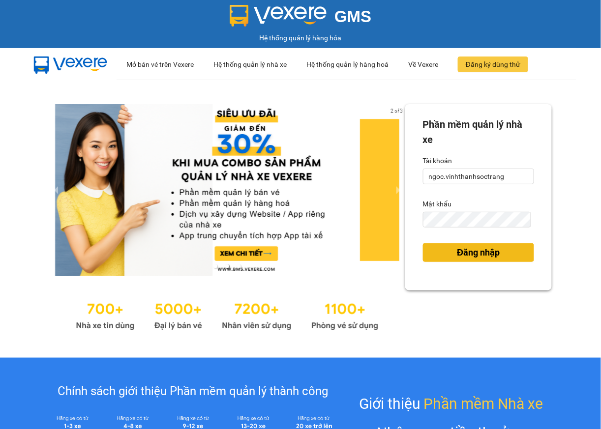
click at [470, 258] on span "Đăng nhập" at bounding box center [478, 253] width 43 height 14
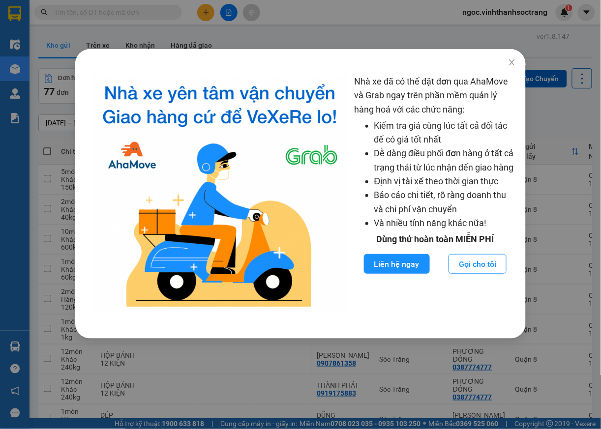
click at [600, 398] on html "Kết quả tìm kiếm ( 0 ) Bộ lọc No Data ngoc.vinhthanhsoctrang 1 Điều hành xe Kho…" at bounding box center [300, 214] width 601 height 429
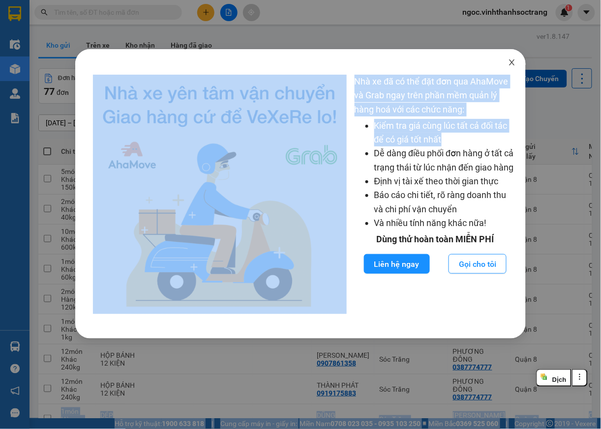
click at [508, 60] on icon "close" at bounding box center [512, 63] width 8 height 8
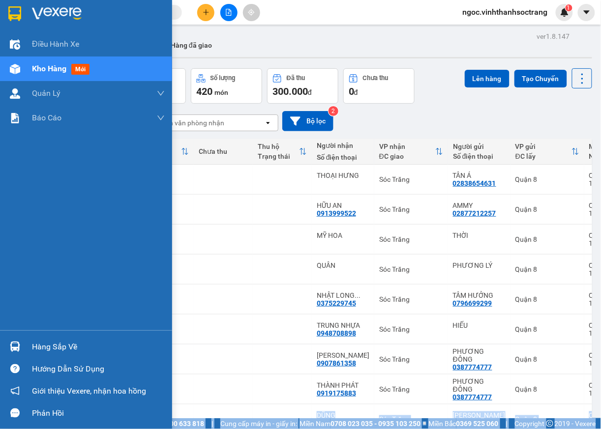
click at [35, 352] on div "Hàng sắp về" at bounding box center [98, 347] width 133 height 15
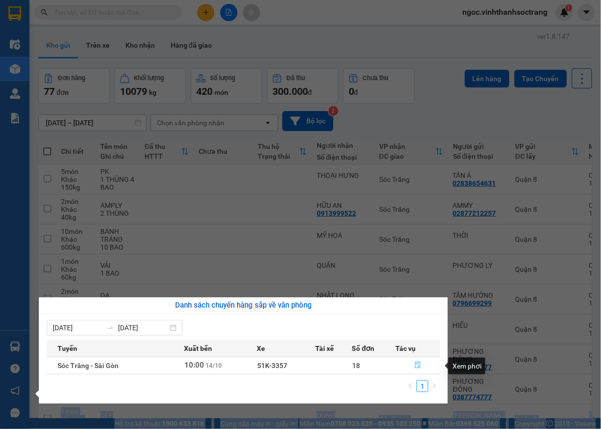
click at [416, 366] on icon "file-done" at bounding box center [418, 365] width 7 height 7
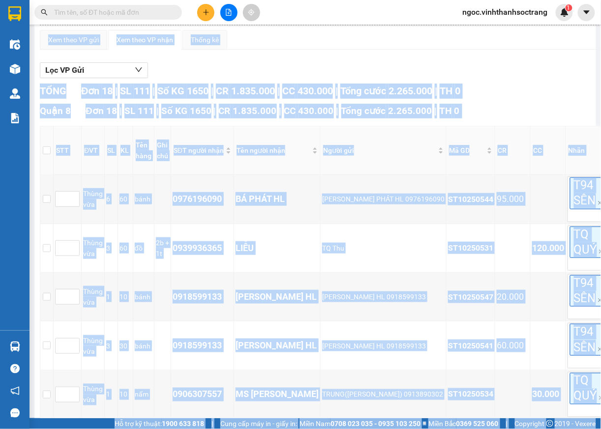
scroll to position [126, 0]
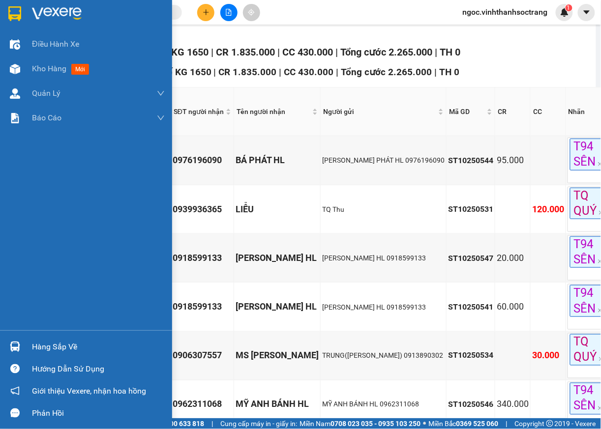
drag, startPoint x: 6, startPoint y: 196, endPoint x: 11, endPoint y: 193, distance: 5.3
click at [6, 195] on div "Điều hành xe Kho hàng mới Quản [PERSON_NAME] lý chuyến Quản lý khách hàng Quản …" at bounding box center [86, 181] width 172 height 299
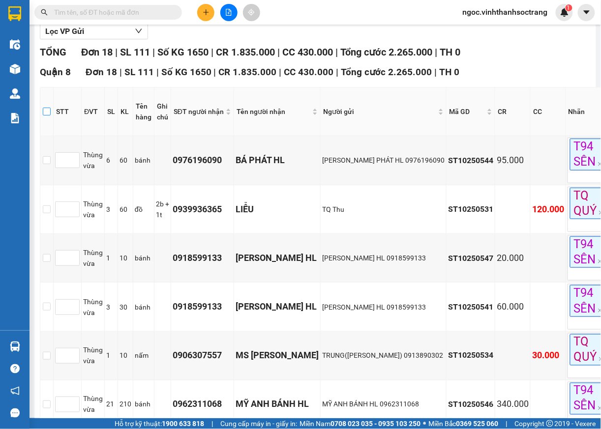
click at [46, 113] on input "checkbox" at bounding box center [47, 112] width 8 height 8
checkbox input "true"
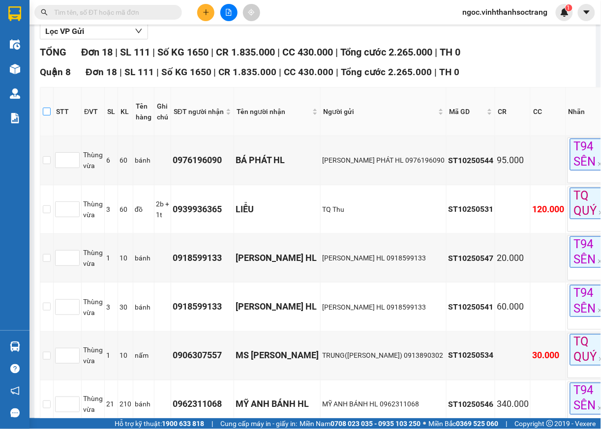
checkbox input "true"
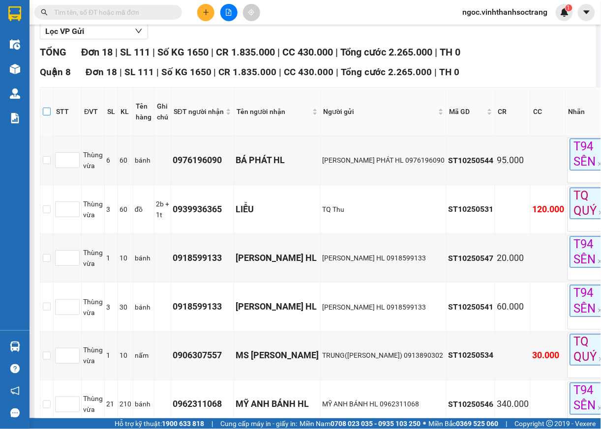
checkbox input "true"
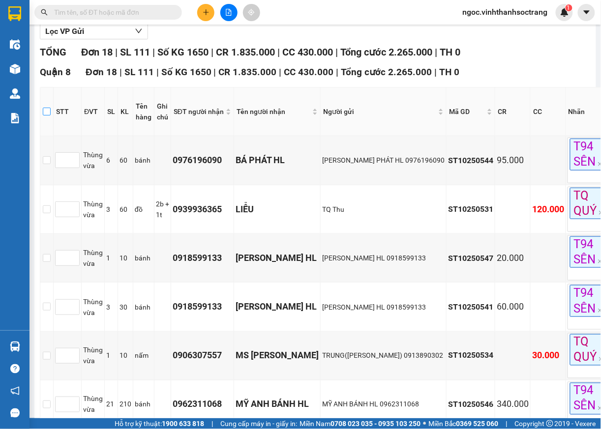
checkbox input "true"
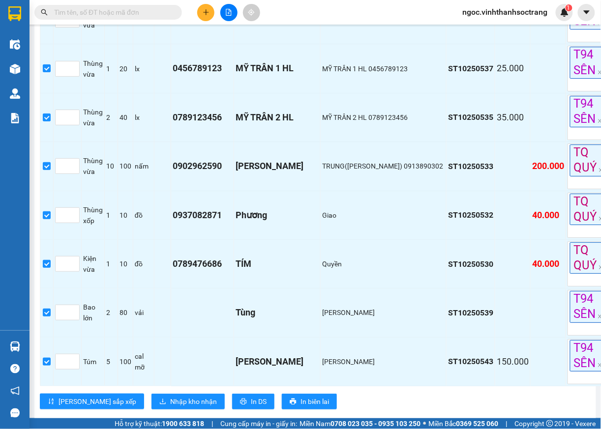
scroll to position [800, 0]
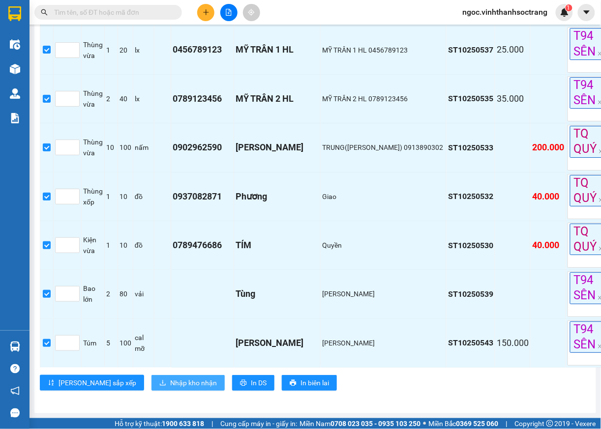
click at [170, 378] on span "Nhập kho nhận" at bounding box center [193, 383] width 47 height 11
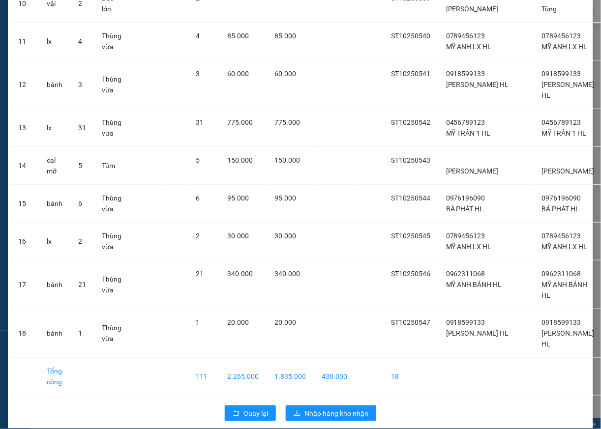
scroll to position [518, 0]
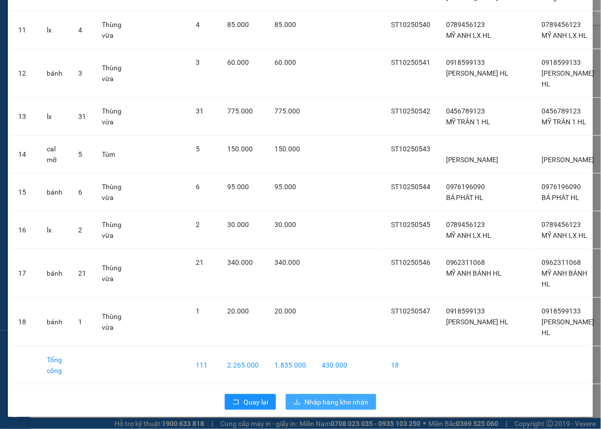
click at [340, 400] on span "Nhập hàng kho nhận" at bounding box center [336, 402] width 64 height 11
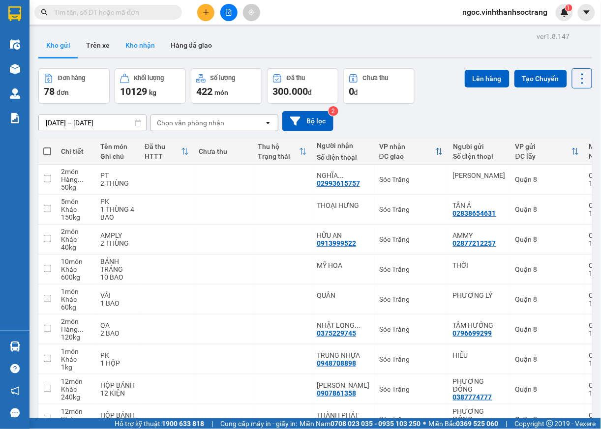
click at [147, 44] on button "Kho nhận" at bounding box center [140, 45] width 45 height 24
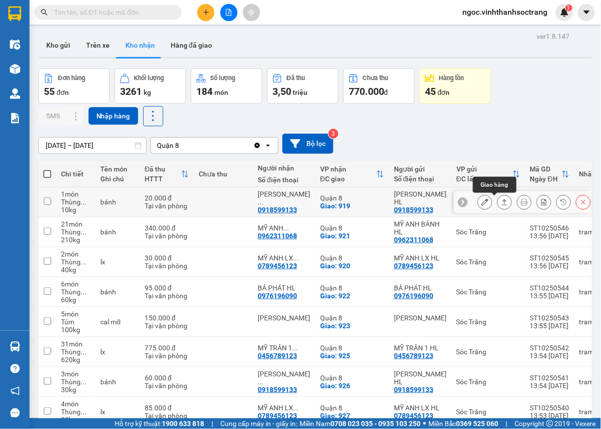
click at [498, 203] on button at bounding box center [505, 202] width 14 height 17
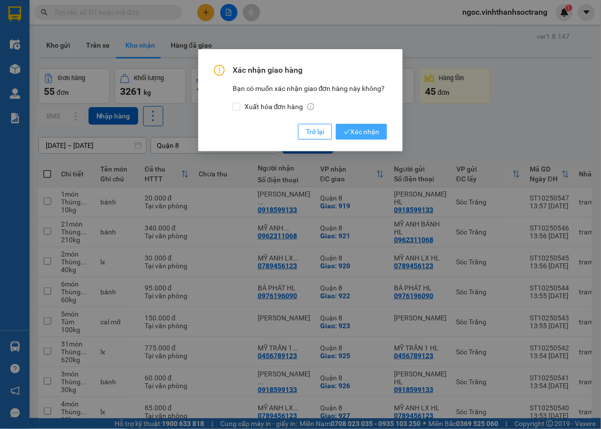
click at [372, 134] on span "Xác nhận" at bounding box center [361, 131] width 35 height 11
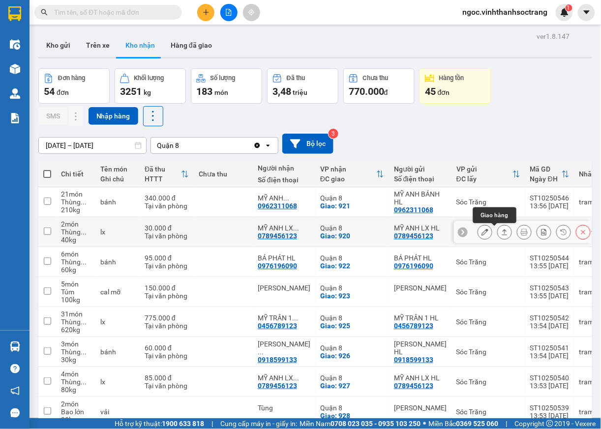
click at [498, 229] on button at bounding box center [505, 232] width 14 height 17
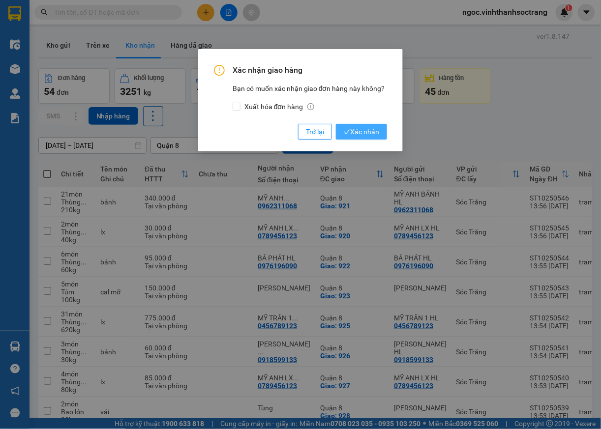
click at [370, 135] on span "Xác nhận" at bounding box center [361, 131] width 35 height 11
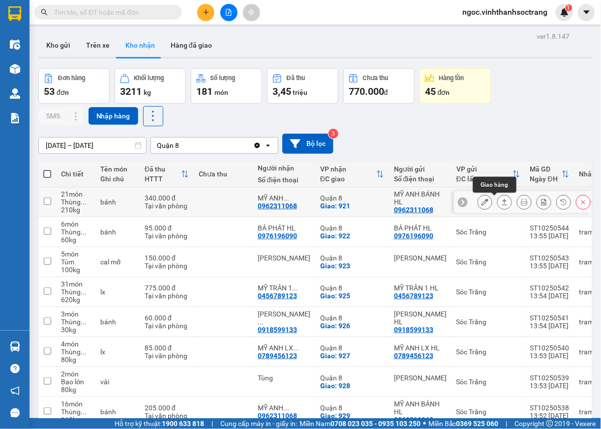
click at [500, 205] on button at bounding box center [505, 202] width 14 height 17
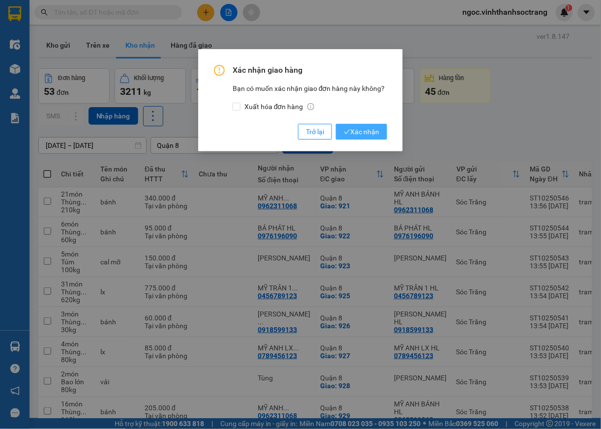
drag, startPoint x: 352, startPoint y: 135, endPoint x: 358, endPoint y: 130, distance: 7.4
click at [354, 132] on span "Xác nhận" at bounding box center [361, 131] width 35 height 11
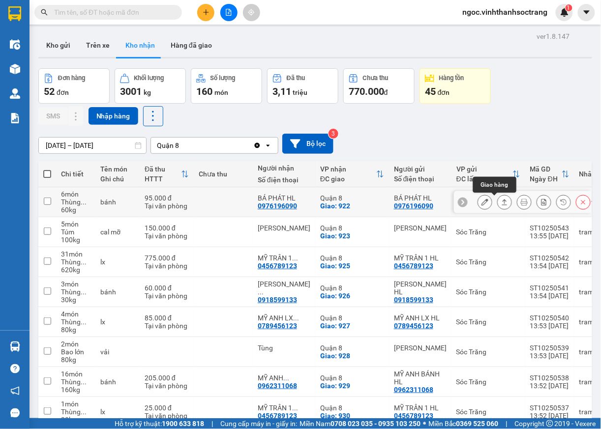
click at [501, 205] on icon at bounding box center [504, 202] width 7 height 7
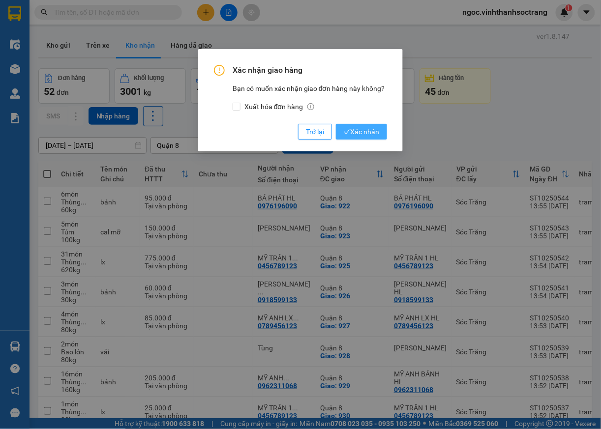
drag, startPoint x: 364, startPoint y: 129, endPoint x: 382, endPoint y: 115, distance: 22.4
click at [366, 129] on span "Xác nhận" at bounding box center [361, 131] width 35 height 11
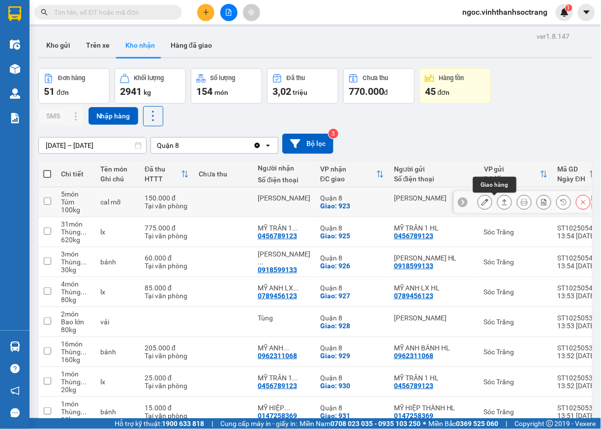
click at [502, 203] on icon at bounding box center [504, 202] width 5 height 6
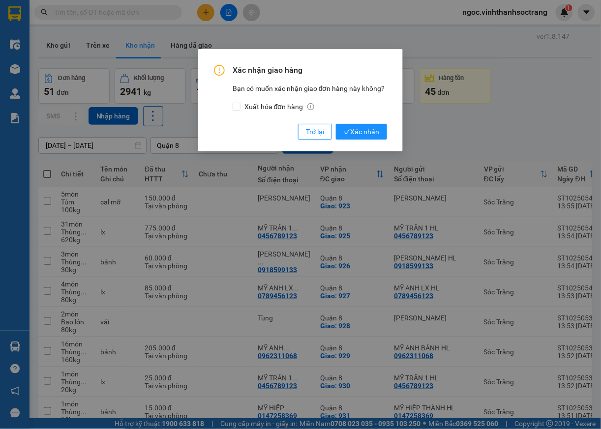
click at [363, 152] on div "Xác nhận giao hàng Bạn có muốn xác nhận giao đơn hàng này không? Xuất hóa đơn h…" at bounding box center [300, 214] width 601 height 429
click at [368, 131] on span "Xác nhận" at bounding box center [361, 131] width 35 height 11
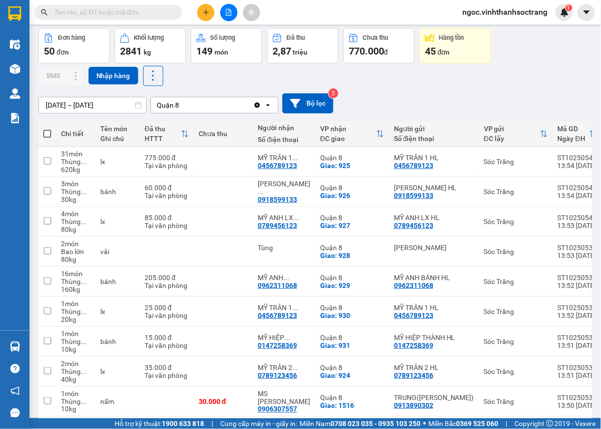
scroll to position [67, 0]
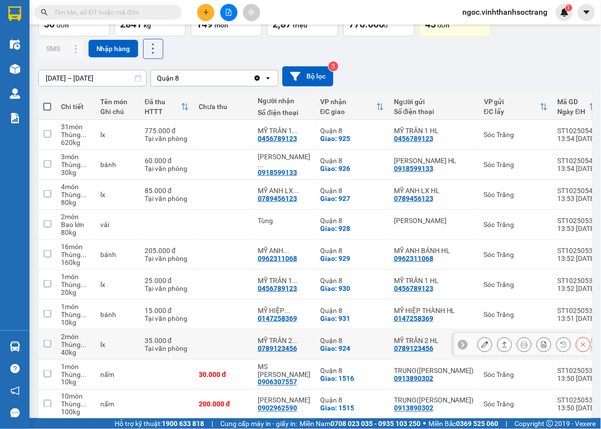
click at [499, 347] on button at bounding box center [505, 344] width 14 height 17
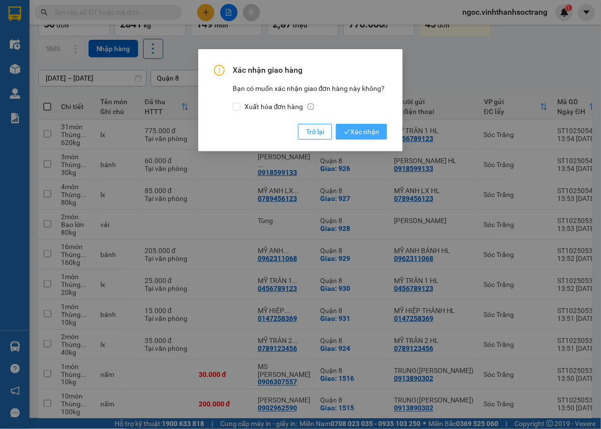
click at [372, 130] on span "Xác nhận" at bounding box center [361, 131] width 35 height 11
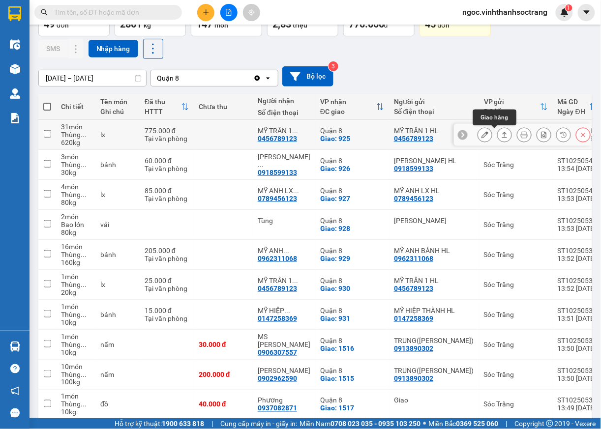
click at [501, 134] on icon at bounding box center [504, 134] width 7 height 7
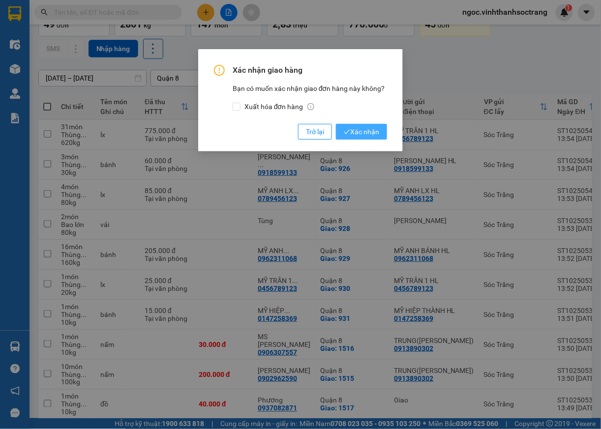
drag, startPoint x: 361, startPoint y: 132, endPoint x: 384, endPoint y: 112, distance: 30.0
click at [362, 131] on span "Xác nhận" at bounding box center [361, 131] width 35 height 11
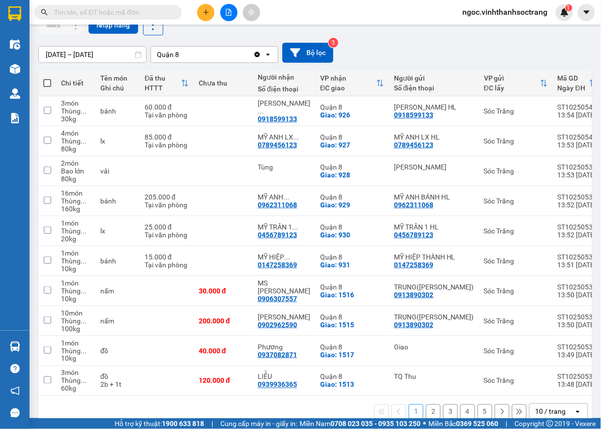
scroll to position [115, 0]
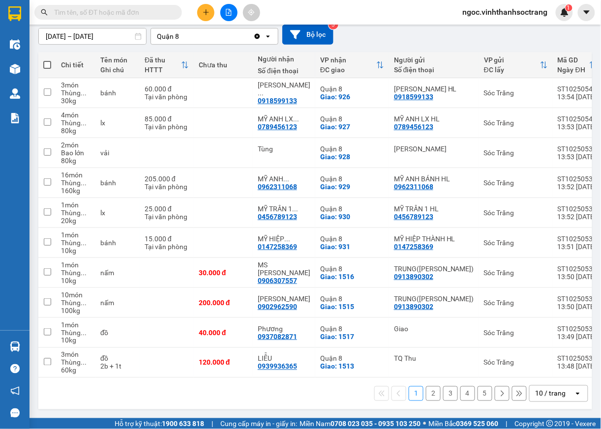
click at [574, 398] on div "open" at bounding box center [581, 394] width 14 height 16
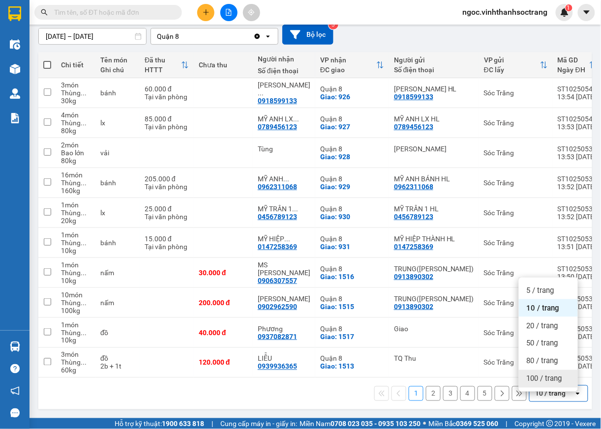
click at [551, 376] on span "100 / trang" at bounding box center [544, 379] width 35 height 10
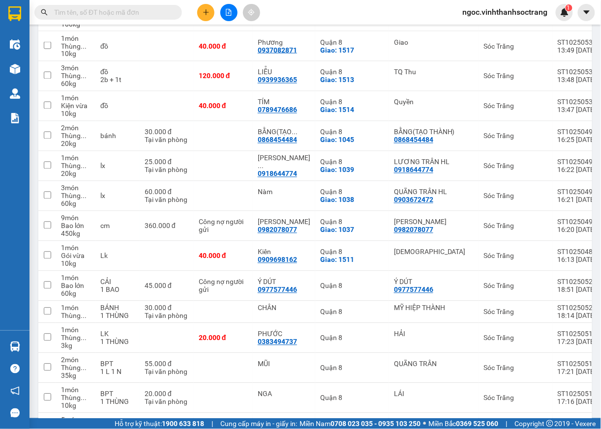
scroll to position [339, 0]
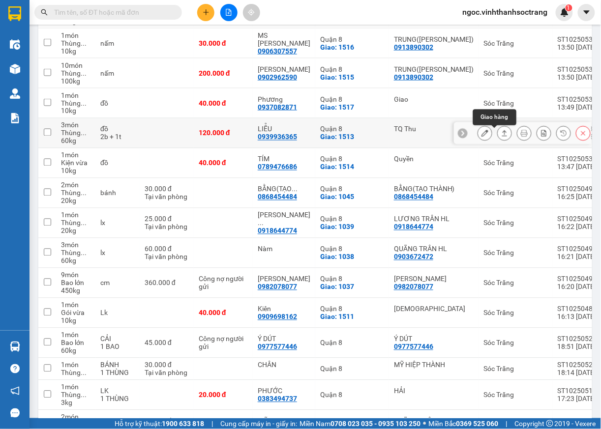
click at [501, 136] on icon at bounding box center [504, 133] width 7 height 7
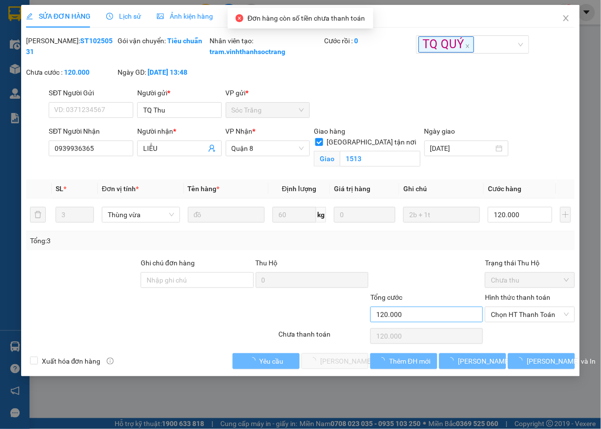
type input "TQ Thu"
type input "0939936365"
type input "LIỄU"
checkbox input "true"
type input "1513"
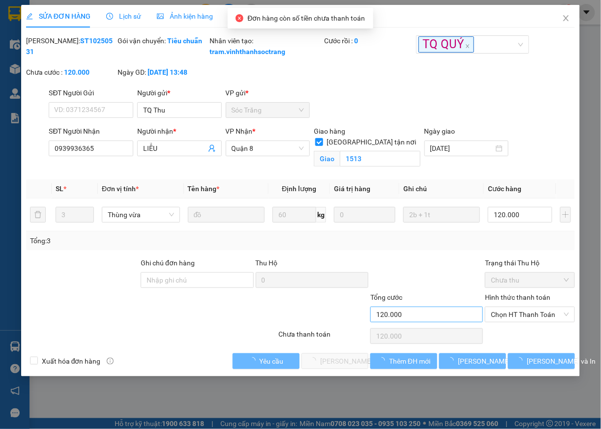
type input "120.000"
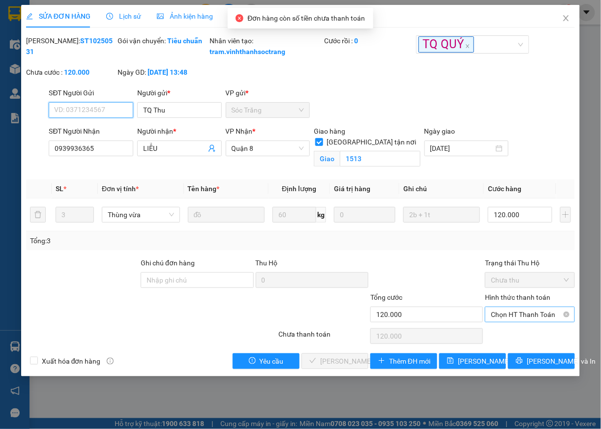
click at [512, 322] on span "Chọn HT Thanh Toán" at bounding box center [530, 314] width 78 height 15
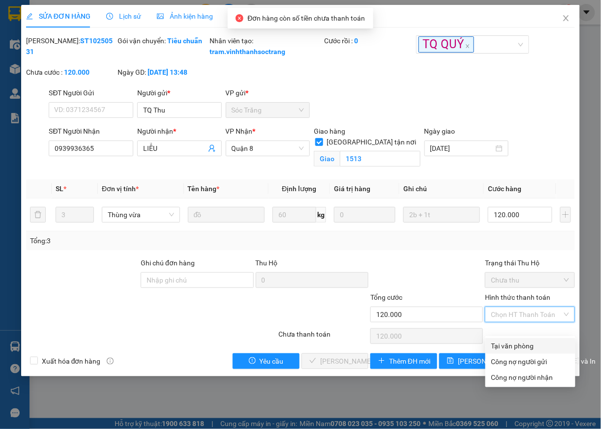
drag, startPoint x: 508, startPoint y: 348, endPoint x: 471, endPoint y: 353, distance: 37.6
click at [508, 349] on div "Tại văn phòng" at bounding box center [530, 346] width 78 height 11
type input "0"
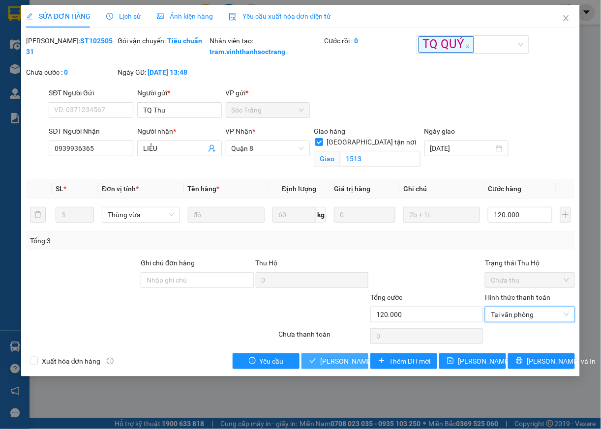
click at [324, 367] on span "[PERSON_NAME] và Giao hàng" at bounding box center [367, 361] width 94 height 11
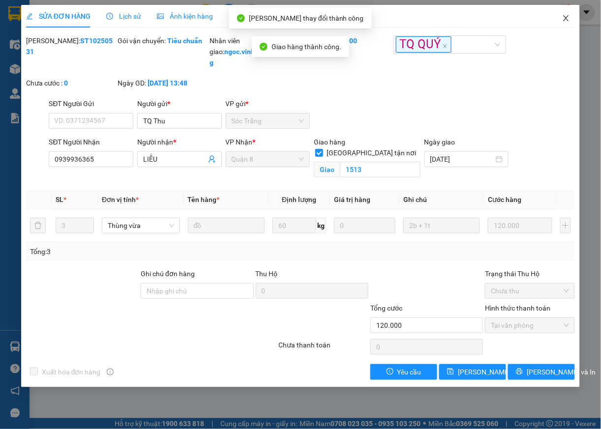
click at [572, 23] on span "Close" at bounding box center [566, 19] width 28 height 28
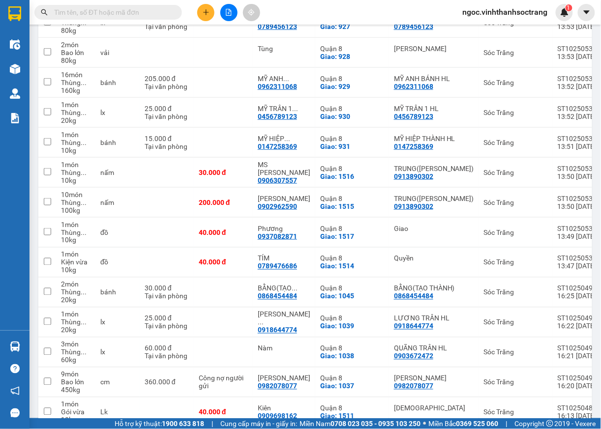
scroll to position [212, 0]
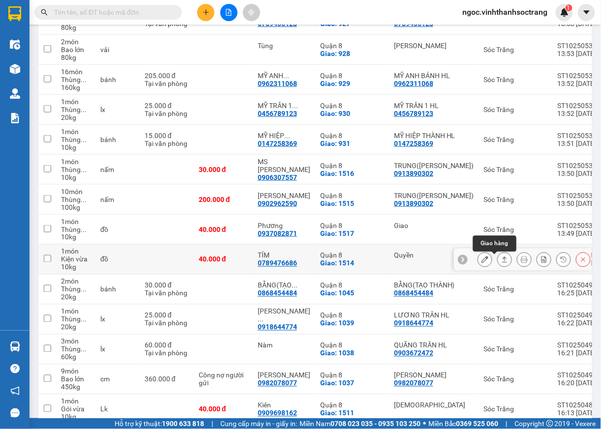
click at [502, 261] on icon at bounding box center [504, 260] width 5 height 6
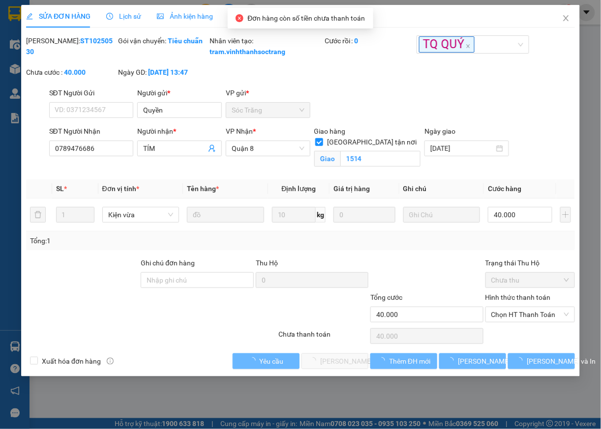
type input "Quyền"
type input "0789476686"
type input "TÍM"
checkbox input "true"
type input "1514"
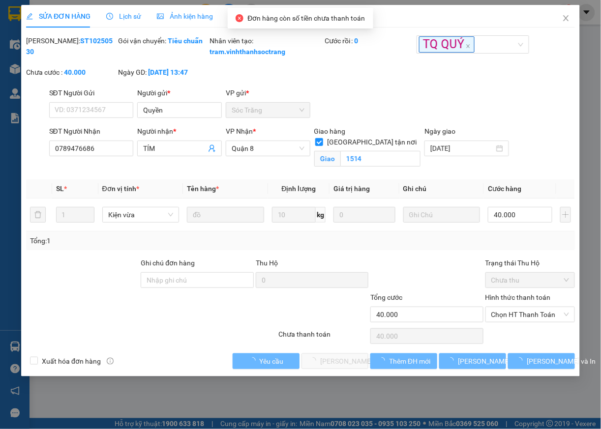
type input "40.000"
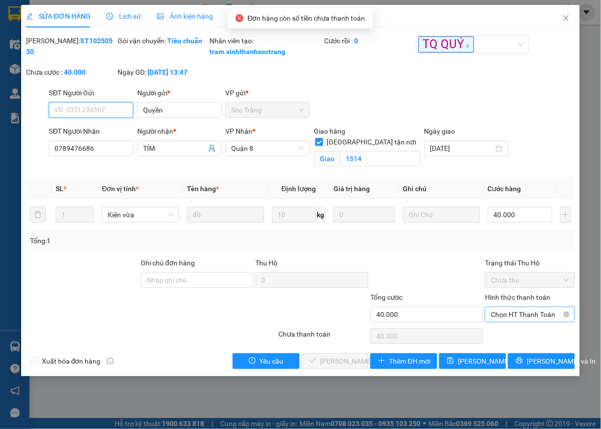
click at [514, 322] on span "Chọn HT Thanh Toán" at bounding box center [530, 314] width 78 height 15
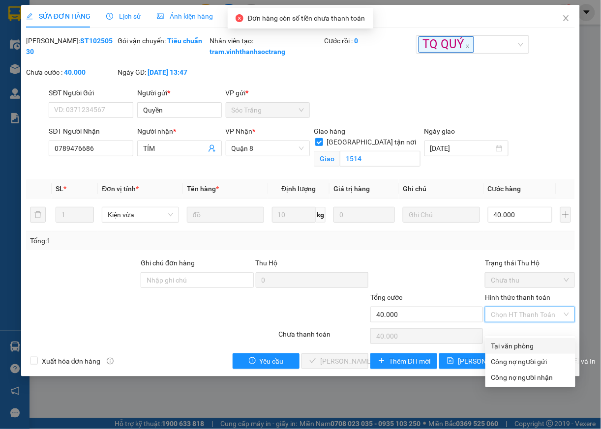
click at [509, 343] on div "Tại văn phòng" at bounding box center [530, 346] width 78 height 11
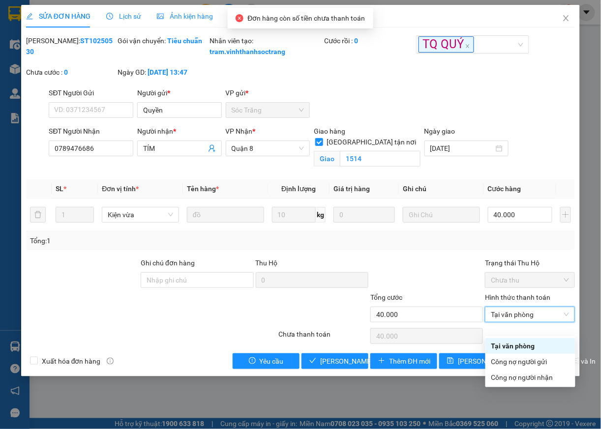
type input "0"
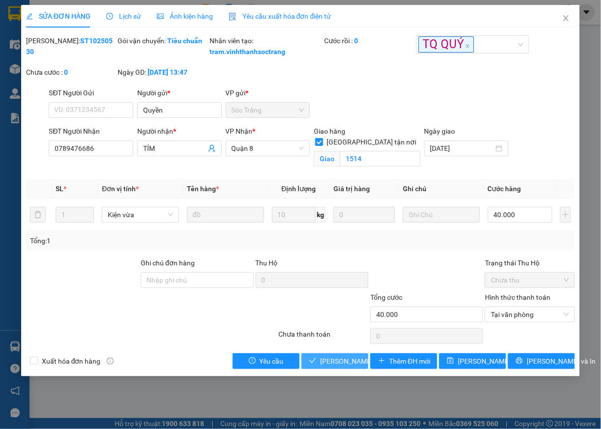
drag, startPoint x: 348, startPoint y: 371, endPoint x: 353, endPoint y: 377, distance: 7.7
click at [348, 367] on span "[PERSON_NAME] và Giao hàng" at bounding box center [367, 361] width 94 height 11
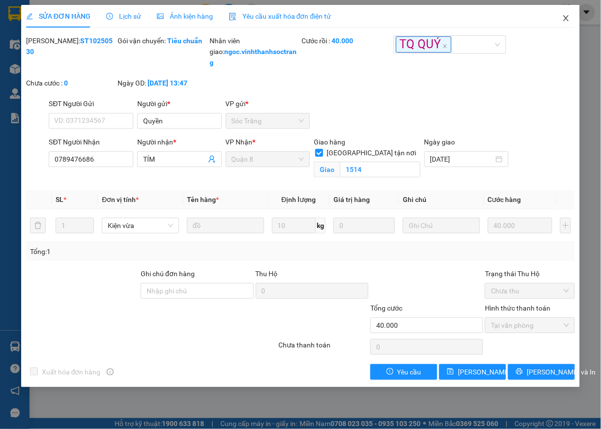
click at [565, 18] on icon "close" at bounding box center [566, 18] width 8 height 8
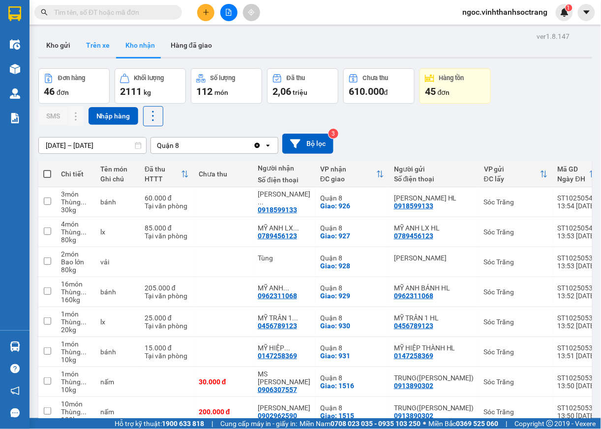
click at [105, 42] on button "Trên xe" at bounding box center [97, 45] width 39 height 24
type input "[DATE] – [DATE]"
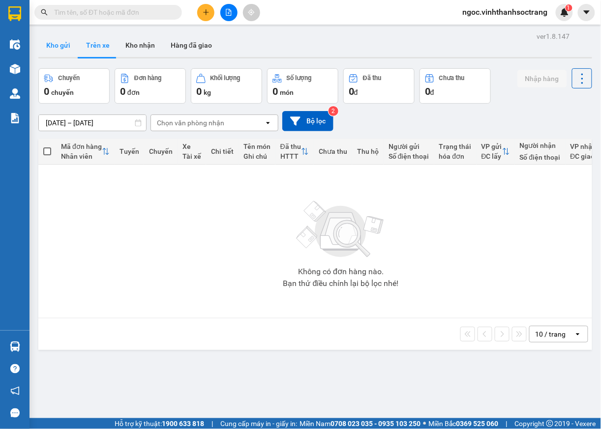
click at [56, 48] on button "Kho gửi" at bounding box center [58, 45] width 40 height 24
